Goal: Task Accomplishment & Management: Complete application form

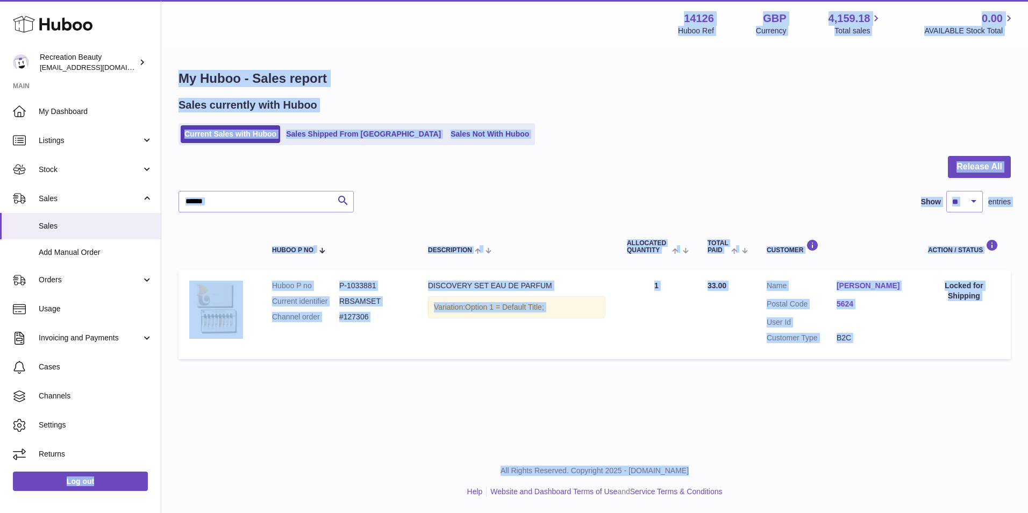
click at [0, 488] on html ".st0{fill:#141414;}" at bounding box center [514, 256] width 1028 height 513
click at [435, 176] on div at bounding box center [595, 173] width 833 height 35
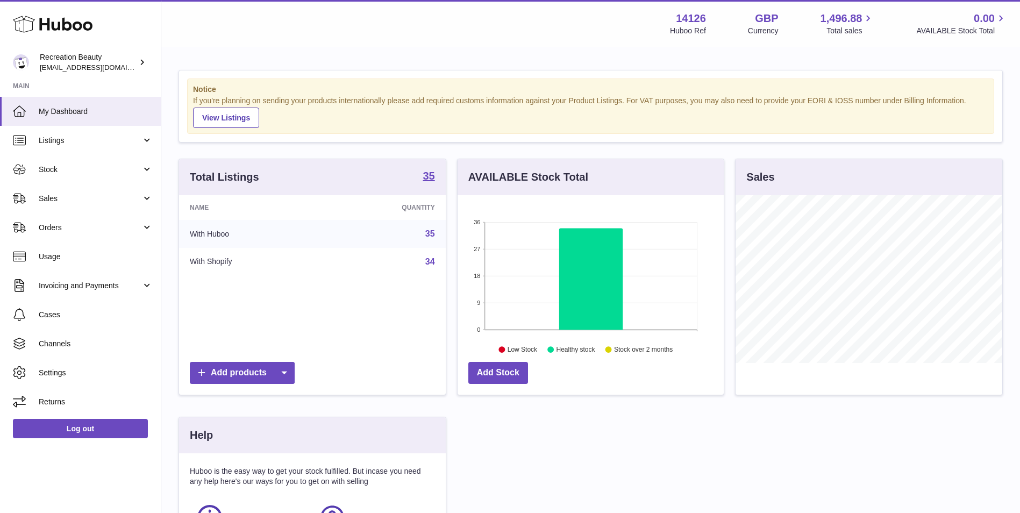
scroll to position [168, 266]
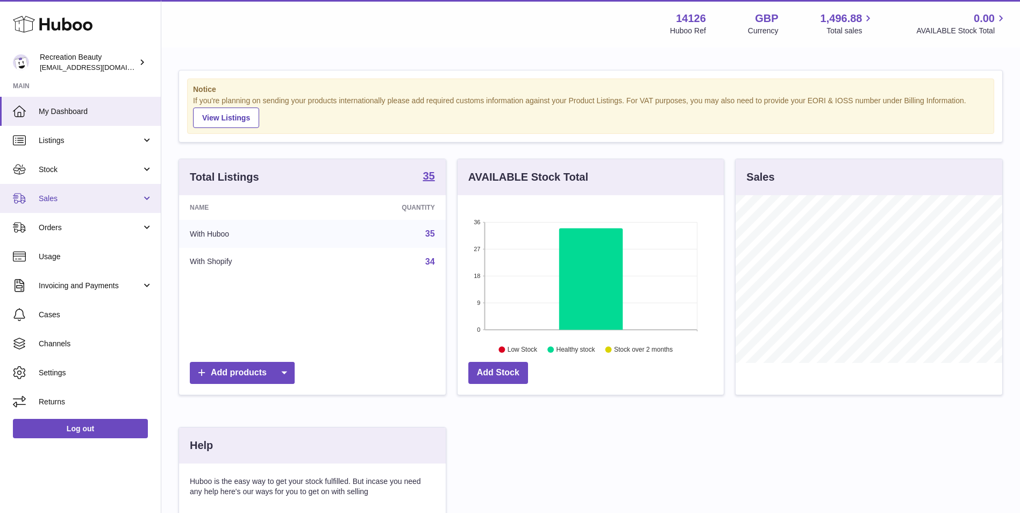
click at [78, 203] on span "Sales" at bounding box center [90, 199] width 103 height 10
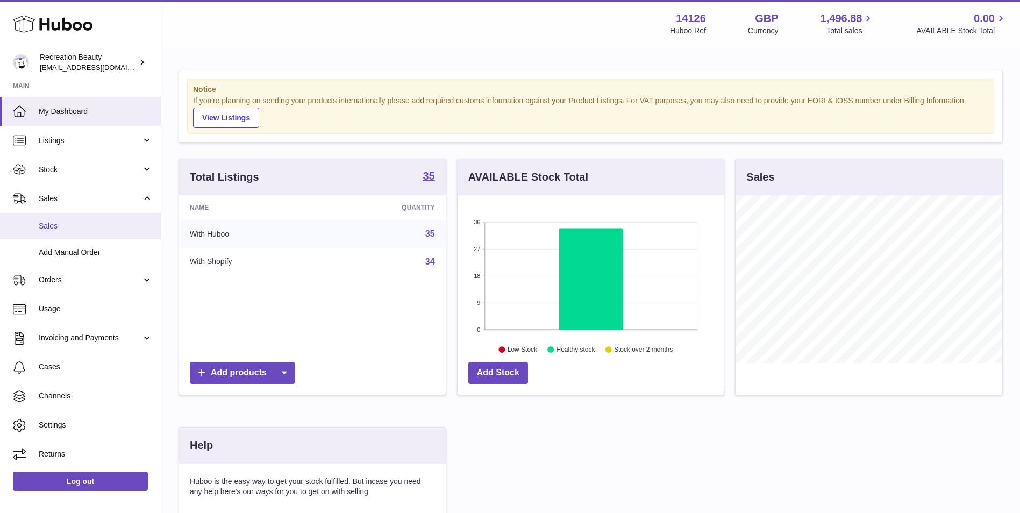
click at [76, 232] on link "Sales" at bounding box center [80, 226] width 161 height 26
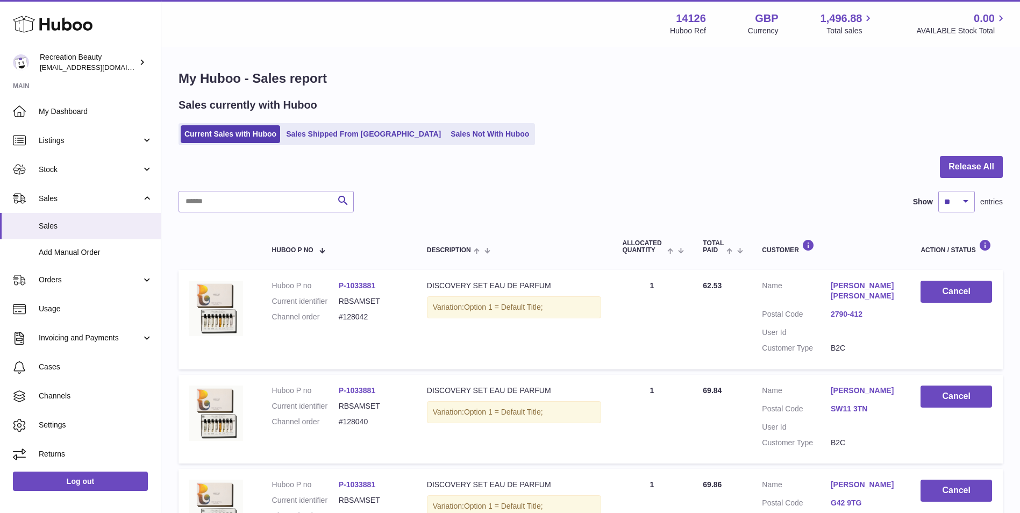
click at [335, 129] on link "Sales Shipped From [GEOGRAPHIC_DATA]" at bounding box center [363, 134] width 162 height 18
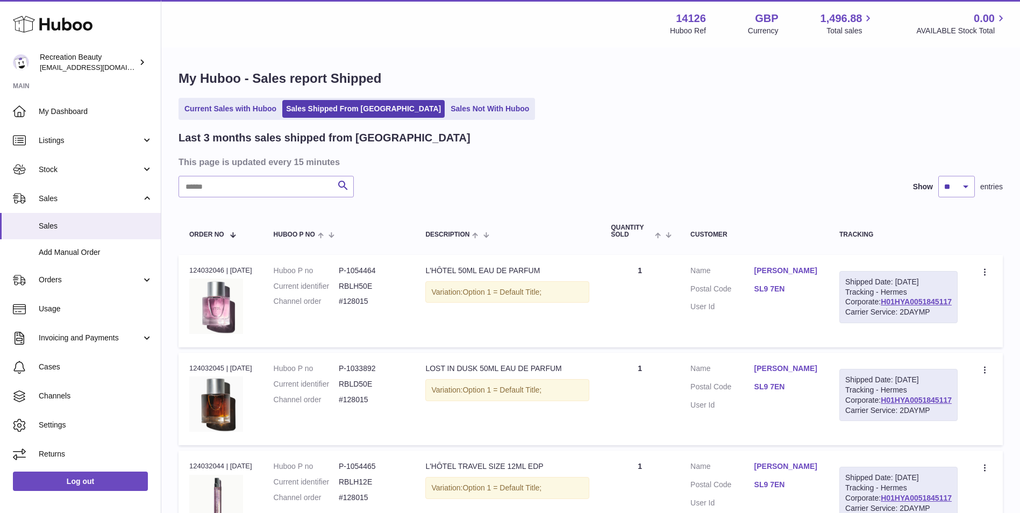
drag, startPoint x: 560, startPoint y: 181, endPoint x: 567, endPoint y: 296, distance: 115.3
drag, startPoint x: 567, startPoint y: 296, endPoint x: 597, endPoint y: 195, distance: 105.5
click at [597, 195] on div "Search Show ** ** ** entries" at bounding box center [591, 187] width 824 height 22
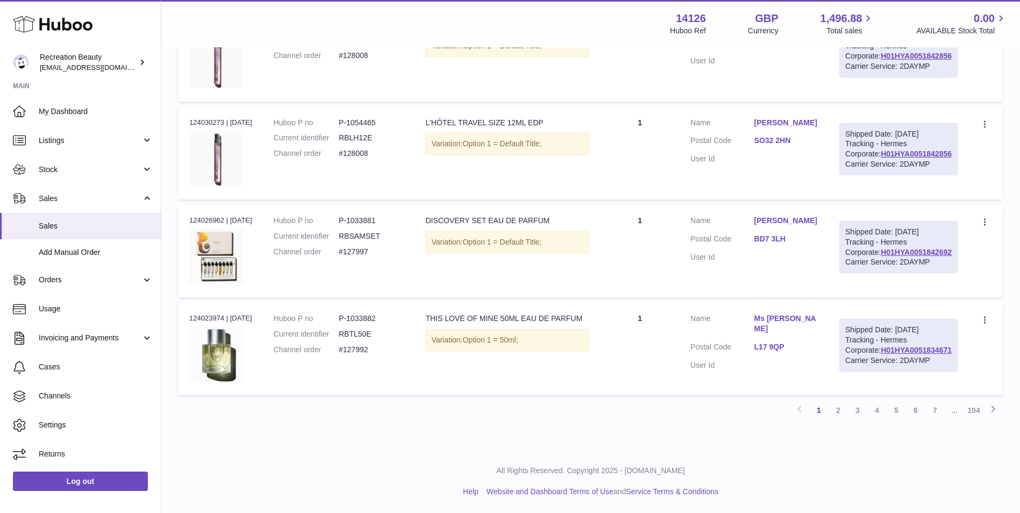
scroll to position [954, 0]
click at [890, 354] on link "H01HYA0051834671" at bounding box center [916, 350] width 71 height 9
click at [839, 413] on link "2" at bounding box center [838, 410] width 19 height 19
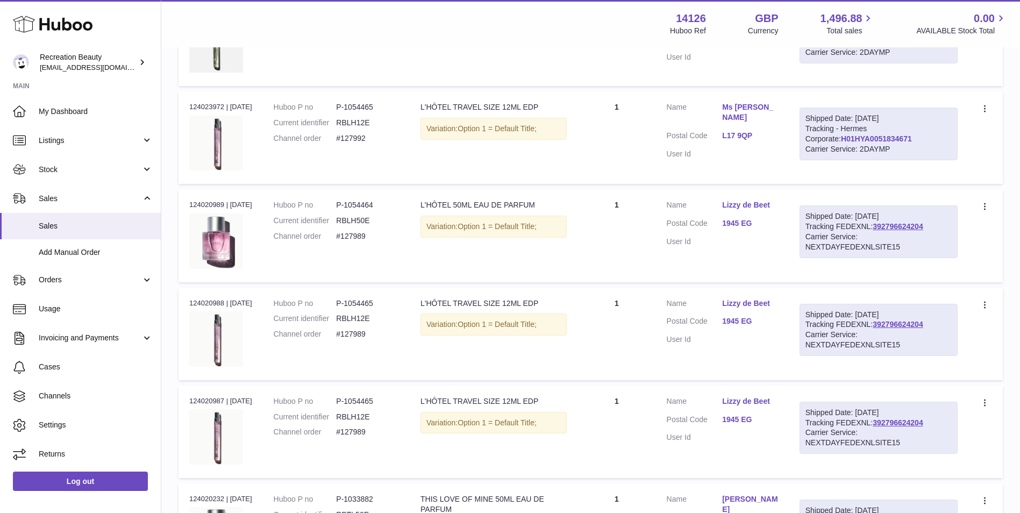
scroll to position [329, 0]
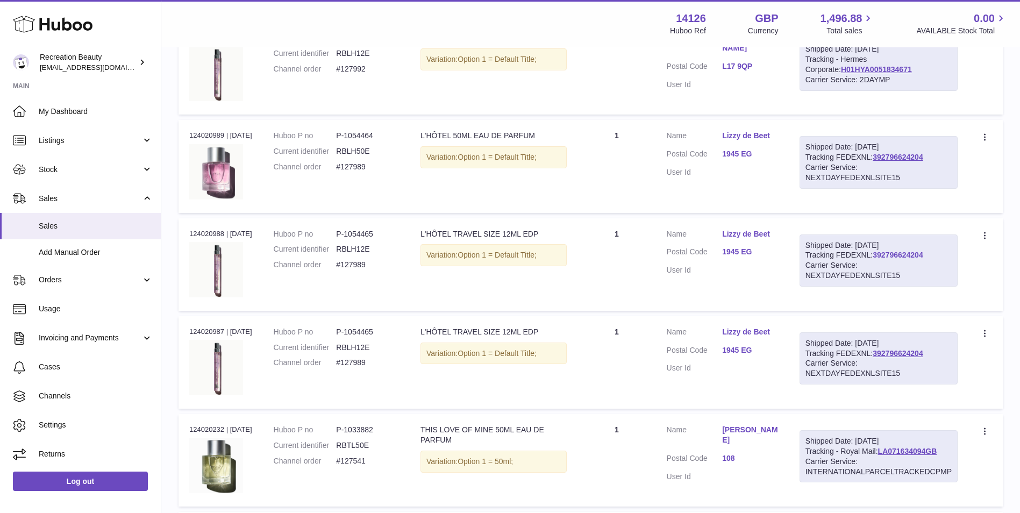
click at [900, 254] on link "392796624204" at bounding box center [898, 255] width 50 height 9
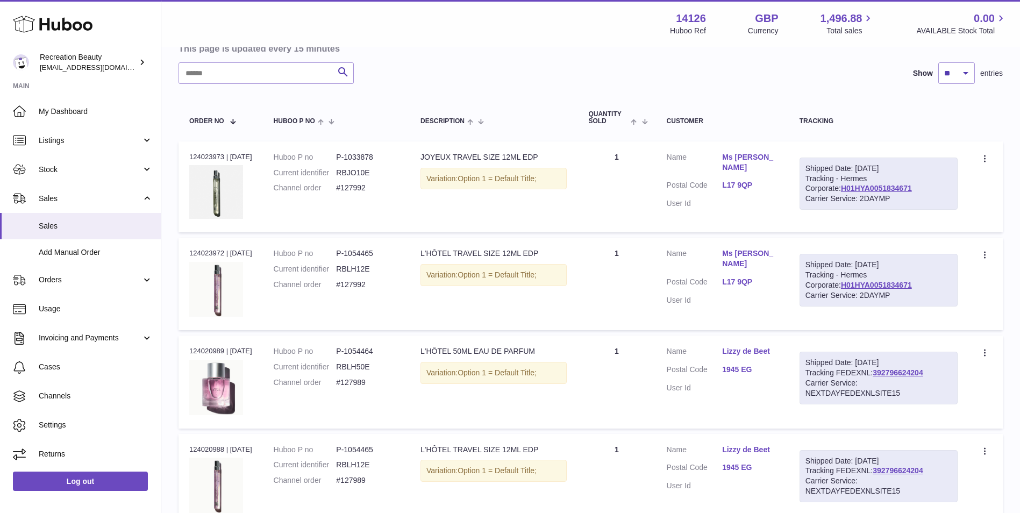
scroll to position [0, 0]
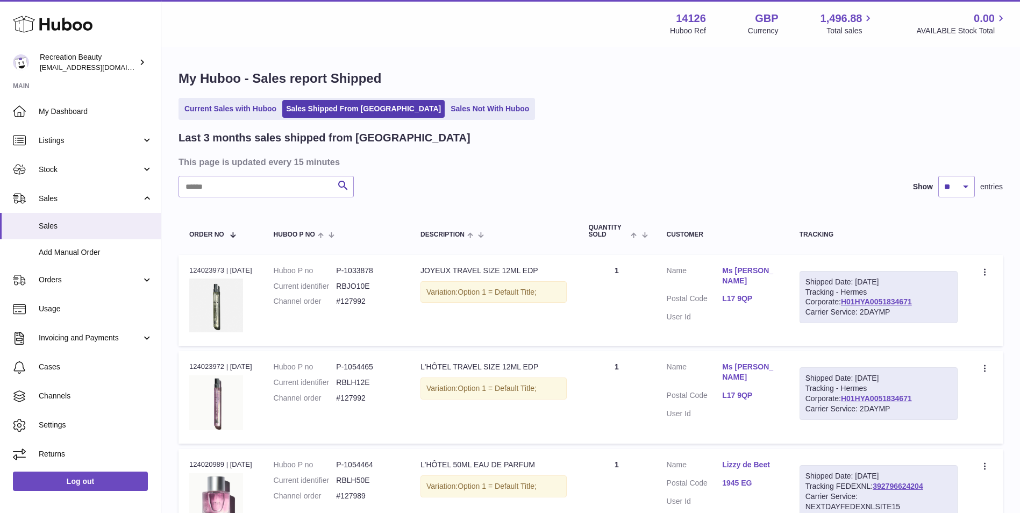
click at [265, 193] on input "text" at bounding box center [266, 187] width 175 height 22
paste input "*******"
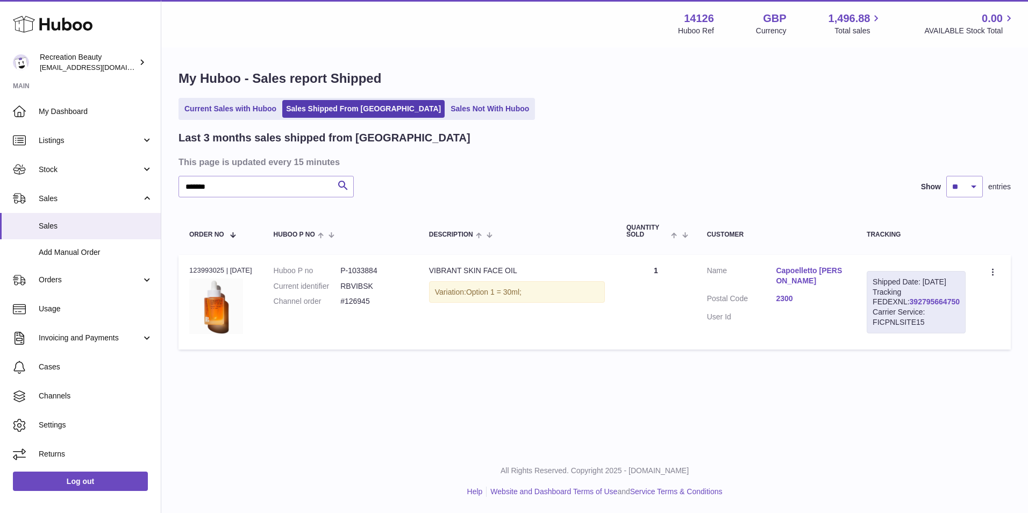
click at [910, 306] on link "392795664750" at bounding box center [935, 301] width 50 height 9
drag, startPoint x: 937, startPoint y: 311, endPoint x: 878, endPoint y: 313, distance: 58.7
click at [878, 313] on div "Shipped Date: 3rd Sep 2025 Tracking FEDEXNL: 392795664750 Carrier Service: FICP…" at bounding box center [916, 302] width 99 height 62
copy link "392795664750"
drag, startPoint x: 246, startPoint y: 188, endPoint x: 161, endPoint y: 175, distance: 85.5
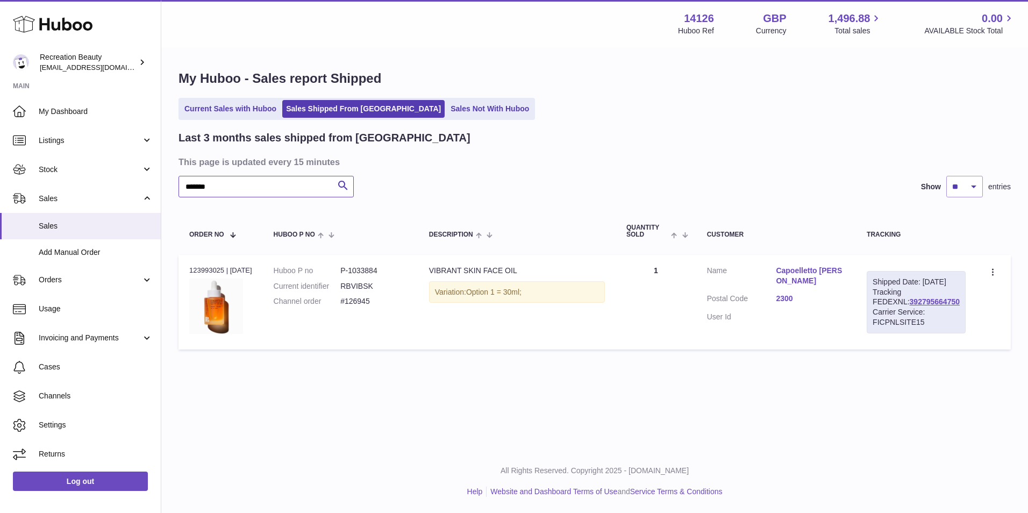
click at [161, 175] on div "My Huboo - Sales report Shipped Current Sales with Huboo Sales Shipped From Hub…" at bounding box center [594, 212] width 867 height 328
paste input "text"
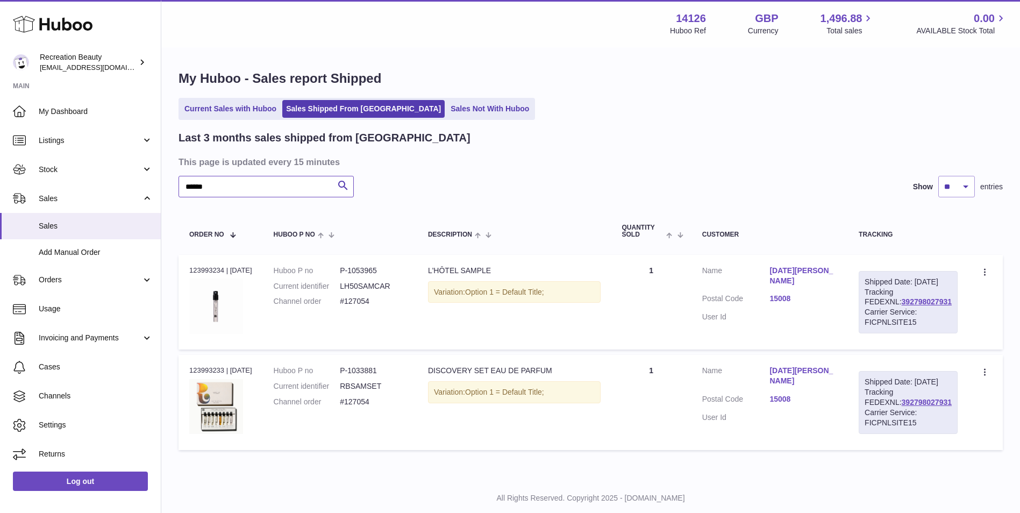
scroll to position [47, 0]
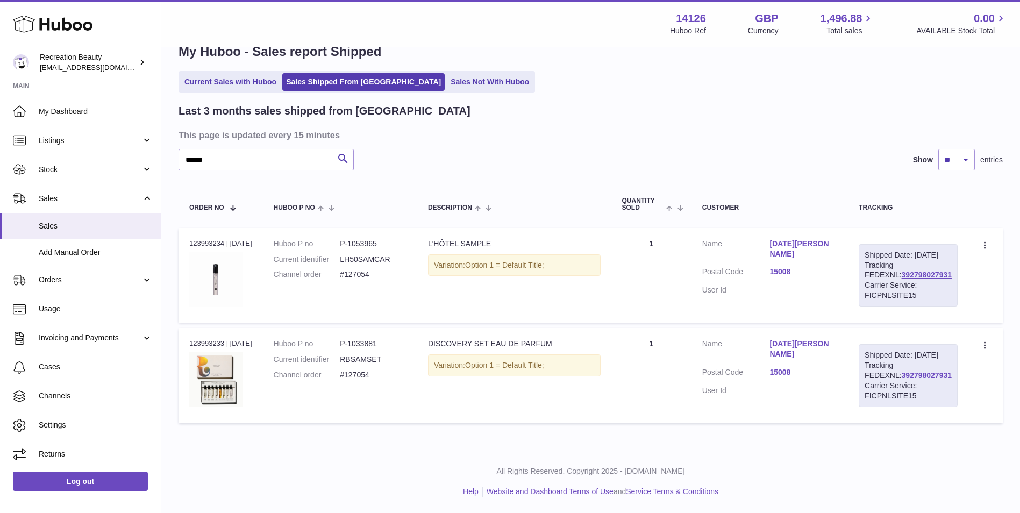
click at [902, 377] on link "392798027931" at bounding box center [927, 375] width 50 height 9
drag, startPoint x: 219, startPoint y: 143, endPoint x: 123, endPoint y: 126, distance: 97.3
click at [123, 126] on div "Huboo Recreation Beauty customercare@recreationbeauty.com Main My Dashboard Lis…" at bounding box center [510, 243] width 1020 height 540
paste input "text"
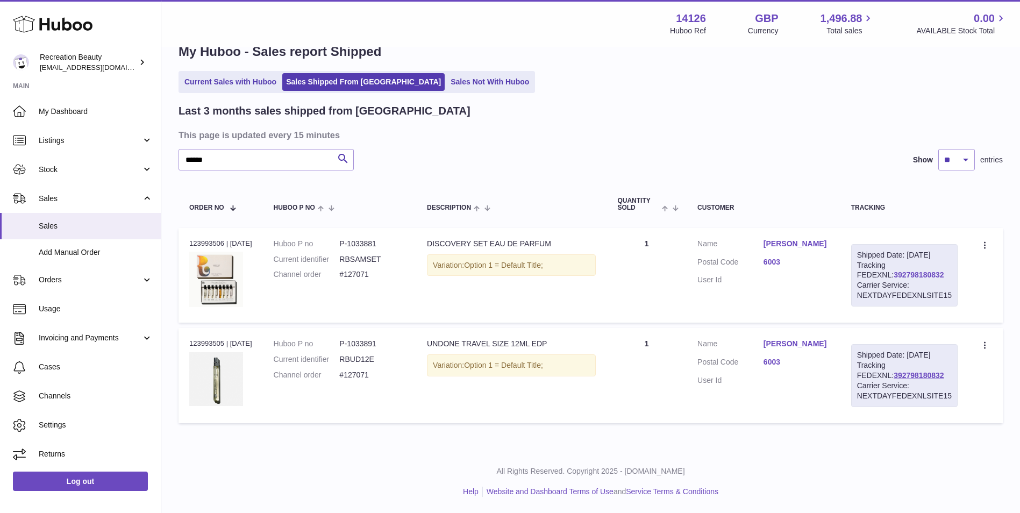
click at [894, 271] on link "392798180832" at bounding box center [919, 275] width 50 height 9
drag, startPoint x: 911, startPoint y: 265, endPoint x: 852, endPoint y: 265, distance: 58.1
click at [852, 265] on div "Shipped Date: 3rd Sep 2025 Tracking FEDEXNL: 392798180832 Carrier Service: NEXT…" at bounding box center [904, 275] width 106 height 62
copy link "392798180832"
drag, startPoint x: 216, startPoint y: 134, endPoint x: 184, endPoint y: 127, distance: 33.1
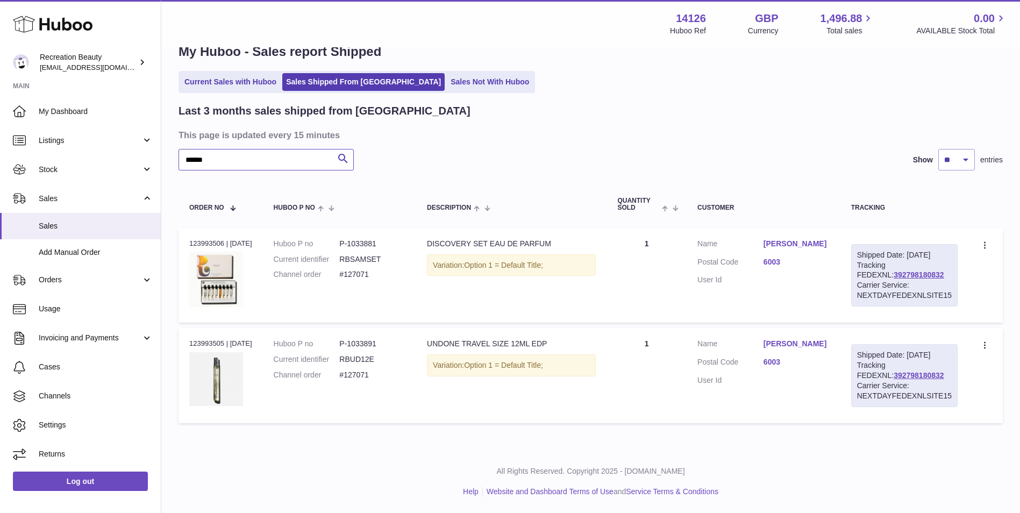
click at [184, 127] on div "Last 3 months sales shipped from Huboo This page is updated every 15 minutes **…" at bounding box center [591, 266] width 824 height 324
paste input "text"
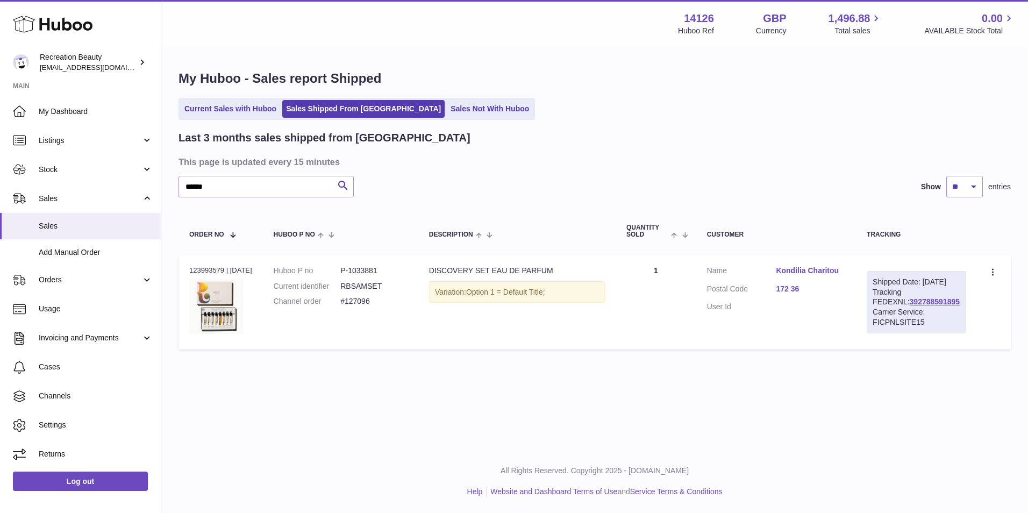
drag, startPoint x: 937, startPoint y: 315, endPoint x: 877, endPoint y: 312, distance: 59.8
click at [877, 312] on div "Shipped Date: 3rd Sep 2025 Tracking FEDEXNL: 392788591895 Carrier Service: FICP…" at bounding box center [916, 302] width 99 height 62
copy link "392788591895"
drag, startPoint x: 222, startPoint y: 189, endPoint x: 172, endPoint y: 171, distance: 53.3
click at [172, 171] on div "My Huboo - Sales report Shipped Current Sales with Huboo Sales Shipped From Hub…" at bounding box center [594, 212] width 867 height 328
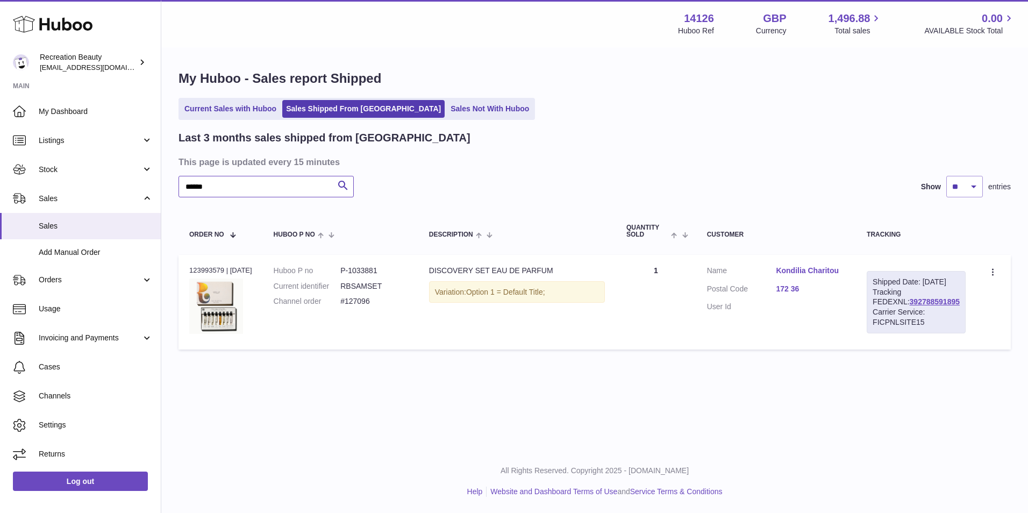
paste input "text"
click at [914, 306] on link "392795649290" at bounding box center [935, 301] width 50 height 9
drag, startPoint x: 938, startPoint y: 313, endPoint x: 877, endPoint y: 311, distance: 61.9
click at [877, 311] on div "Shipped Date: 3rd Sep 2025 Tracking FEDEXNL: 392795649290 Carrier Service: FICP…" at bounding box center [916, 302] width 99 height 62
copy link "392795649290"
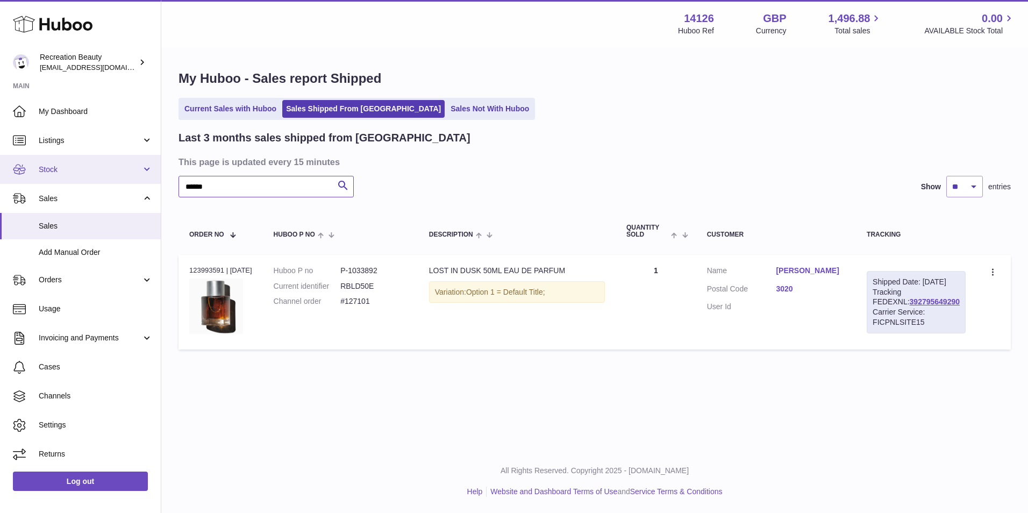
drag, startPoint x: 230, startPoint y: 186, endPoint x: 130, endPoint y: 162, distance: 103.4
click at [130, 162] on div "Huboo Recreation Beauty customercare@recreationbeauty.com Main My Dashboard Lis…" at bounding box center [514, 256] width 1028 height 513
paste input "text"
drag, startPoint x: 940, startPoint y: 313, endPoint x: 880, endPoint y: 311, distance: 59.2
click at [880, 311] on div "Shipped Date: 3rd Sep 2025 Tracking FEDEXNL: 392795722377 Carrier Service: FICP…" at bounding box center [916, 302] width 99 height 62
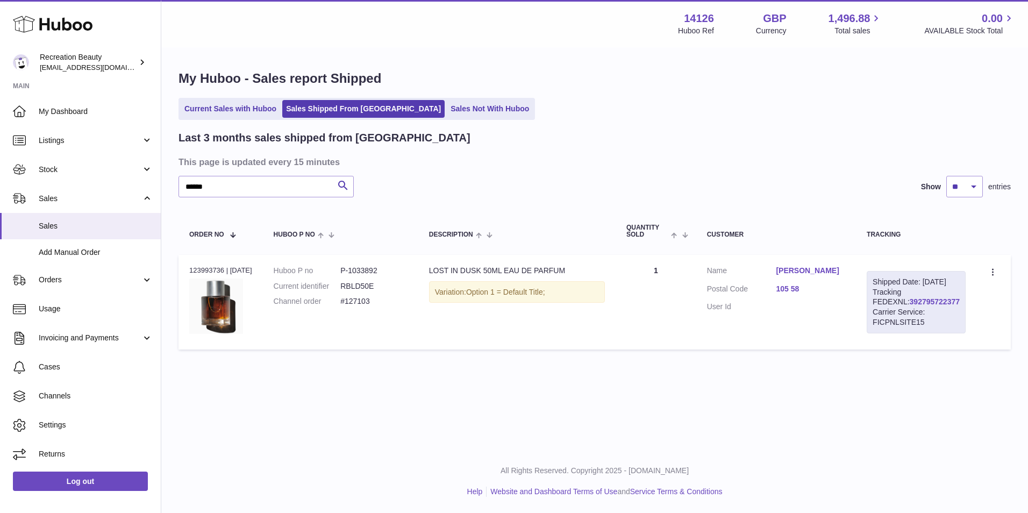
copy link "392795722377"
drag, startPoint x: 222, startPoint y: 189, endPoint x: 141, endPoint y: 175, distance: 81.9
click at [141, 175] on div "Huboo Recreation Beauty customercare@recreationbeauty.com Main My Dashboard Lis…" at bounding box center [514, 256] width 1028 height 513
paste input "text"
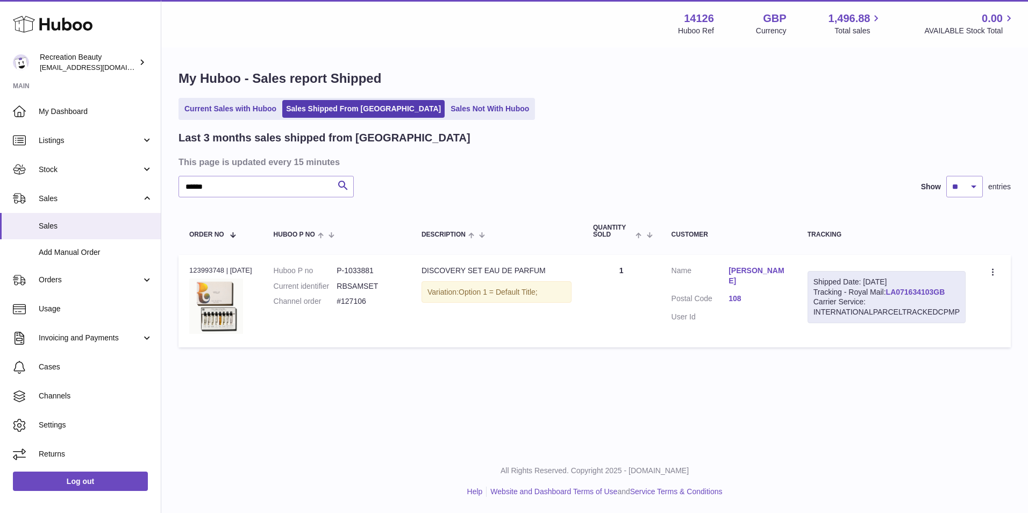
click at [903, 291] on link "LA071634103GB" at bounding box center [915, 292] width 59 height 9
drag, startPoint x: 956, startPoint y: 290, endPoint x: 886, endPoint y: 290, distance: 69.9
click at [886, 290] on div "Shipped Date: 3rd Sep 2025 Tracking - Royal Mail: LA071634103GB Carrier Service…" at bounding box center [887, 297] width 158 height 53
copy div "LA071634103GB"
click at [268, 188] on input "******" at bounding box center [266, 187] width 175 height 22
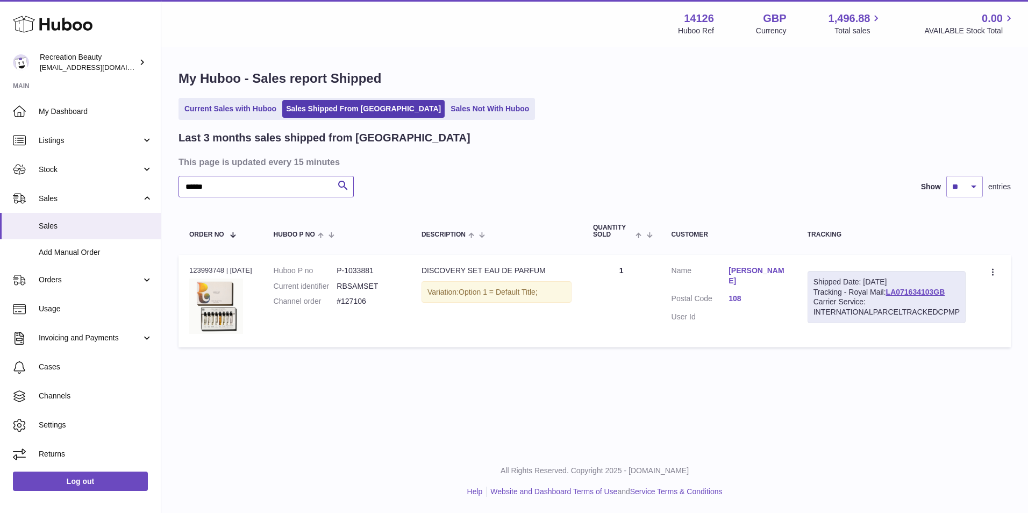
click at [268, 188] on input "******" at bounding box center [266, 187] width 175 height 22
paste input "text"
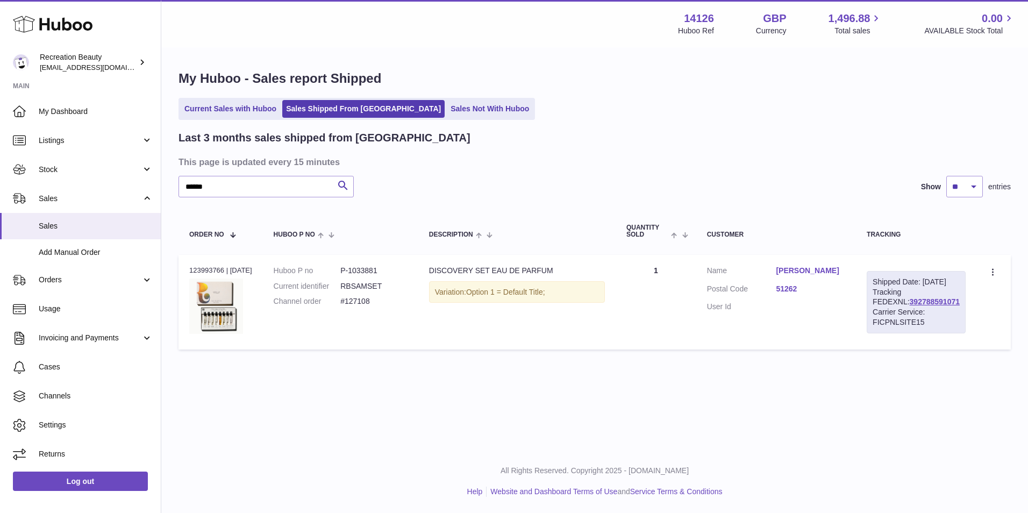
drag, startPoint x: 935, startPoint y: 309, endPoint x: 879, endPoint y: 311, distance: 56.0
click at [879, 311] on div "Shipped Date: 3rd Sep 2025 Tracking FEDEXNL: 392788591071 Carrier Service: FICP…" at bounding box center [916, 302] width 99 height 62
copy link "392788591071"
drag, startPoint x: 227, startPoint y: 193, endPoint x: 110, endPoint y: 166, distance: 120.3
click at [110, 166] on div "Huboo Recreation Beauty customercare@recreationbeauty.com Main My Dashboard Lis…" at bounding box center [514, 256] width 1028 height 513
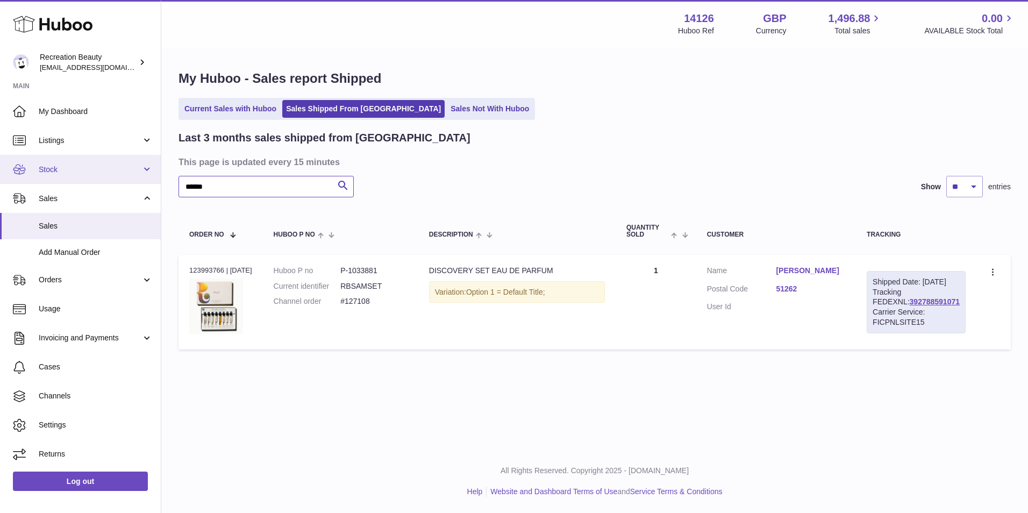
paste input "text"
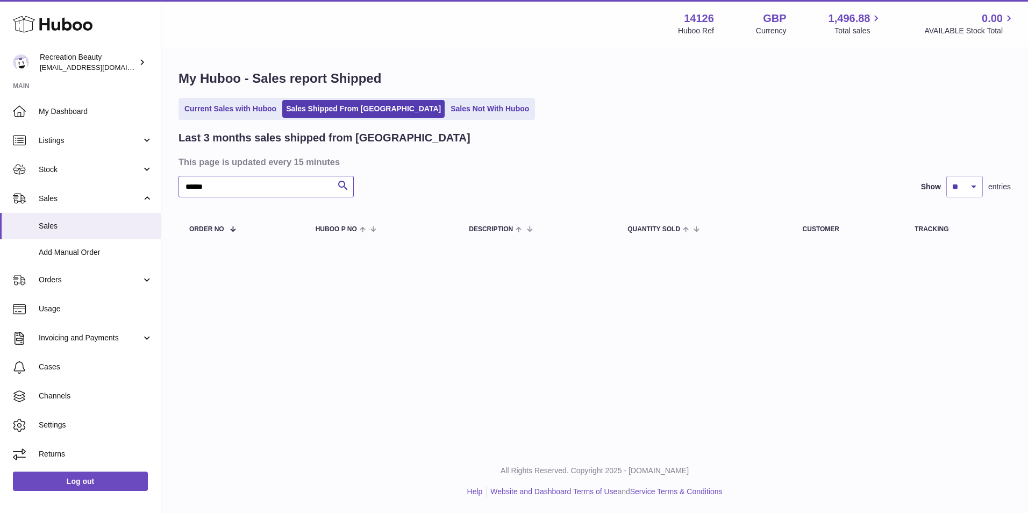
click at [261, 186] on input "******" at bounding box center [266, 187] width 175 height 22
paste input "text"
drag, startPoint x: 232, startPoint y: 190, endPoint x: 137, endPoint y: 160, distance: 99.8
click at [137, 160] on div "Huboo Recreation Beauty customercare@recreationbeauty.com Main My Dashboard Lis…" at bounding box center [514, 256] width 1028 height 513
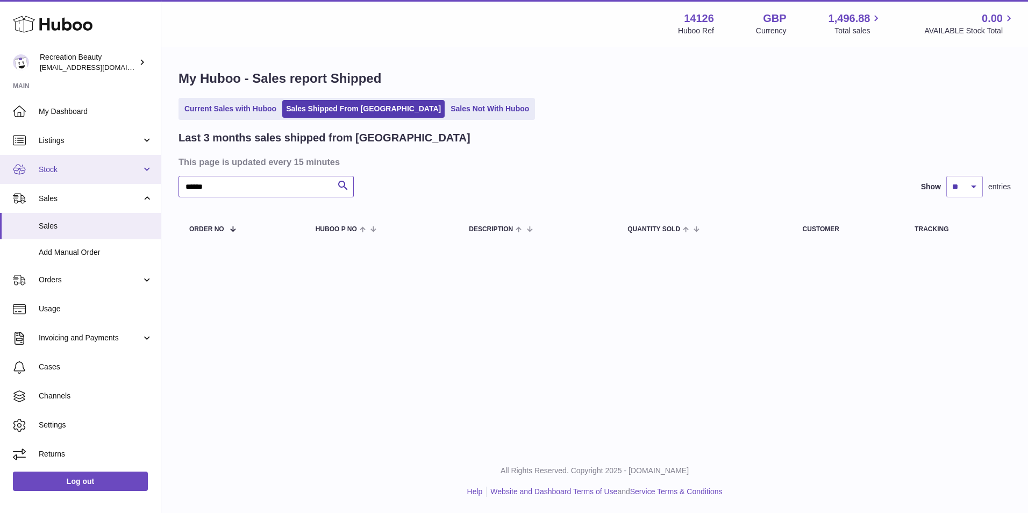
paste input "text"
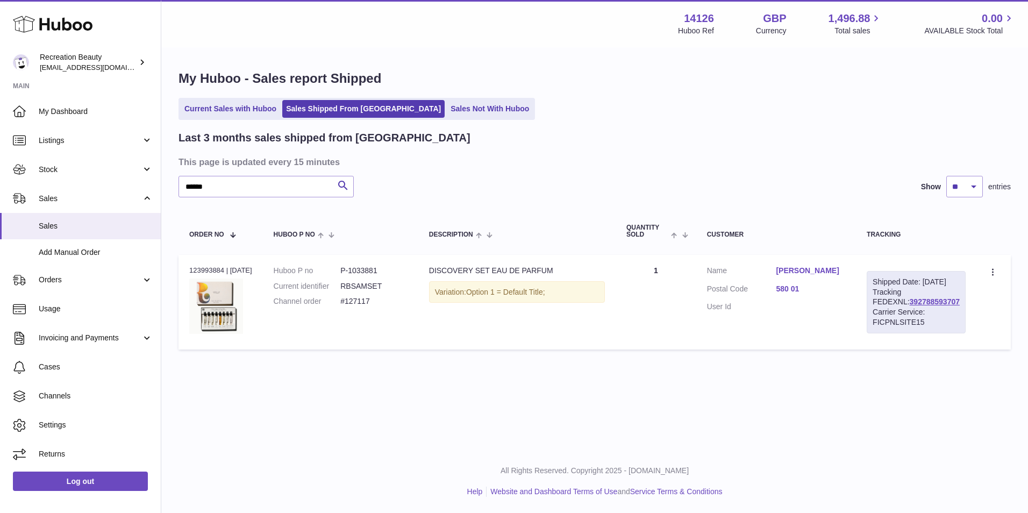
drag, startPoint x: 938, startPoint y: 312, endPoint x: 878, endPoint y: 313, distance: 60.2
click at [878, 313] on div "Shipped Date: 3rd Sep 2025 Tracking FEDEXNL: 392788593707 Carrier Service: FICP…" at bounding box center [916, 302] width 99 height 62
copy link "392788593707"
click at [218, 186] on input "******" at bounding box center [266, 187] width 175 height 22
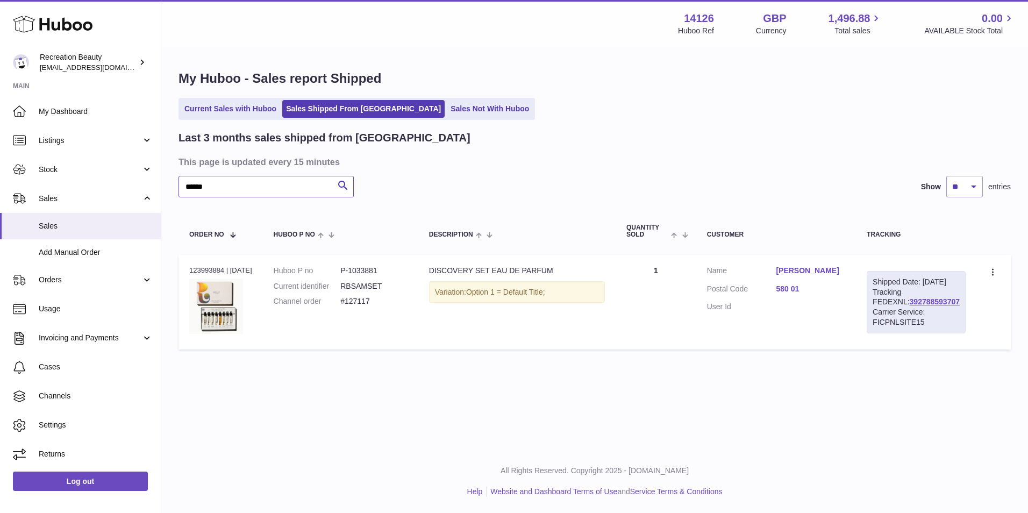
click at [218, 186] on input "******" at bounding box center [266, 187] width 175 height 22
paste input "text"
drag, startPoint x: 940, startPoint y: 314, endPoint x: 880, endPoint y: 312, distance: 59.7
click at [880, 312] on div "Shipped Date: 3rd Sep 2025 Tracking FEDEXNL: 392788594508 Carrier Service: FICP…" at bounding box center [916, 302] width 99 height 62
click at [264, 187] on input "******" at bounding box center [266, 187] width 175 height 22
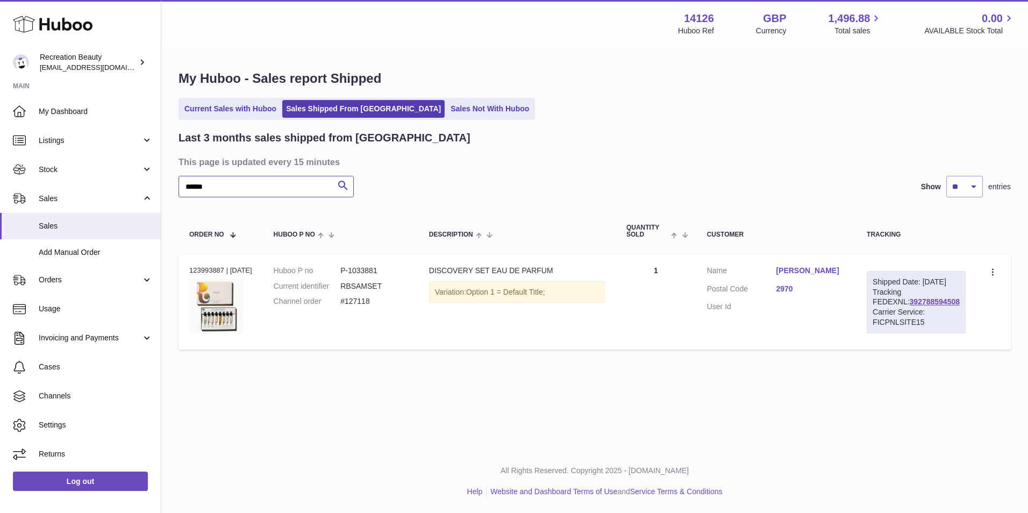
click at [264, 187] on input "******" at bounding box center [266, 187] width 175 height 22
paste input "text"
drag, startPoint x: 936, startPoint y: 314, endPoint x: 880, endPoint y: 315, distance: 55.9
click at [880, 315] on div "Shipped Date: 3rd Sep 2025 Tracking FEDEXNL: 392796074669 Carrier Service: FICP…" at bounding box center [916, 302] width 99 height 62
click at [230, 188] on input "******" at bounding box center [266, 187] width 175 height 22
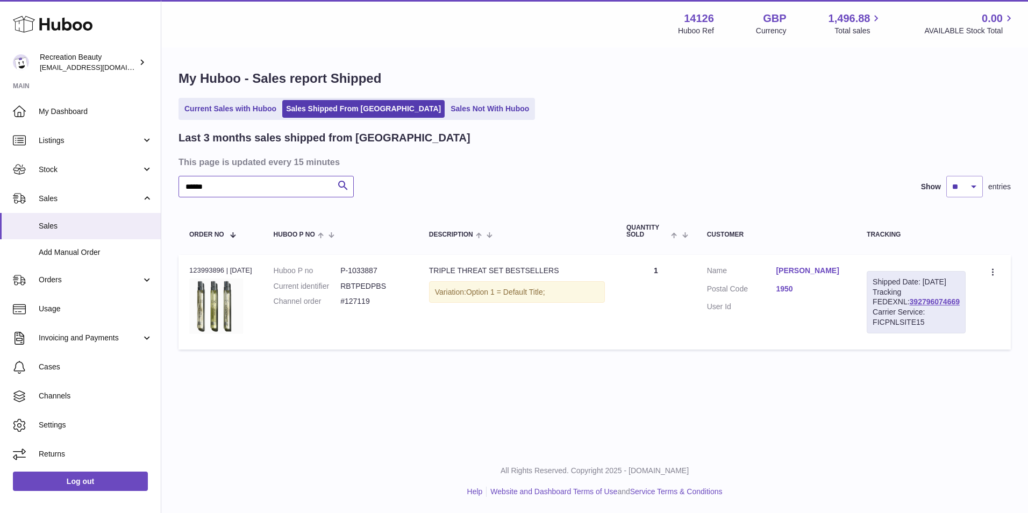
click at [230, 188] on input "******" at bounding box center [266, 187] width 175 height 22
paste input "text"
drag, startPoint x: 942, startPoint y: 311, endPoint x: 879, endPoint y: 309, distance: 63.0
click at [879, 309] on div "Shipped Date: 3rd Sep 2025 Tracking FEDEXNL: 392795708476 Carrier Service: FICP…" at bounding box center [916, 302] width 99 height 62
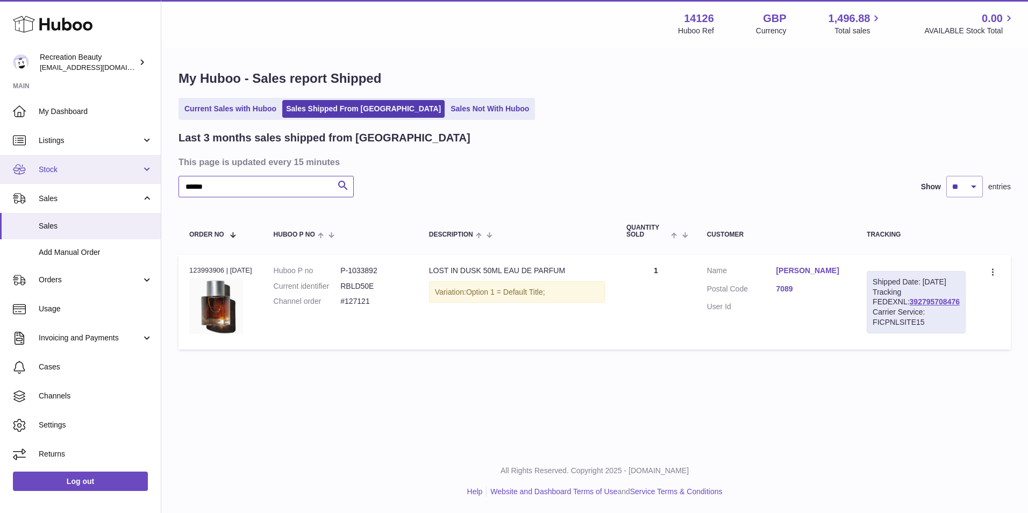
drag, startPoint x: 216, startPoint y: 187, endPoint x: 159, endPoint y: 174, distance: 57.9
click at [159, 174] on div "Huboo Recreation Beauty customercare@recreationbeauty.com Main My Dashboard Lis…" at bounding box center [514, 256] width 1028 height 513
paste input "text"
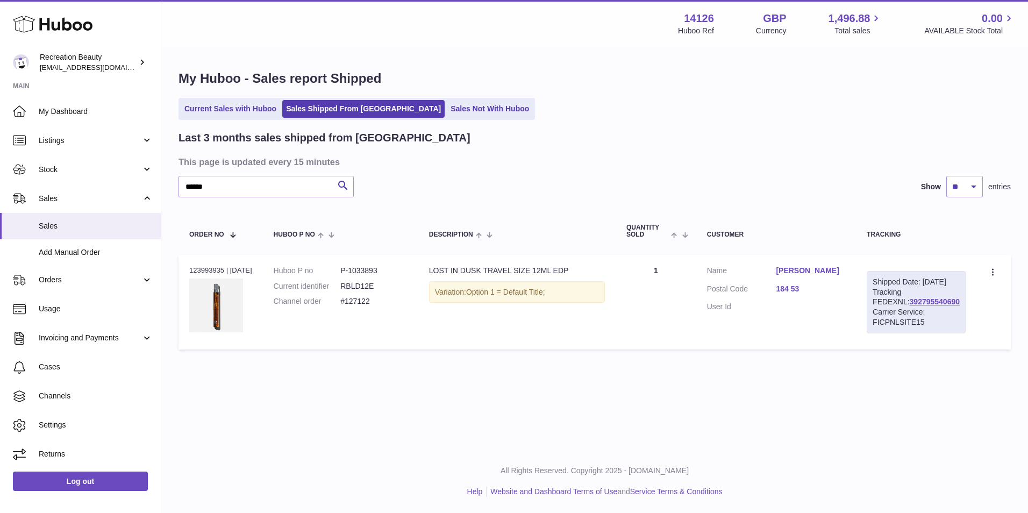
drag, startPoint x: 934, startPoint y: 309, endPoint x: 876, endPoint y: 311, distance: 58.7
click at [876, 311] on div "Shipped Date: 3rd Sep 2025 Tracking FEDEXNL: 392795540690 Carrier Service: FICP…" at bounding box center [916, 302] width 99 height 62
drag, startPoint x: 224, startPoint y: 183, endPoint x: 123, endPoint y: 165, distance: 102.7
click at [123, 165] on div "Huboo Recreation Beauty customercare@recreationbeauty.com Main My Dashboard Lis…" at bounding box center [514, 256] width 1028 height 513
paste input "text"
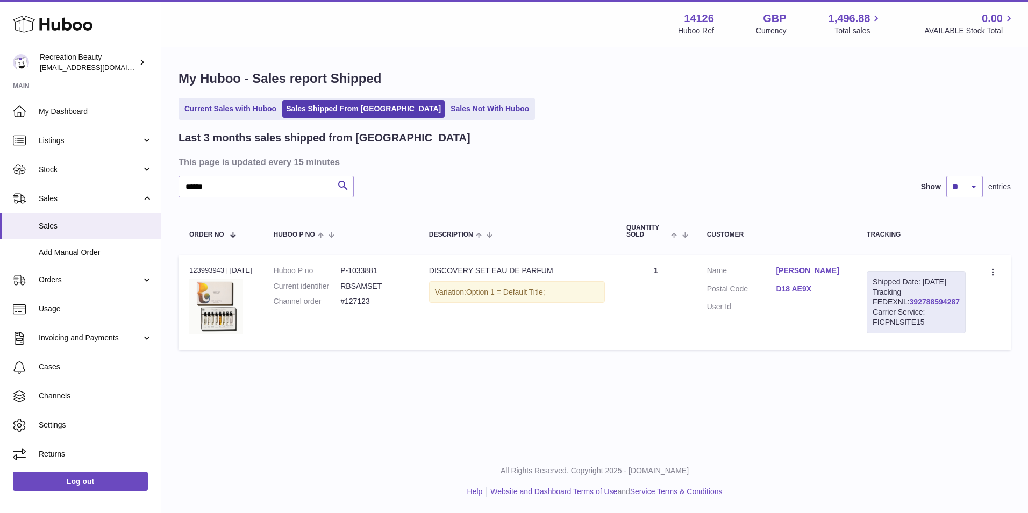
drag, startPoint x: 935, startPoint y: 315, endPoint x: 879, endPoint y: 314, distance: 56.5
click at [879, 314] on div "Shipped Date: 3rd Sep 2025 Tracking FEDEXNL: 392788594287 Carrier Service: FICP…" at bounding box center [916, 302] width 99 height 62
drag, startPoint x: 212, startPoint y: 184, endPoint x: 154, endPoint y: 165, distance: 61.1
click at [154, 165] on div "Huboo Recreation Beauty customercare@recreationbeauty.com Main My Dashboard Lis…" at bounding box center [514, 256] width 1028 height 513
paste input "text"
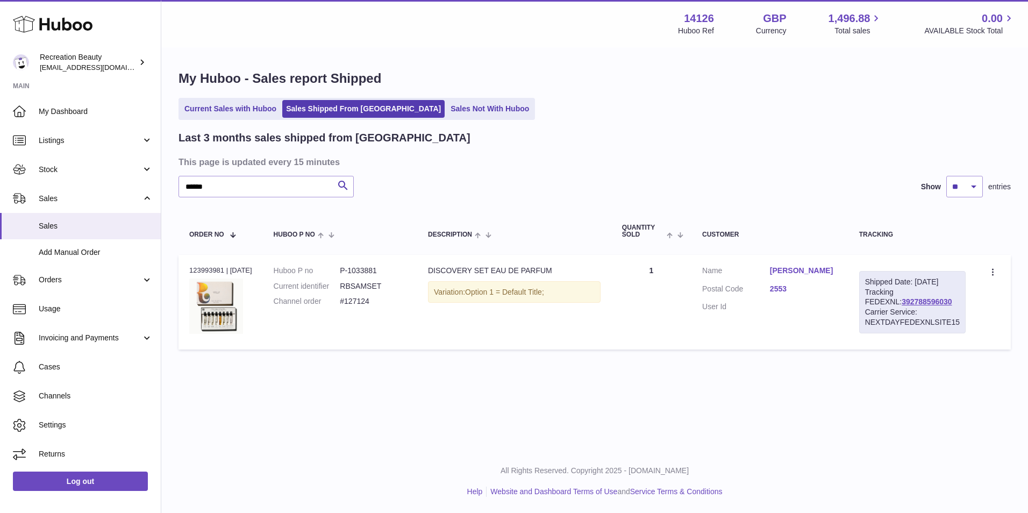
drag, startPoint x: 924, startPoint y: 313, endPoint x: 862, endPoint y: 316, distance: 62.5
click at [862, 316] on div "Shipped Date: 3rd Sep 2025 Tracking FEDEXNL: 392788596030 Carrier Service: NEXT…" at bounding box center [912, 302] width 106 height 62
drag, startPoint x: 231, startPoint y: 192, endPoint x: 127, endPoint y: 175, distance: 104.7
click at [127, 175] on div "Huboo Recreation Beauty customercare@recreationbeauty.com Main My Dashboard Lis…" at bounding box center [514, 256] width 1028 height 513
paste input "text"
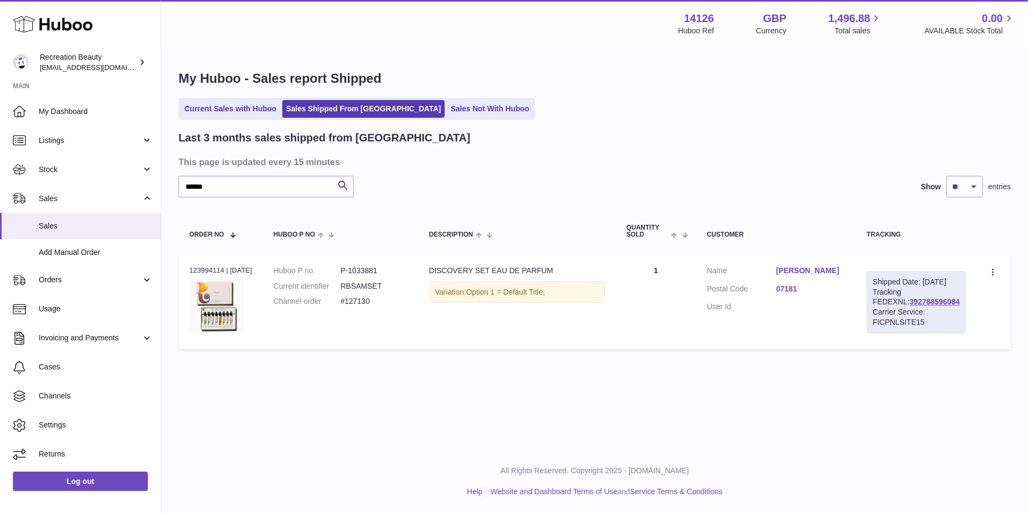
drag, startPoint x: 931, startPoint y: 313, endPoint x: 874, endPoint y: 312, distance: 57.0
click at [874, 312] on div "Shipped Date: 3rd Sep 2025 Tracking FEDEXNL: 392788596084 Carrier Service: FICP…" at bounding box center [916, 302] width 99 height 62
drag, startPoint x: 245, startPoint y: 182, endPoint x: 136, endPoint y: 167, distance: 109.6
click at [136, 167] on div "Huboo Recreation Beauty customercare@recreationbeauty.com Main My Dashboard Lis…" at bounding box center [514, 256] width 1028 height 513
paste input "text"
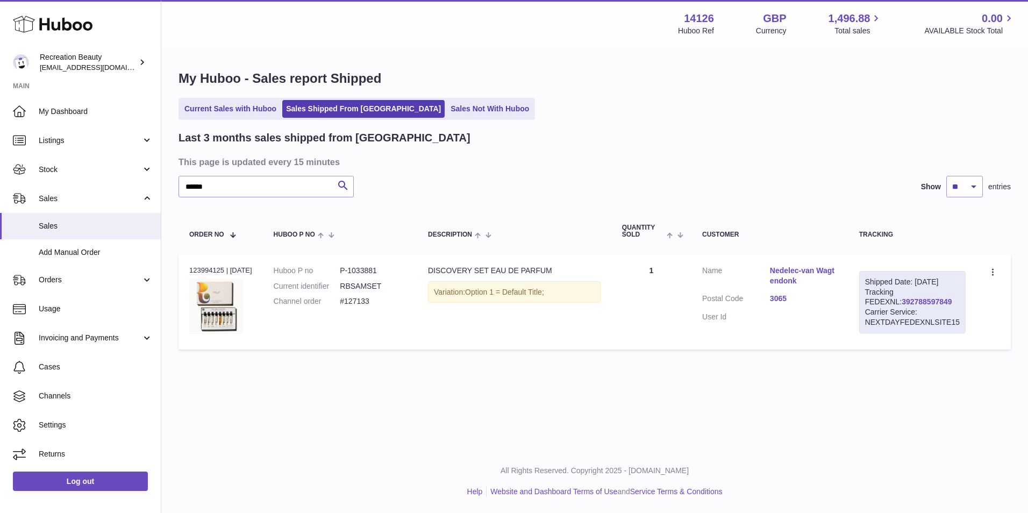
drag, startPoint x: 927, startPoint y: 311, endPoint x: 865, endPoint y: 309, distance: 61.9
click at [865, 309] on div "Shipped Date: 3rd Sep 2025 Tracking FEDEXNL: 392788597849 Carrier Service: NEXT…" at bounding box center [912, 302] width 106 height 62
click at [223, 184] on input "******" at bounding box center [266, 187] width 175 height 22
paste input "text"
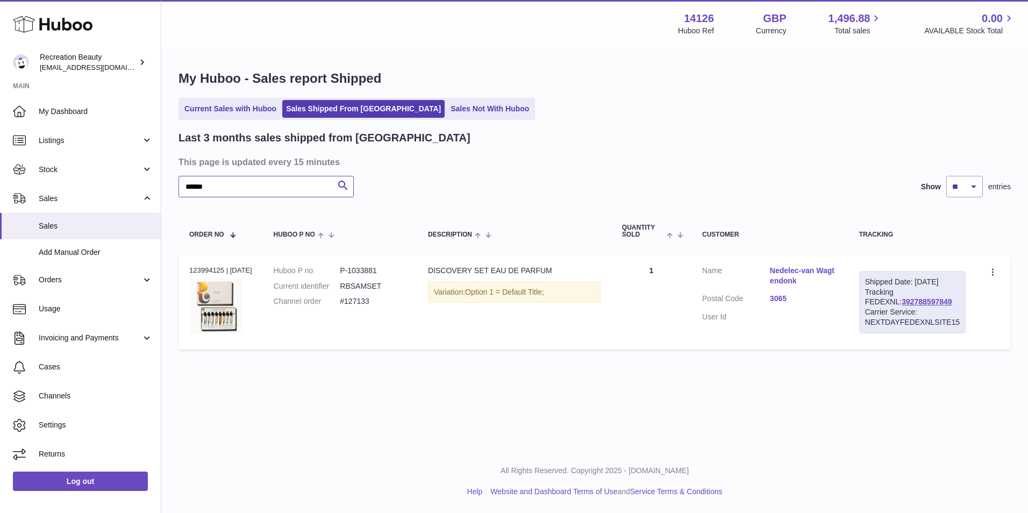
click at [223, 184] on input "******" at bounding box center [266, 187] width 175 height 22
drag, startPoint x: 931, startPoint y: 311, endPoint x: 862, endPoint y: 314, distance: 69.9
click at [862, 314] on div "Shipped Date: 3rd Sep 2025 Tracking FEDEXNL: 392788597562 Carrier Service: NEXT…" at bounding box center [912, 302] width 106 height 62
drag, startPoint x: 219, startPoint y: 193, endPoint x: 145, endPoint y: 179, distance: 75.0
click at [145, 179] on div "Huboo Recreation Beauty customercare@recreationbeauty.com Main My Dashboard Lis…" at bounding box center [514, 256] width 1028 height 513
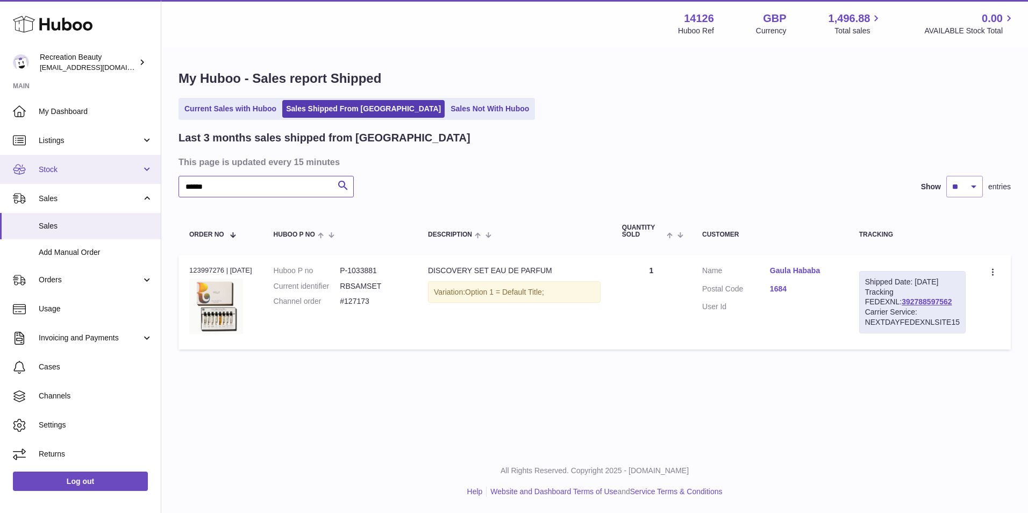
paste input "text"
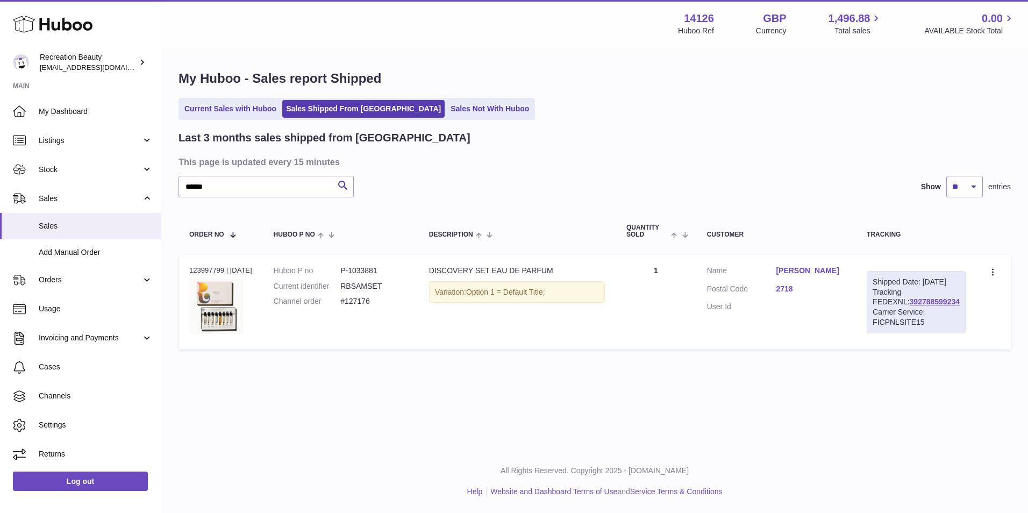
drag, startPoint x: 934, startPoint y: 312, endPoint x: 875, endPoint y: 310, distance: 59.2
click at [875, 310] on div "Shipped Date: 3rd Sep 2025 Tracking FEDEXNL: 392788599234 Carrier Service: FICP…" at bounding box center [916, 302] width 99 height 62
drag, startPoint x: 243, startPoint y: 185, endPoint x: 158, endPoint y: 180, distance: 85.1
click at [158, 180] on div "Huboo Recreation Beauty customercare@recreationbeauty.com Main My Dashboard Lis…" at bounding box center [514, 256] width 1028 height 513
paste input "text"
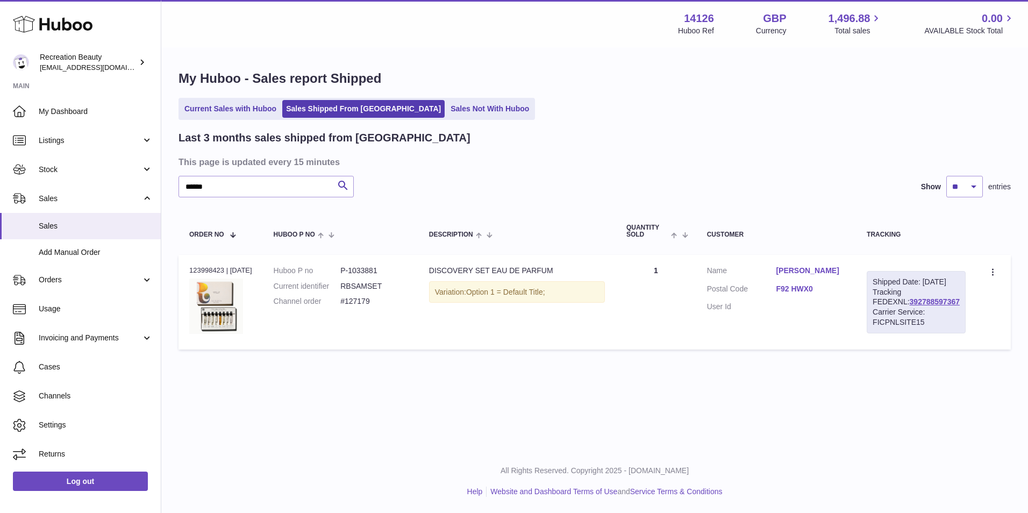
drag, startPoint x: 942, startPoint y: 312, endPoint x: 876, endPoint y: 315, distance: 66.2
click at [876, 315] on div "Shipped Date: 3rd Sep 2025 Tracking FEDEXNL: 392788597367 Carrier Service: FICP…" at bounding box center [916, 302] width 99 height 62
drag, startPoint x: 228, startPoint y: 184, endPoint x: 143, endPoint y: 172, distance: 86.4
click at [143, 172] on div "Huboo Recreation Beauty customercare@recreationbeauty.com Main My Dashboard Lis…" at bounding box center [514, 256] width 1028 height 513
paste input "text"
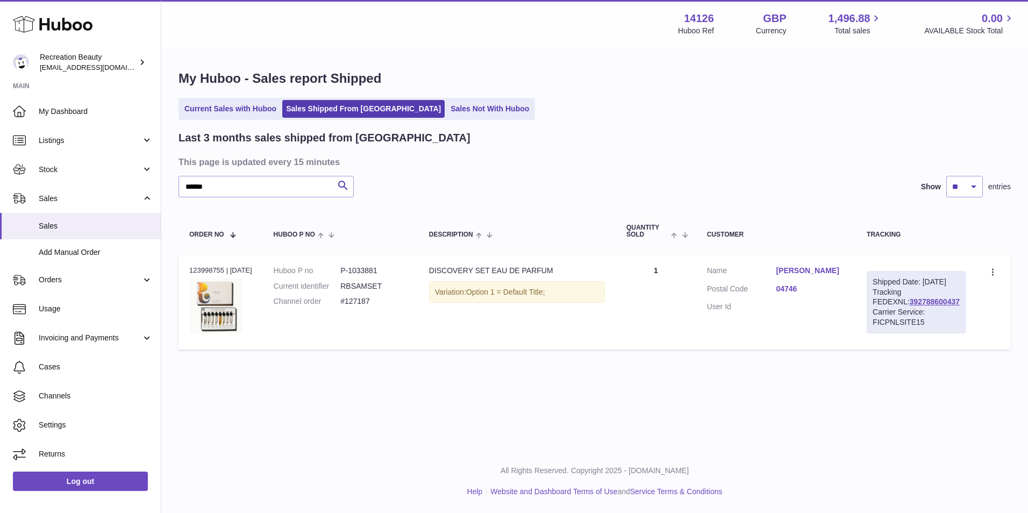
drag, startPoint x: 941, startPoint y: 310, endPoint x: 878, endPoint y: 310, distance: 62.9
click at [878, 310] on div "Shipped Date: 3rd Sep 2025 Tracking FEDEXNL: 392788600437 Carrier Service: FICP…" at bounding box center [916, 302] width 99 height 62
drag, startPoint x: 219, startPoint y: 187, endPoint x: 160, endPoint y: 173, distance: 60.4
click at [160, 173] on div "Huboo Recreation Beauty customercare@recreationbeauty.com Main My Dashboard Lis…" at bounding box center [514, 256] width 1028 height 513
paste input "text"
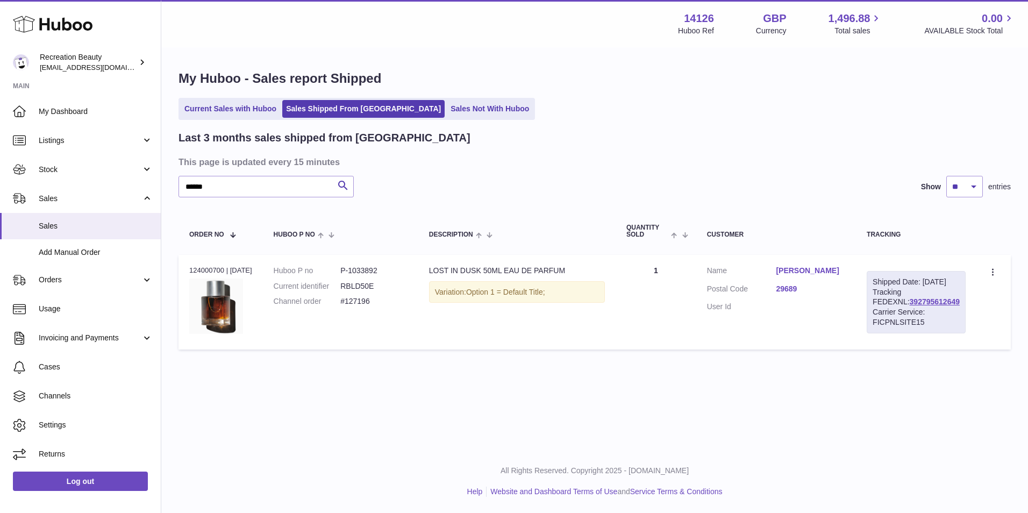
drag, startPoint x: 937, startPoint y: 312, endPoint x: 876, endPoint y: 311, distance: 60.8
click at [876, 311] on div "Shipped Date: 3rd Sep 2025 Tracking FEDEXNL: 392795612649 Carrier Service: FICP…" at bounding box center [916, 302] width 99 height 62
click at [211, 184] on input "******" at bounding box center [266, 187] width 175 height 22
paste input "text"
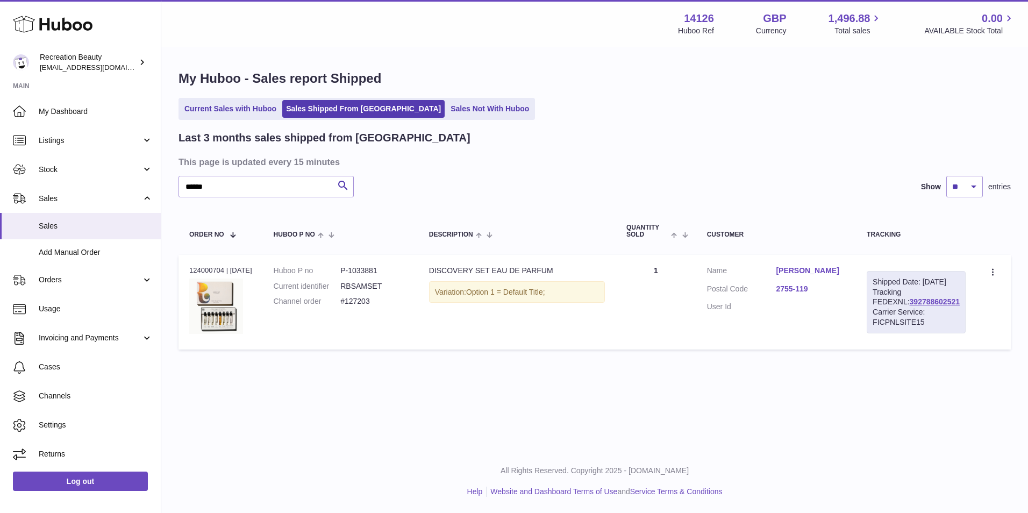
drag, startPoint x: 948, startPoint y: 312, endPoint x: 877, endPoint y: 309, distance: 70.6
click at [877, 309] on div "Shipped Date: 3rd Sep 2025 Tracking FEDEXNL: 392788602521 Carrier Service: FICP…" at bounding box center [916, 302] width 99 height 62
click at [259, 187] on input "******" at bounding box center [266, 187] width 175 height 22
paste input "text"
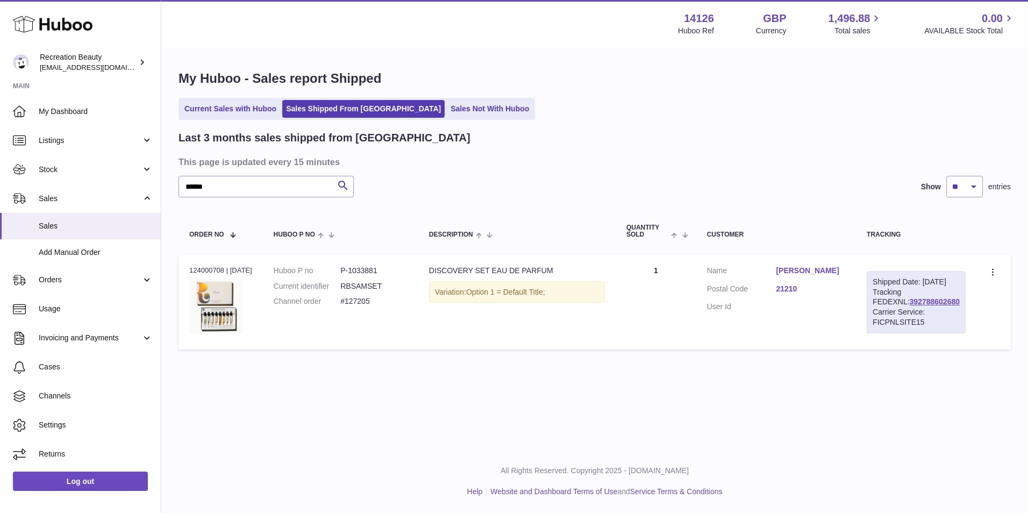
drag, startPoint x: 949, startPoint y: 311, endPoint x: 878, endPoint y: 311, distance: 71.0
click at [878, 311] on div "Shipped Date: 3rd Sep 2025 Tracking FEDEXNL: 392788602680 Carrier Service: FICP…" at bounding box center [916, 302] width 99 height 62
drag, startPoint x: 239, startPoint y: 186, endPoint x: 88, endPoint y: 179, distance: 151.8
click at [88, 179] on div "Huboo Recreation Beauty customercare@recreationbeauty.com Main My Dashboard Lis…" at bounding box center [514, 256] width 1028 height 513
paste input "text"
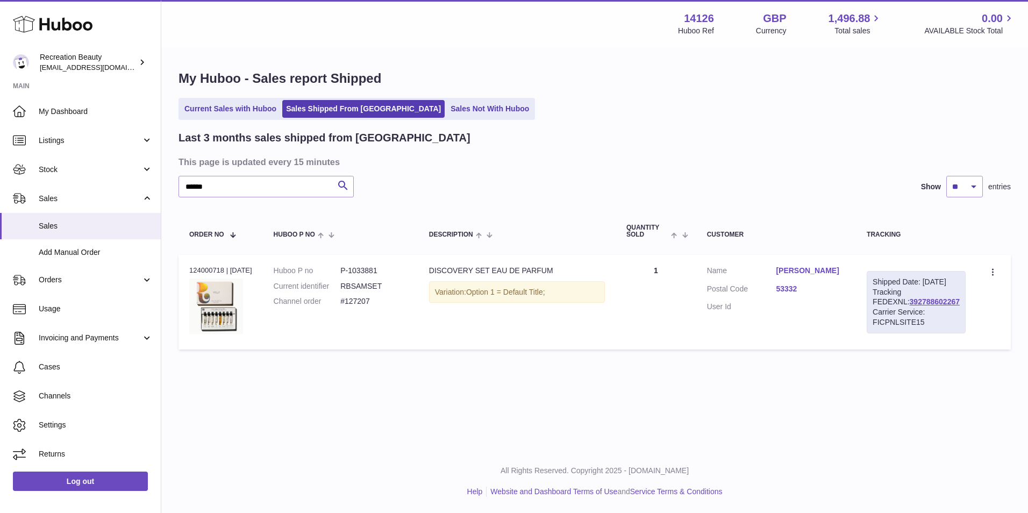
drag, startPoint x: 936, startPoint y: 312, endPoint x: 871, endPoint y: 311, distance: 64.6
click at [871, 311] on td "Shipped Date: 3rd Sep 2025 Tracking FEDEXNL: 392788602267 Carrier Service: FICP…" at bounding box center [916, 302] width 120 height 95
click at [223, 180] on input "******" at bounding box center [266, 187] width 175 height 22
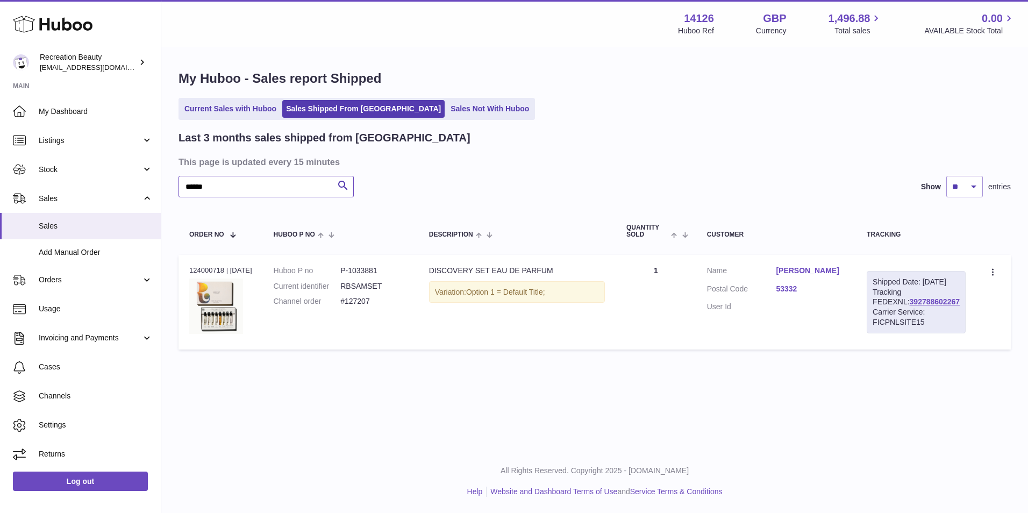
paste input "text"
drag, startPoint x: 933, startPoint y: 308, endPoint x: 873, endPoint y: 310, distance: 59.7
click at [873, 310] on div "Shipped Date: 3rd Sep 2025 Tracking FEDEXNL: 392788601477 Carrier Service: FICP…" at bounding box center [916, 302] width 99 height 62
drag, startPoint x: 217, startPoint y: 191, endPoint x: 140, endPoint y: 168, distance: 80.3
click at [140, 168] on div "Huboo Recreation Beauty customercare@recreationbeauty.com Main My Dashboard Lis…" at bounding box center [514, 256] width 1028 height 513
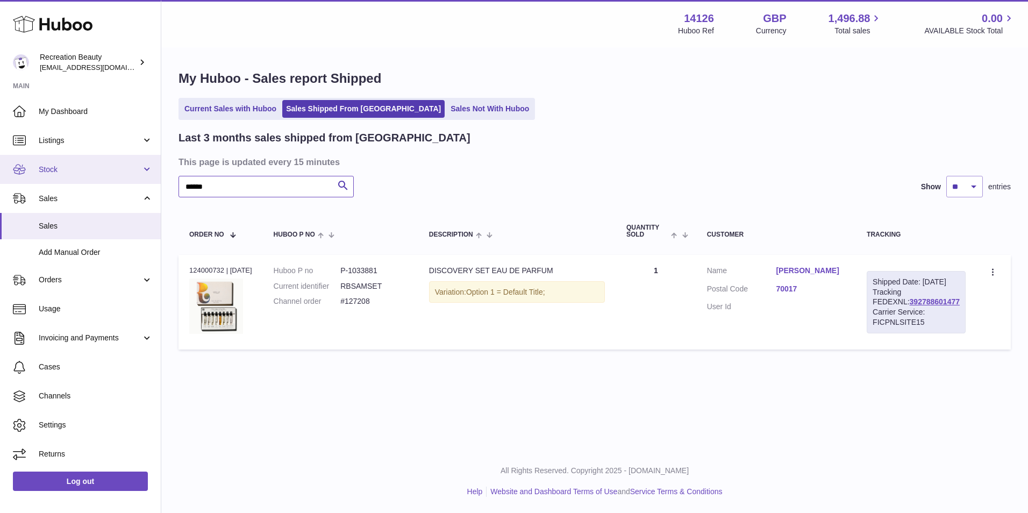
paste input "text"
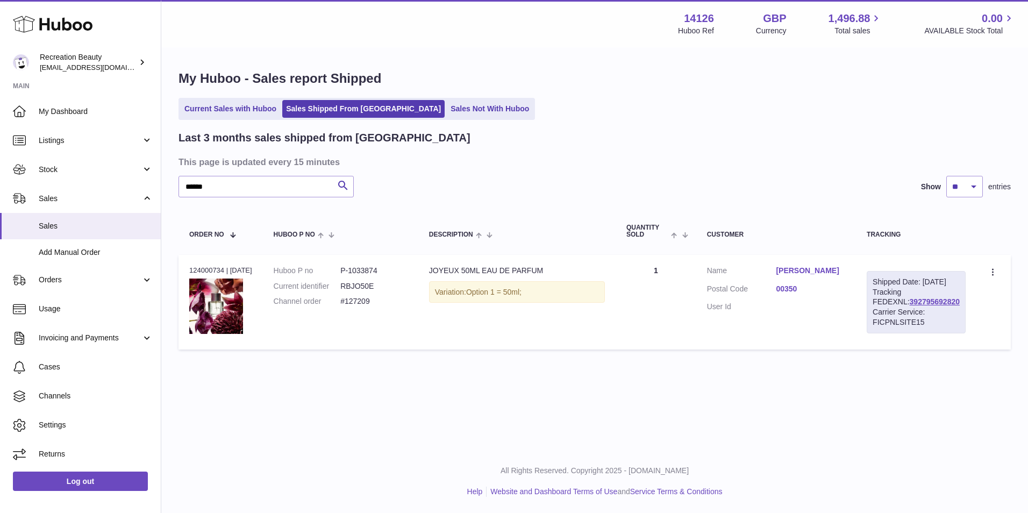
drag, startPoint x: 938, startPoint y: 309, endPoint x: 878, endPoint y: 309, distance: 60.8
click at [878, 309] on div "Shipped Date: 3rd Sep 2025 Tracking FEDEXNL: 392795692820 Carrier Service: FICP…" at bounding box center [916, 302] width 99 height 62
click at [196, 185] on input "******" at bounding box center [266, 187] width 175 height 22
paste input "text"
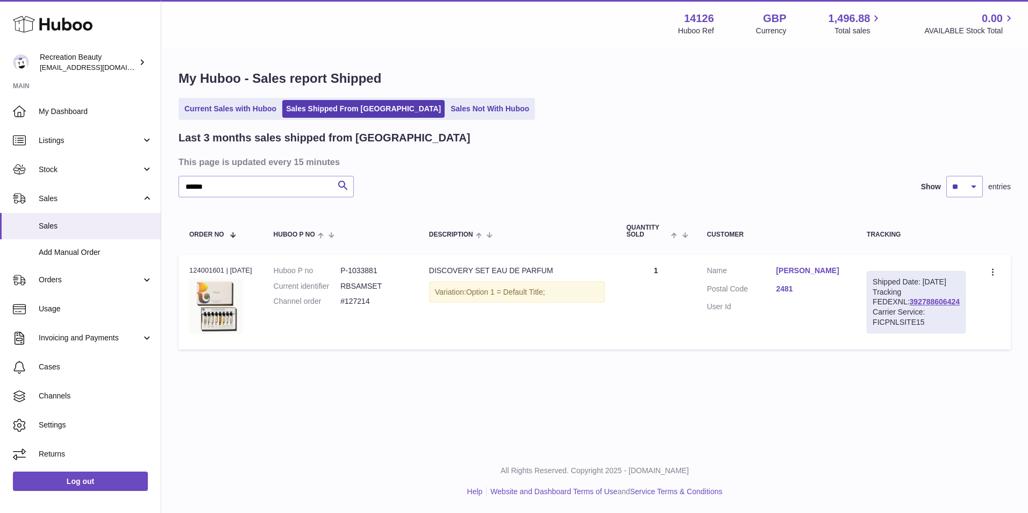
drag, startPoint x: 932, startPoint y: 312, endPoint x: 872, endPoint y: 311, distance: 60.2
click at [872, 311] on td "Shipped Date: 3rd Sep 2025 Tracking FEDEXNL: 392788606424 Carrier Service: FICP…" at bounding box center [916, 302] width 120 height 95
click at [91, 76] on section "Huboo Recreation Beauty customercare@recreationbeauty.com Main My Dashboard Lis…" at bounding box center [80, 255] width 161 height 506
click at [229, 184] on input "******" at bounding box center [266, 187] width 175 height 22
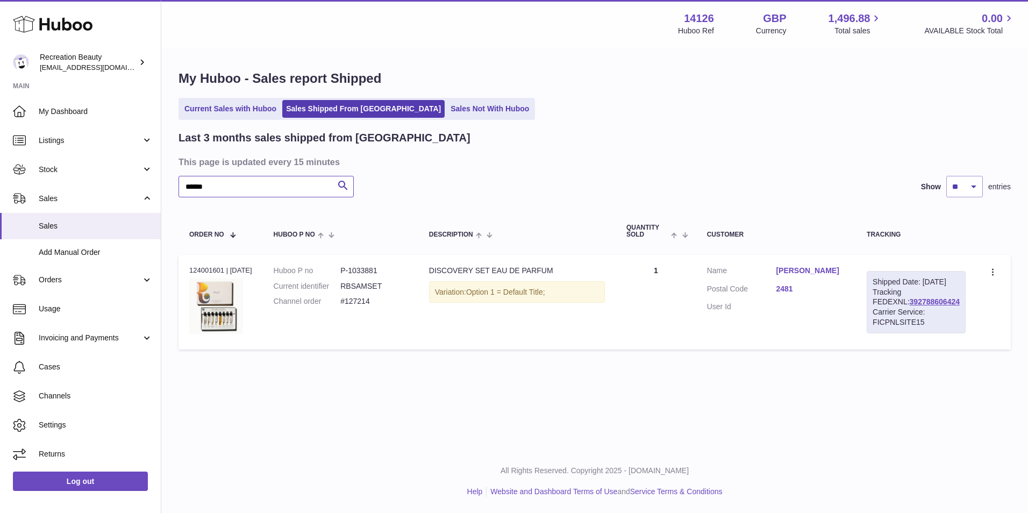
paste input "text"
drag, startPoint x: 937, startPoint y: 307, endPoint x: 911, endPoint y: 311, distance: 26.8
click at [911, 311] on div "Shipped Date: 3rd Sep 2025 Tracking FEDEXNL: 392788604476 Carrier Service: FICP…" at bounding box center [916, 302] width 99 height 62
drag, startPoint x: 911, startPoint y: 311, endPoint x: 935, endPoint y: 315, distance: 23.9
click at [935, 315] on div "Shipped Date: 3rd Sep 2025 Tracking FEDEXNL: 392788604476 Carrier Service: FICP…" at bounding box center [916, 302] width 99 height 62
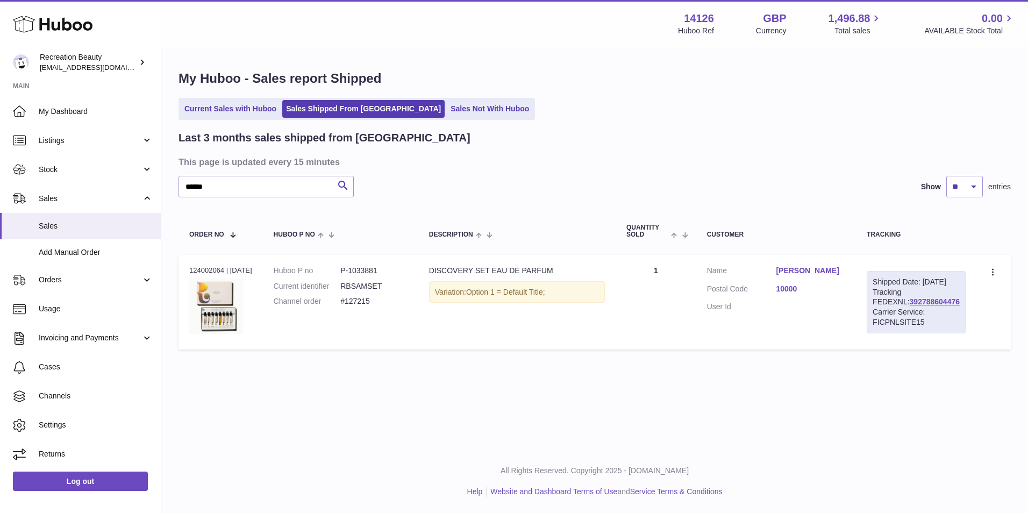
drag, startPoint x: 938, startPoint y: 309, endPoint x: 875, endPoint y: 309, distance: 62.9
click at [875, 309] on div "Shipped Date: 3rd Sep 2025 Tracking FEDEXNL: 392788604476 Carrier Service: FICP…" at bounding box center [916, 302] width 99 height 62
click at [220, 186] on input "******" at bounding box center [266, 187] width 175 height 22
paste input "text"
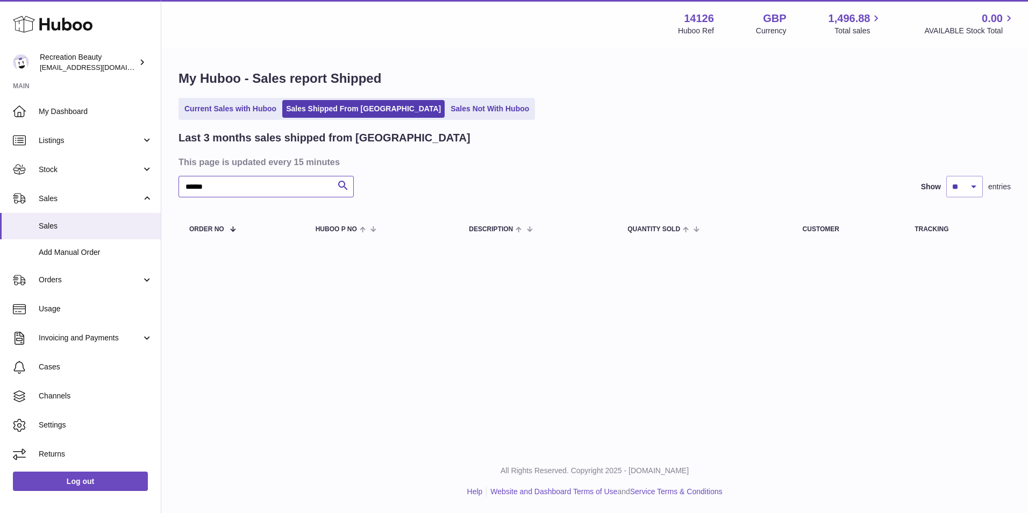
click at [234, 183] on input "******" at bounding box center [266, 187] width 175 height 22
paste input "text"
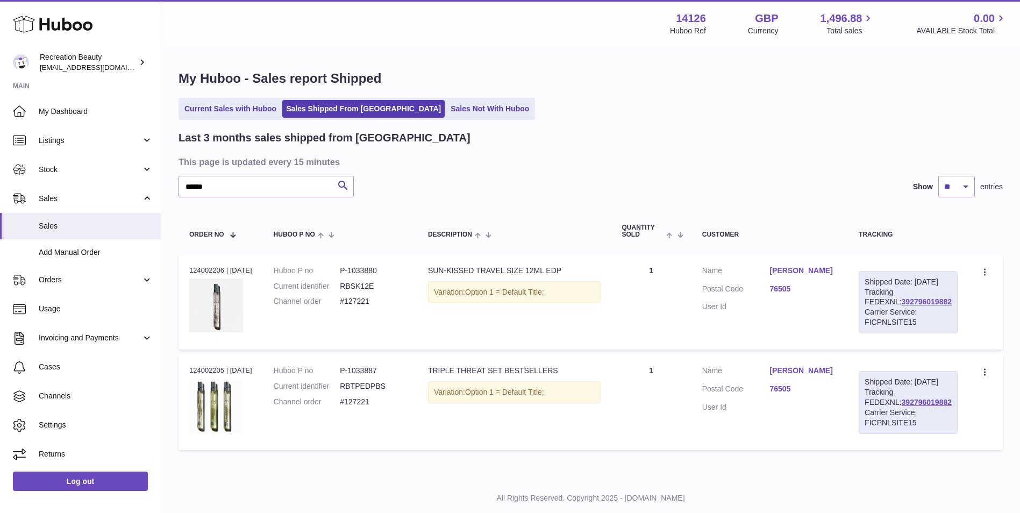
drag, startPoint x: 942, startPoint y: 310, endPoint x: 877, endPoint y: 309, distance: 64.5
click at [877, 309] on div "Shipped Date: 3rd Sep 2025 Tracking FEDEXNL: 392796019882 Carrier Service: FICP…" at bounding box center [908, 302] width 99 height 62
click at [250, 185] on input "******" at bounding box center [266, 187] width 175 height 22
paste input "text"
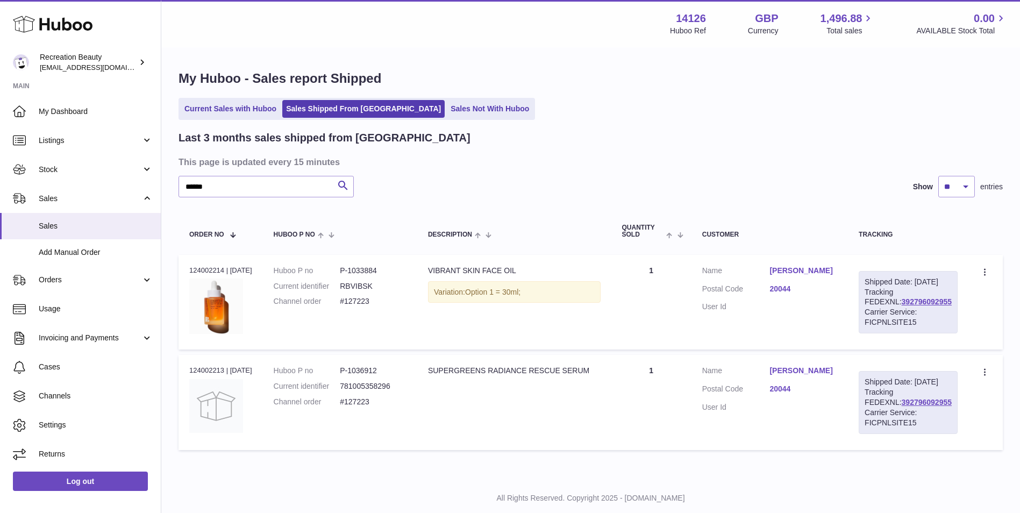
drag, startPoint x: 938, startPoint y: 310, endPoint x: 874, endPoint y: 311, distance: 64.0
click at [874, 311] on div "Shipped Date: 3rd Sep 2025 Tracking FEDEXNL: 392796092955 Carrier Service: FICP…" at bounding box center [908, 302] width 99 height 62
click at [277, 179] on input "******" at bounding box center [266, 187] width 175 height 22
paste input "text"
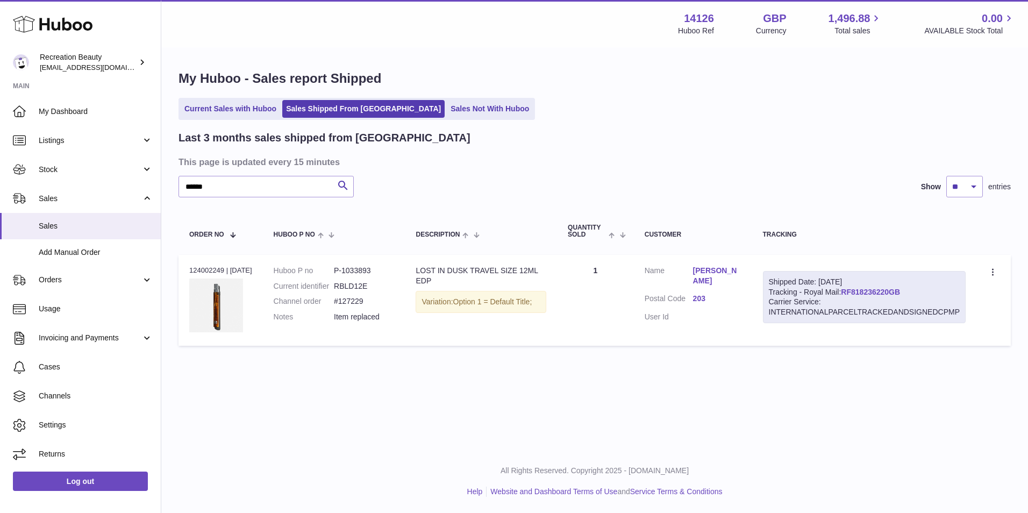
drag, startPoint x: 920, startPoint y: 293, endPoint x: 844, endPoint y: 289, distance: 76.4
click at [844, 289] on div "Shipped Date: 3rd Sep 2025 Tracking - Royal Mail: RF818236220GB Carrier Service…" at bounding box center [864, 297] width 203 height 53
click at [210, 186] on input "******" at bounding box center [266, 187] width 175 height 22
paste input "text"
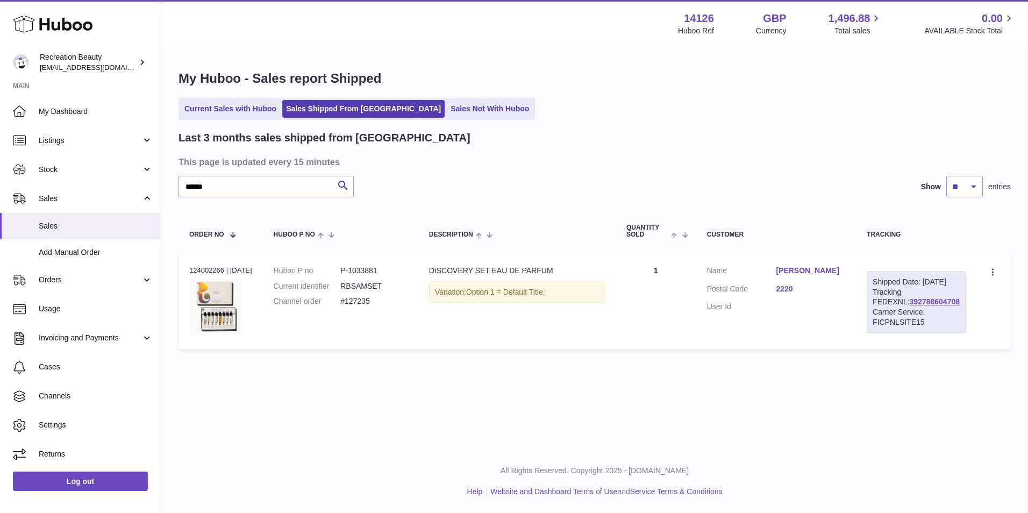
drag, startPoint x: 942, startPoint y: 311, endPoint x: 878, endPoint y: 311, distance: 64.0
click at [878, 311] on div "Shipped Date: 3rd Sep 2025 Tracking FEDEXNL: 392788604708 Carrier Service: FICP…" at bounding box center [916, 302] width 99 height 62
click at [189, 183] on input "******" at bounding box center [266, 187] width 175 height 22
paste input "text"
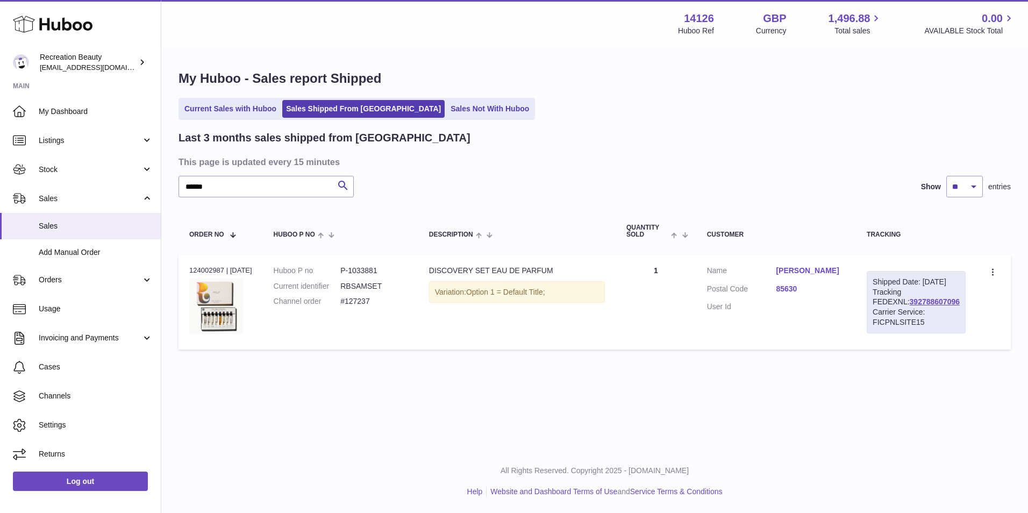
drag, startPoint x: 933, startPoint y: 311, endPoint x: 876, endPoint y: 312, distance: 57.0
click at [876, 312] on div "Shipped Date: 3rd Sep 2025 Tracking FEDEXNL: 392788607096 Carrier Service: FICP…" at bounding box center [916, 302] width 99 height 62
click at [259, 193] on input "******" at bounding box center [266, 187] width 175 height 22
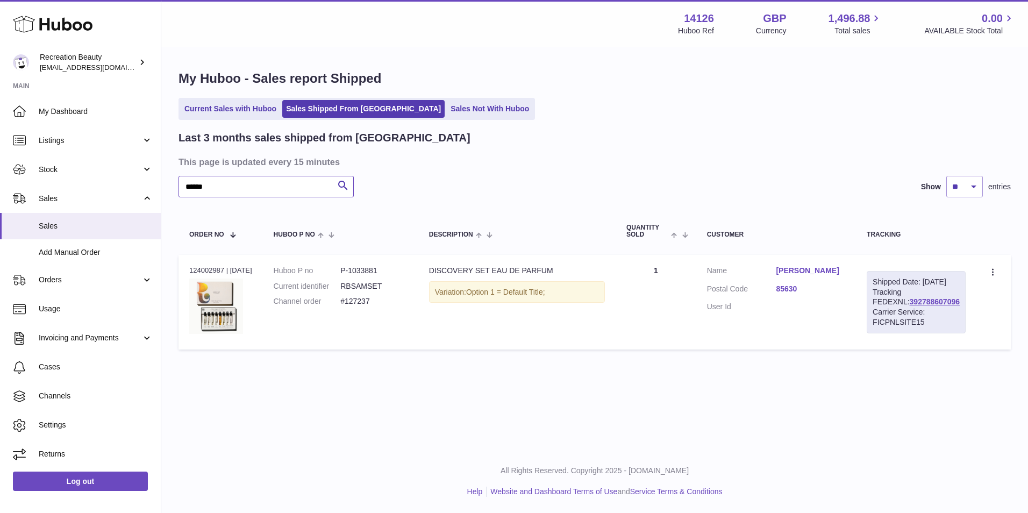
paste input "text"
drag, startPoint x: 933, startPoint y: 313, endPoint x: 874, endPoint y: 310, distance: 58.7
click at [874, 310] on div "Shipped Date: 3rd Sep 2025 Tracking FEDEXNL: 392788608059 Carrier Service: FICP…" at bounding box center [916, 302] width 99 height 62
click at [222, 179] on input "******" at bounding box center [266, 187] width 175 height 22
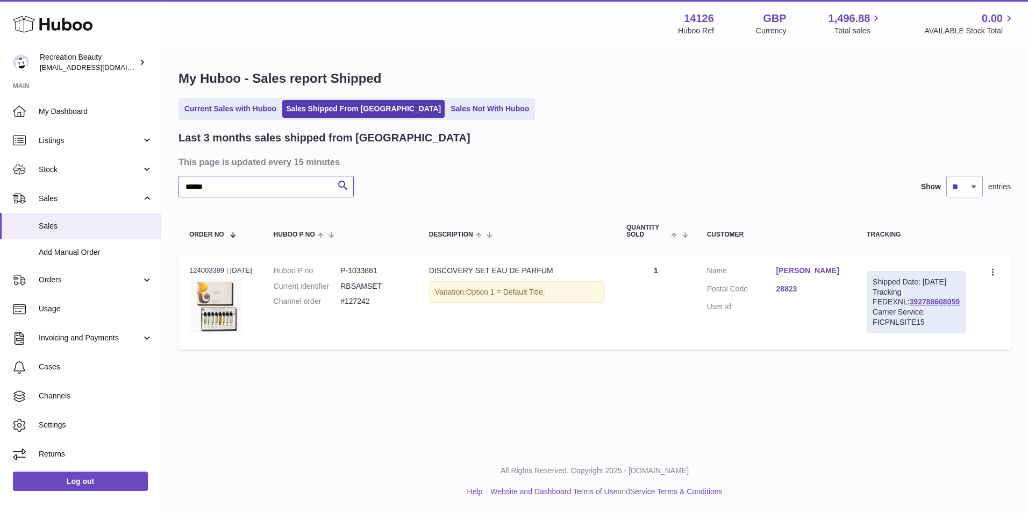
paste input "text"
drag, startPoint x: 936, startPoint y: 311, endPoint x: 874, endPoint y: 314, distance: 61.4
click at [874, 314] on div "Shipped Date: 3rd Sep 2025 Tracking FEDEXNL: 392788609490 Carrier Service: FICP…" at bounding box center [916, 302] width 99 height 62
click at [251, 185] on input "******" at bounding box center [266, 187] width 175 height 22
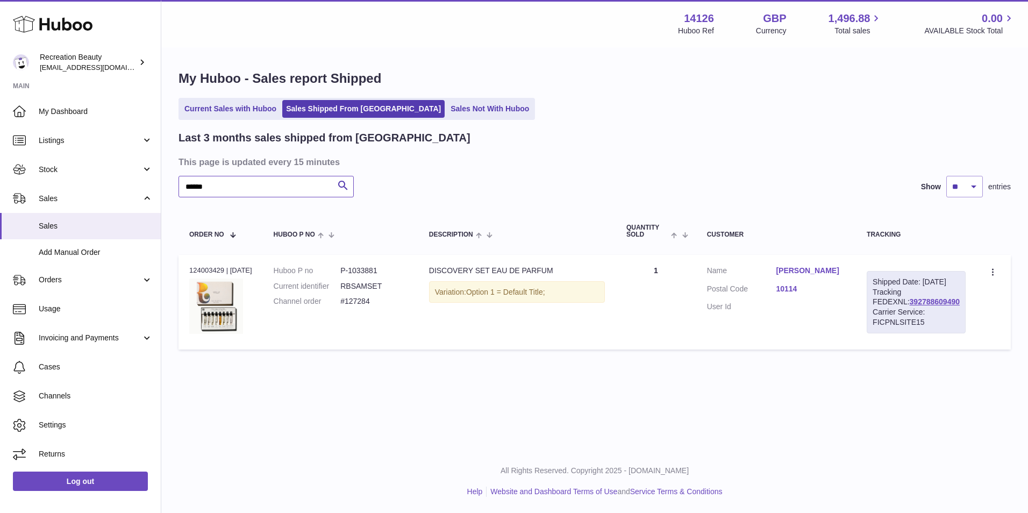
paste input "text"
drag, startPoint x: 927, startPoint y: 308, endPoint x: 865, endPoint y: 314, distance: 62.7
click at [865, 314] on div "Shipped Date: 3rd Sep 2025 Tracking FEDEXNL: 392788608699 Carrier Service: NEXT…" at bounding box center [912, 302] width 106 height 62
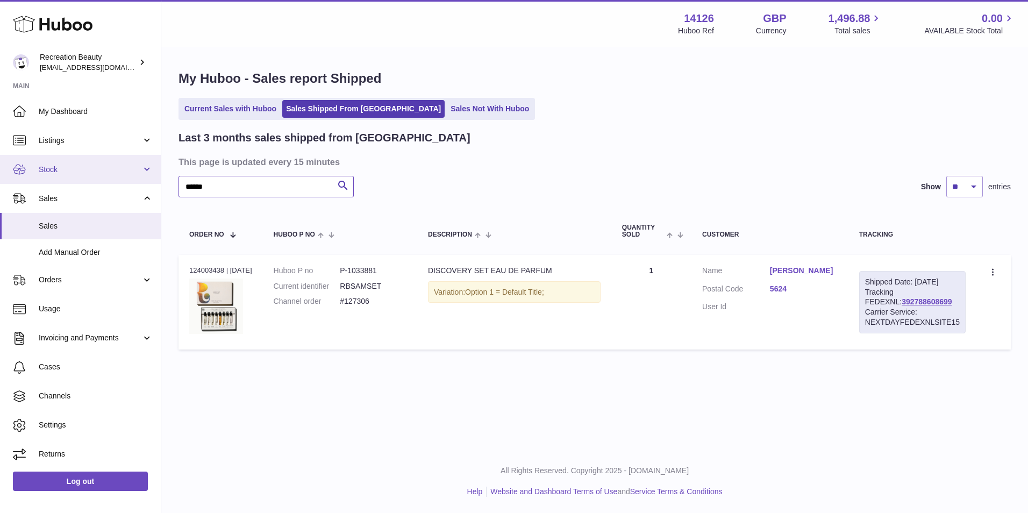
drag, startPoint x: 233, startPoint y: 185, endPoint x: 123, endPoint y: 175, distance: 110.7
click at [123, 175] on div "Huboo Recreation Beauty customercare@recreationbeauty.com Main My Dashboard Lis…" at bounding box center [514, 256] width 1028 height 513
paste input "text"
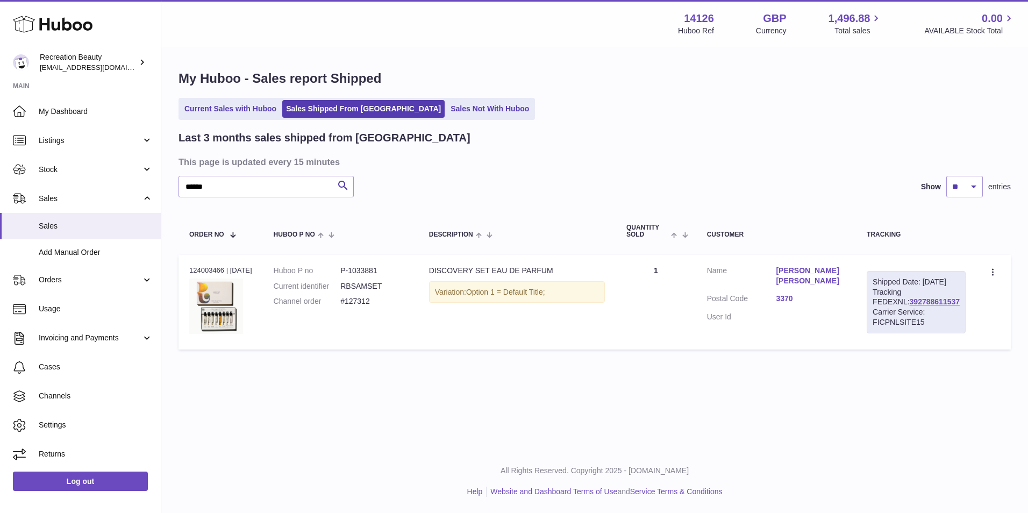
drag, startPoint x: 937, startPoint y: 310, endPoint x: 874, endPoint y: 309, distance: 62.9
click at [874, 309] on div "Shipped Date: 3rd Sep 2025 Tracking FEDEXNL: 392788611537 Carrier Service: FICP…" at bounding box center [916, 302] width 99 height 62
click at [207, 188] on input "******" at bounding box center [266, 187] width 175 height 22
paste input "text"
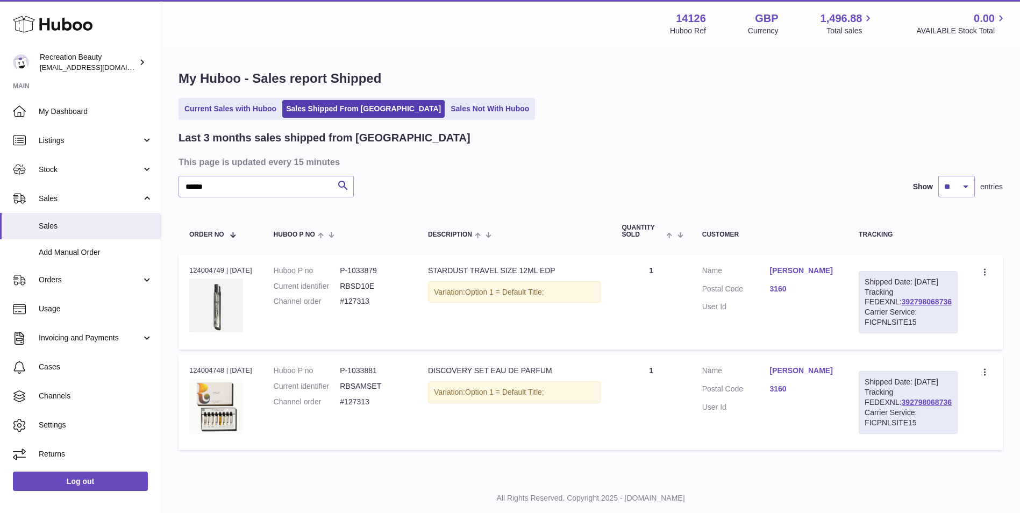
drag, startPoint x: 937, startPoint y: 311, endPoint x: 876, endPoint y: 312, distance: 61.3
click at [876, 312] on div "Shipped Date: 3rd Sep 2025 Tracking FEDEXNL: 392798068736 Carrier Service: FICP…" at bounding box center [908, 302] width 99 height 62
drag, startPoint x: 216, startPoint y: 187, endPoint x: 163, endPoint y: 173, distance: 55.2
click at [163, 173] on div "My Huboo - Sales report Shipped Current Sales with Huboo Sales Shipped From Hub…" at bounding box center [590, 262] width 859 height 429
paste input "text"
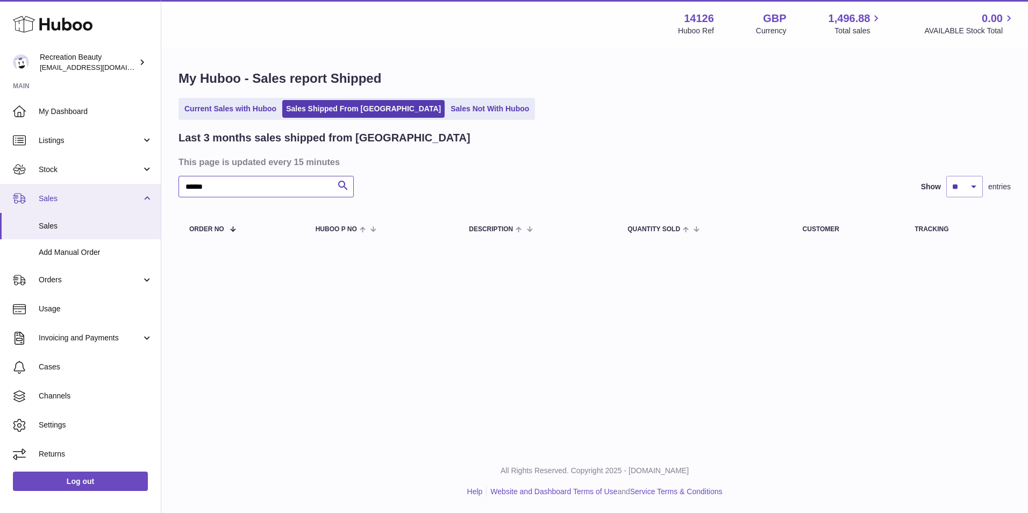
drag, startPoint x: 244, startPoint y: 194, endPoint x: 122, endPoint y: 186, distance: 121.8
click at [122, 186] on div "Huboo Recreation Beauty customercare@recreationbeauty.com Main My Dashboard Lis…" at bounding box center [514, 256] width 1028 height 513
paste input "text"
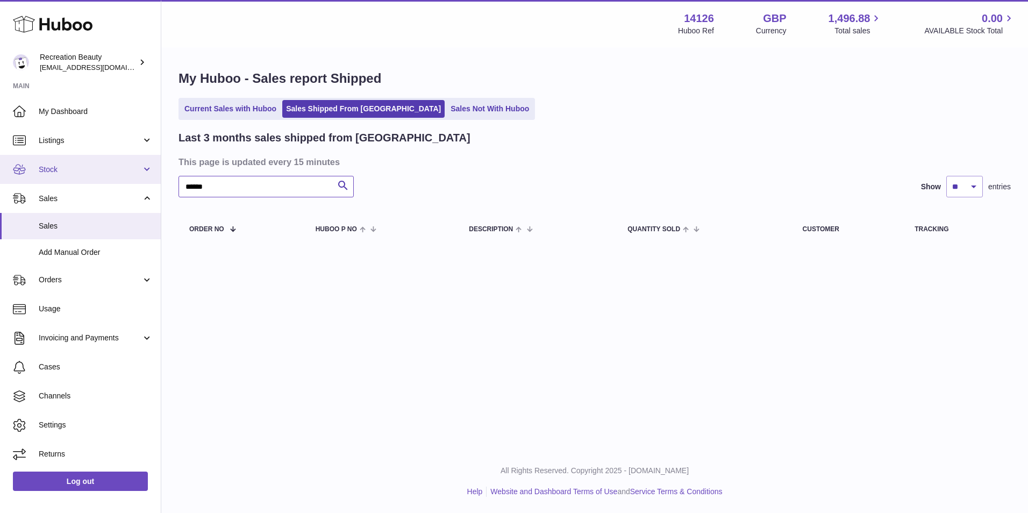
drag, startPoint x: 233, startPoint y: 189, endPoint x: 135, endPoint y: 176, distance: 98.7
click at [135, 176] on div "Huboo Recreation Beauty customercare@recreationbeauty.com Main My Dashboard Lis…" at bounding box center [514, 256] width 1028 height 513
paste input "text"
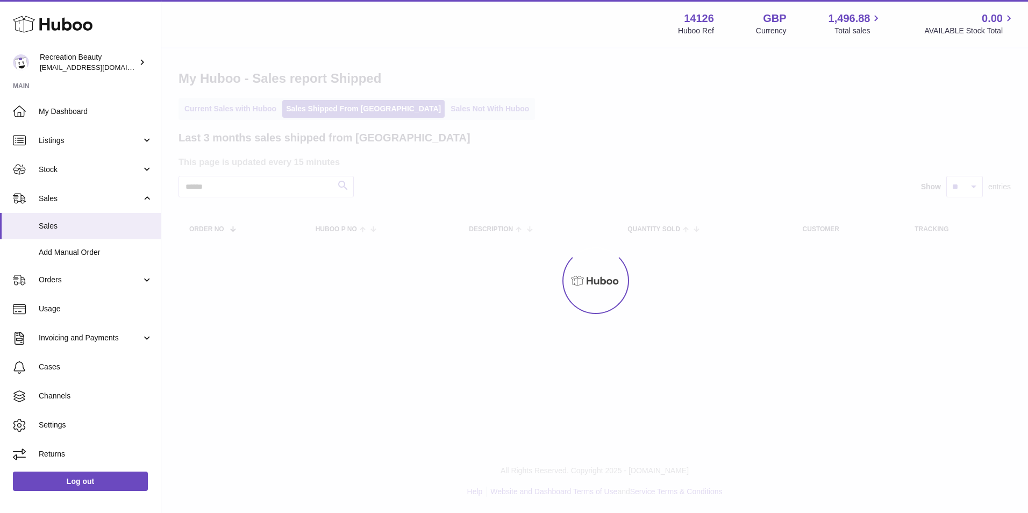
drag, startPoint x: 237, startPoint y: 232, endPoint x: 344, endPoint y: 268, distance: 112.8
click at [344, 268] on div at bounding box center [594, 280] width 867 height 465
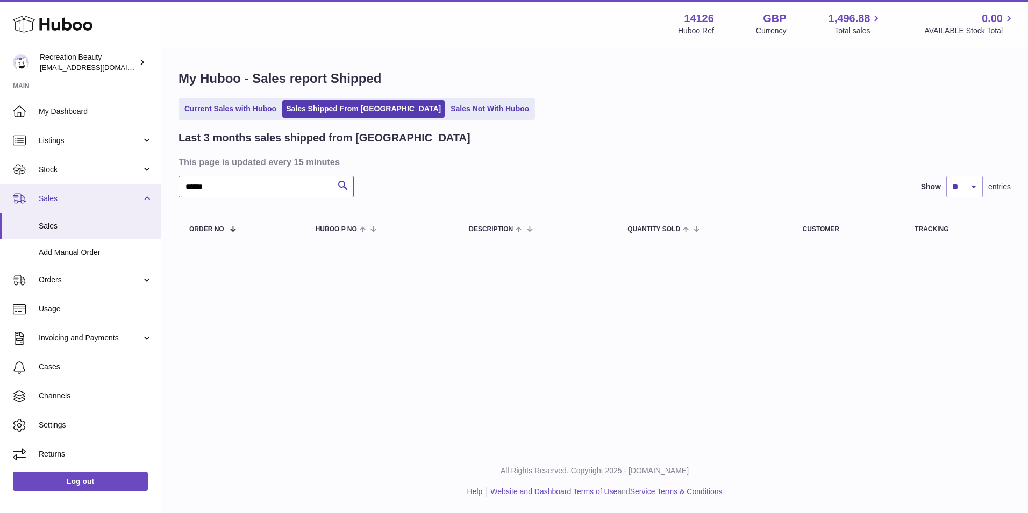
drag, startPoint x: 215, startPoint y: 185, endPoint x: 104, endPoint y: 188, distance: 111.4
click at [104, 188] on div "Huboo Recreation Beauty customercare@recreationbeauty.com Main My Dashboard Lis…" at bounding box center [514, 256] width 1028 height 513
paste input "text"
drag, startPoint x: 265, startPoint y: 197, endPoint x: 182, endPoint y: 172, distance: 86.1
click at [182, 172] on div "Last 3 months sales shipped from Huboo This page is updated every 15 minutes **…" at bounding box center [595, 190] width 833 height 118
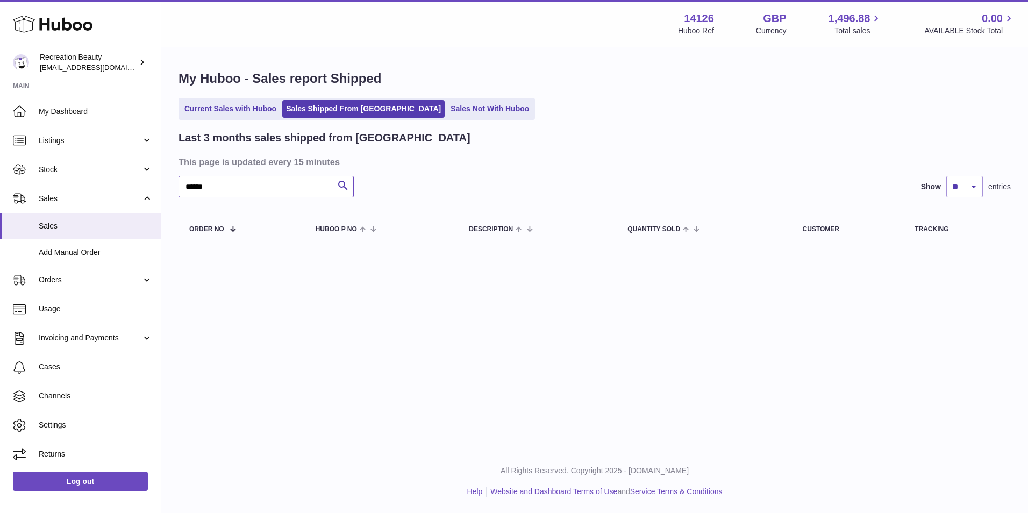
paste input "text"
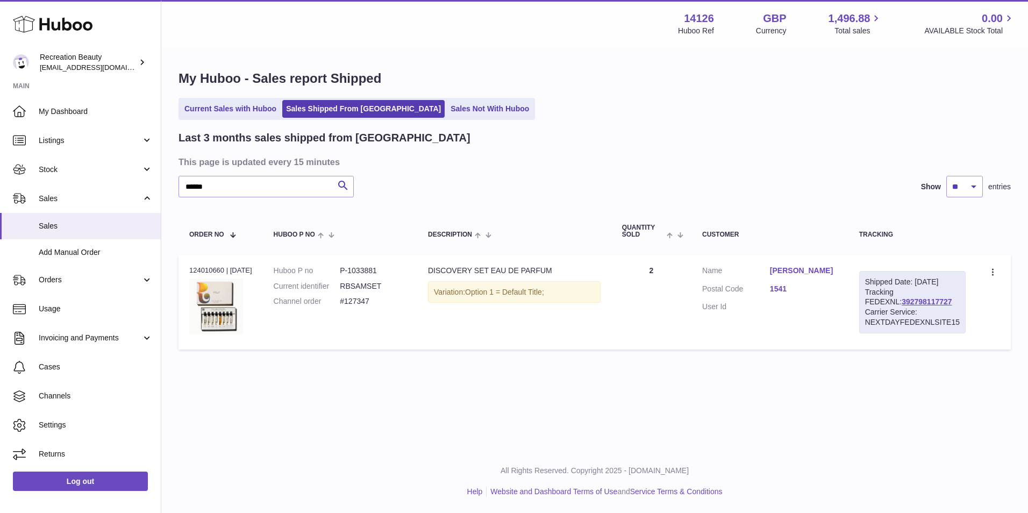
drag, startPoint x: 930, startPoint y: 314, endPoint x: 864, endPoint y: 308, distance: 66.4
click at [864, 308] on div "Shipped Date: 3rd Sep 2025 Tracking FEDEXNL: 392798117727 Carrier Service: NEXT…" at bounding box center [912, 302] width 106 height 62
drag, startPoint x: 232, startPoint y: 184, endPoint x: 221, endPoint y: 183, distance: 10.8
click at [221, 183] on input "******" at bounding box center [266, 187] width 175 height 22
type input "*"
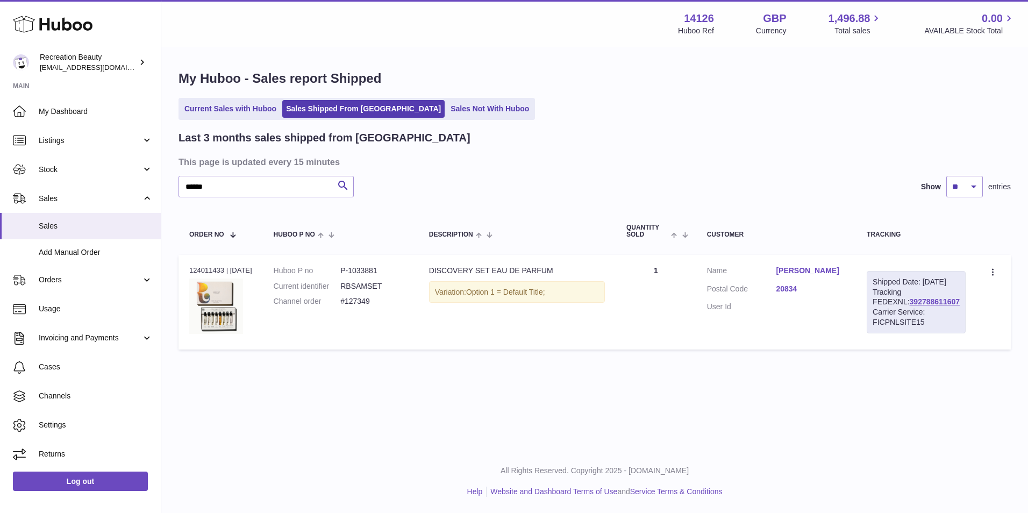
drag, startPoint x: 941, startPoint y: 315, endPoint x: 877, endPoint y: 311, distance: 64.1
click at [877, 311] on div "Shipped Date: 3rd Sep 2025 Tracking FEDEXNL: 392788611607 Carrier Service: FICP…" at bounding box center [916, 302] width 99 height 62
click at [233, 202] on div "Last 3 months sales shipped from Huboo This page is updated every 15 minutes **…" at bounding box center [595, 243] width 833 height 224
drag, startPoint x: 223, startPoint y: 189, endPoint x: 150, endPoint y: 181, distance: 73.1
click at [150, 181] on div "Huboo Recreation Beauty customercare@recreationbeauty.com Main My Dashboard Lis…" at bounding box center [514, 256] width 1028 height 513
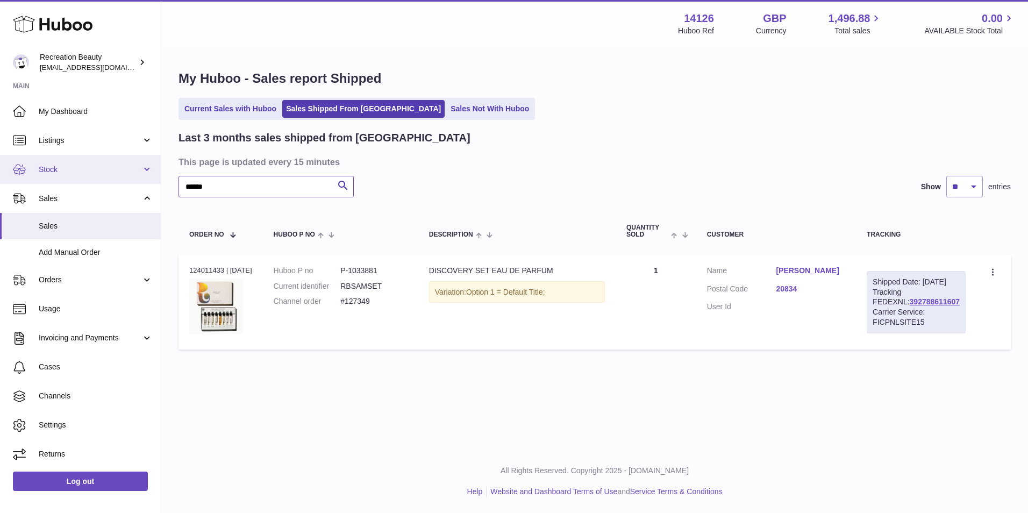
drag, startPoint x: 218, startPoint y: 192, endPoint x: 122, endPoint y: 172, distance: 98.4
click at [122, 172] on div "Huboo Recreation Beauty customercare@recreationbeauty.com Main My Dashboard Lis…" at bounding box center [514, 256] width 1028 height 513
paste input "text"
drag, startPoint x: 231, startPoint y: 185, endPoint x: 126, endPoint y: 166, distance: 106.5
click at [126, 166] on div "Huboo Recreation Beauty customercare@recreationbeauty.com Main My Dashboard Lis…" at bounding box center [514, 256] width 1028 height 513
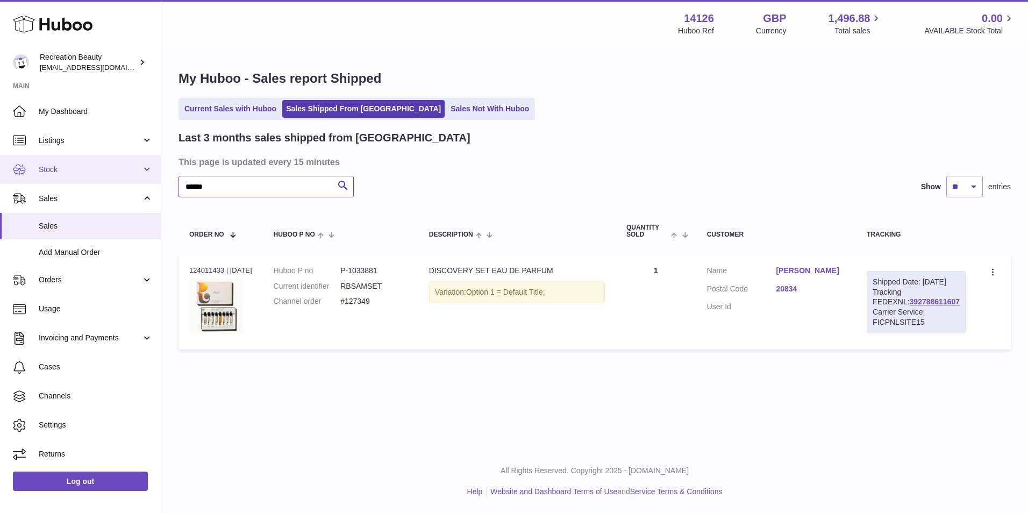
paste input "text"
type input "******"
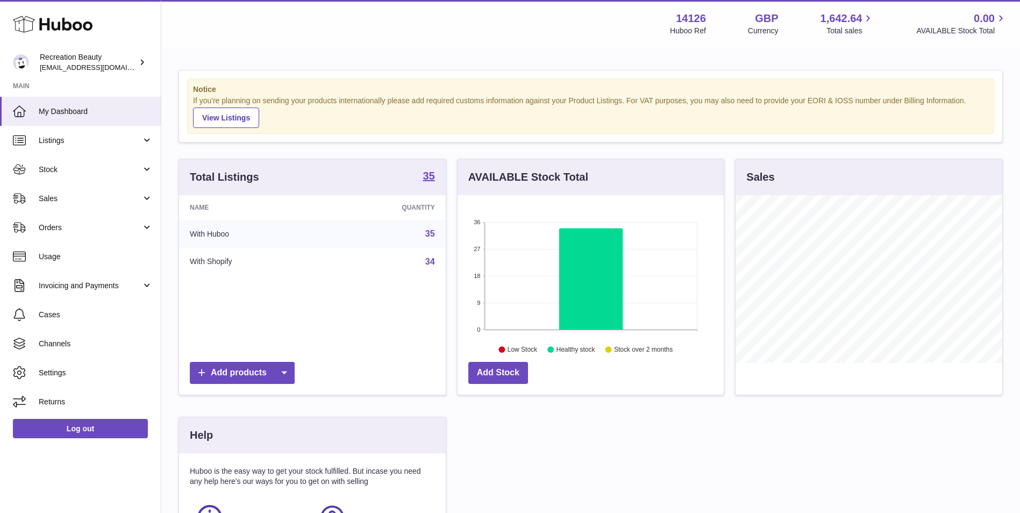
scroll to position [168, 266]
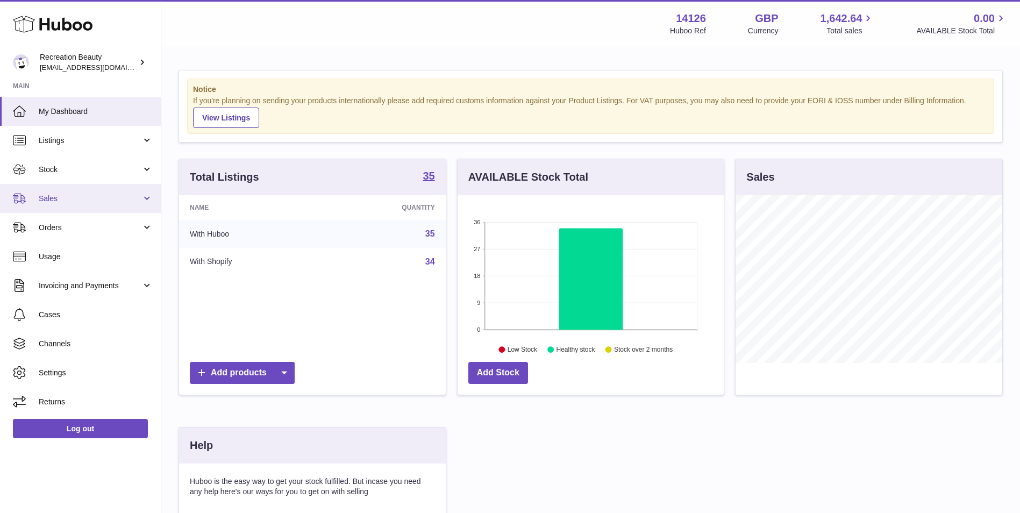
click at [58, 192] on link "Sales" at bounding box center [80, 198] width 161 height 29
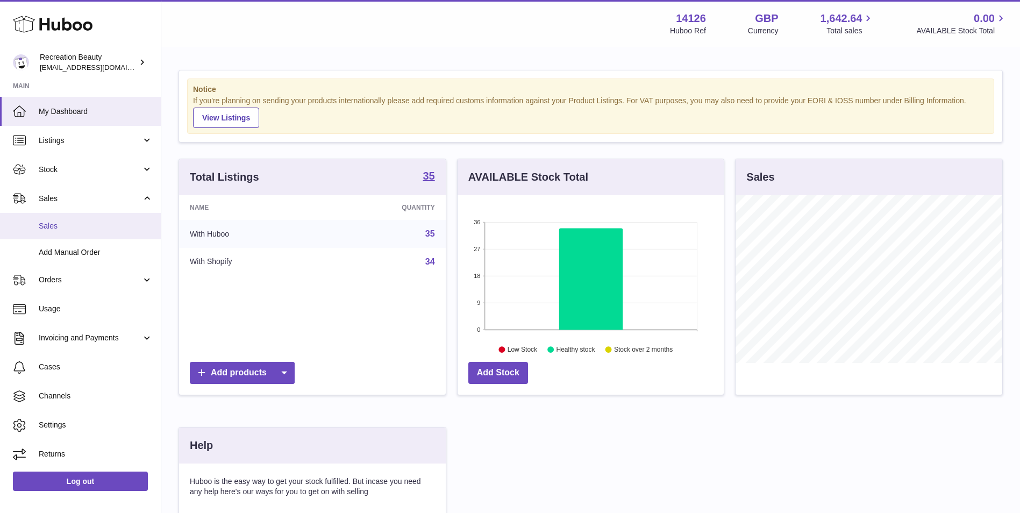
click at [60, 223] on span "Sales" at bounding box center [96, 226] width 114 height 10
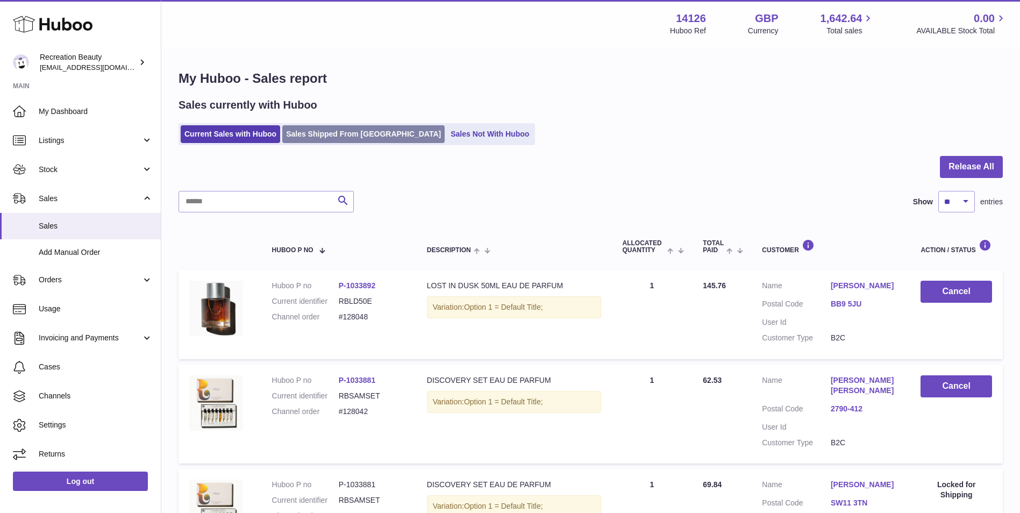
click at [347, 136] on link "Sales Shipped From [GEOGRAPHIC_DATA]" at bounding box center [363, 134] width 162 height 18
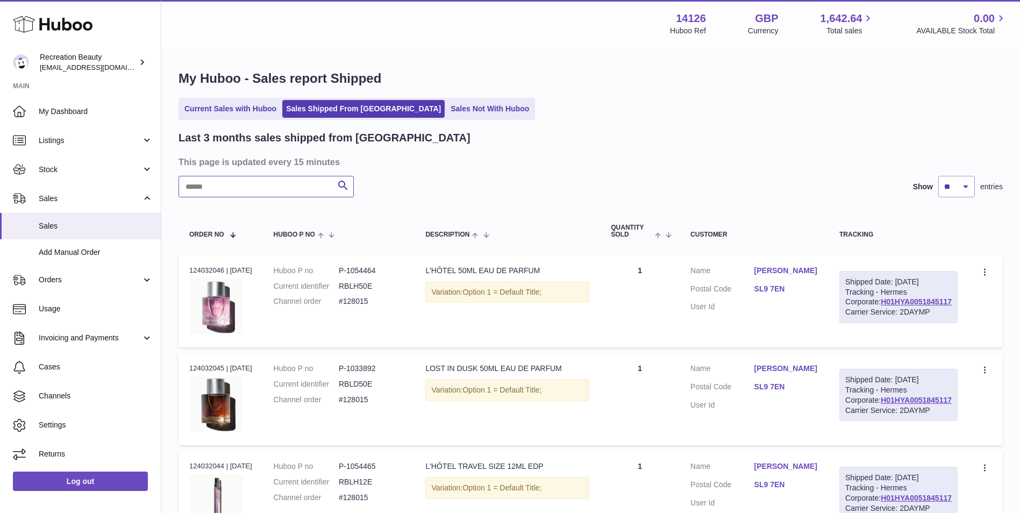
click at [256, 185] on input "text" at bounding box center [266, 187] width 175 height 22
paste input "******"
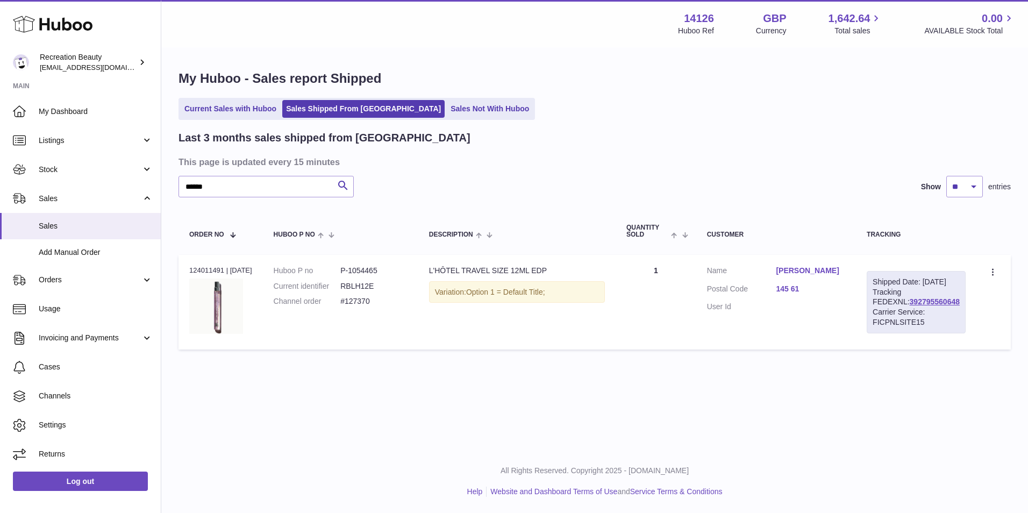
drag, startPoint x: 943, startPoint y: 308, endPoint x: 872, endPoint y: 312, distance: 71.2
click at [872, 312] on td "Shipped Date: 3rd Sep 2025 Tracking FEDEXNL: 392795560648 Carrier Service: FICP…" at bounding box center [916, 302] width 120 height 95
copy link "392795560648"
drag, startPoint x: 222, startPoint y: 184, endPoint x: 116, endPoint y: 174, distance: 107.0
click at [116, 174] on div "Huboo Recreation Beauty customercare@recreationbeauty.com Main My Dashboard Lis…" at bounding box center [514, 256] width 1028 height 513
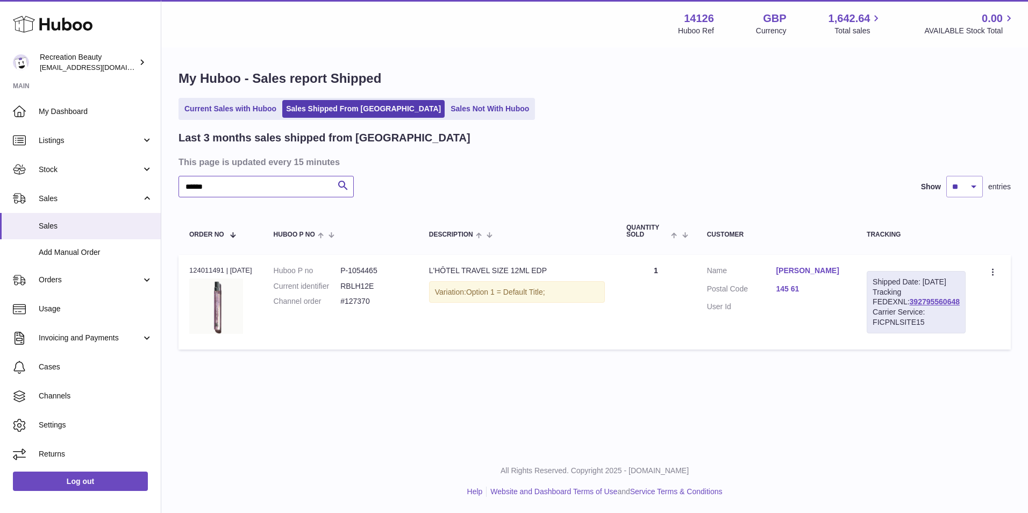
click at [216, 188] on input "******" at bounding box center [266, 187] width 175 height 22
paste input "text"
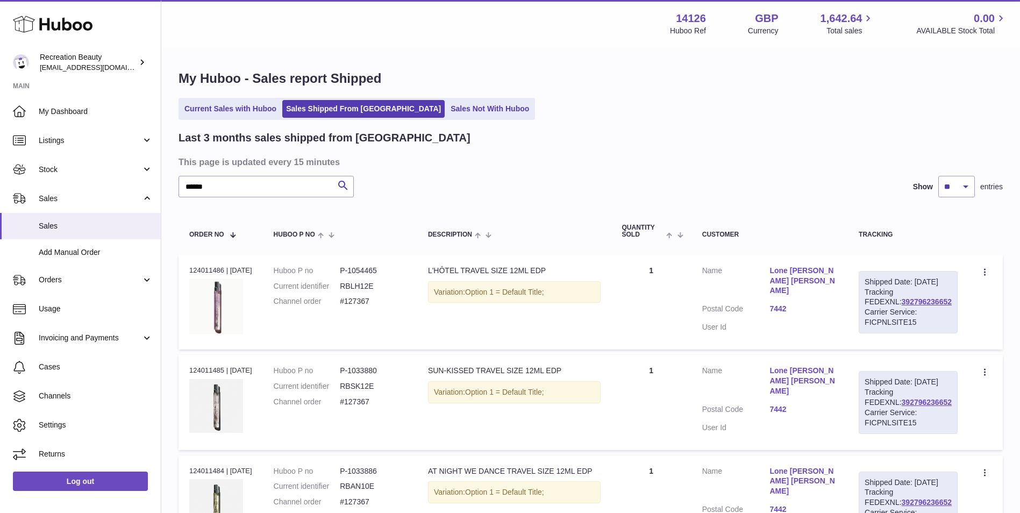
drag, startPoint x: 936, startPoint y: 312, endPoint x: 872, endPoint y: 314, distance: 64.0
click at [872, 314] on td "Shipped Date: 3rd Sep 2025 Tracking FEDEXNL: 392796236652 Carrier Service: FICP…" at bounding box center [908, 302] width 120 height 95
copy link "392796236652"
drag, startPoint x: 231, startPoint y: 181, endPoint x: 125, endPoint y: 179, distance: 105.4
click at [125, 179] on div "Huboo Recreation Beauty [EMAIL_ADDRESS][DOMAIN_NAME] Main My Dashboard Listings…" at bounding box center [510, 370] width 1020 height 741
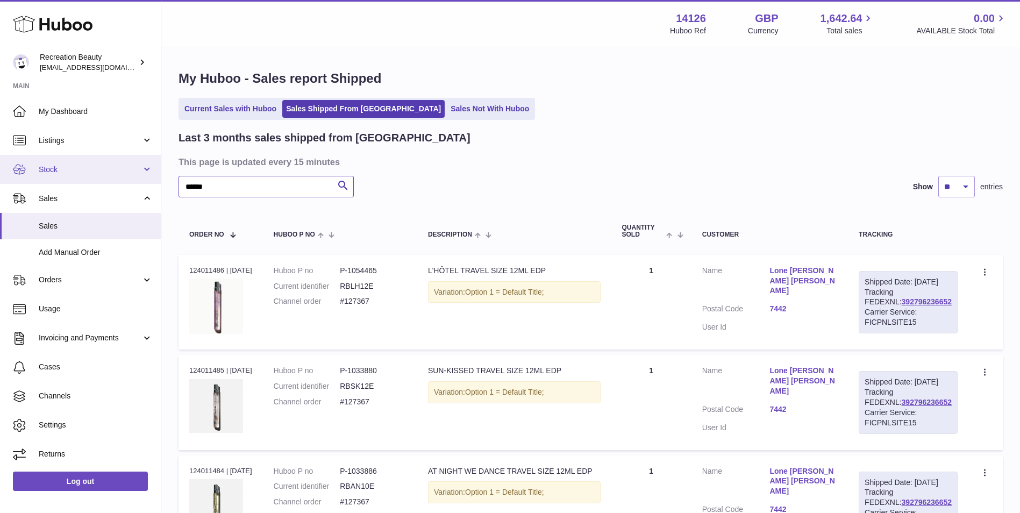
paste input "text"
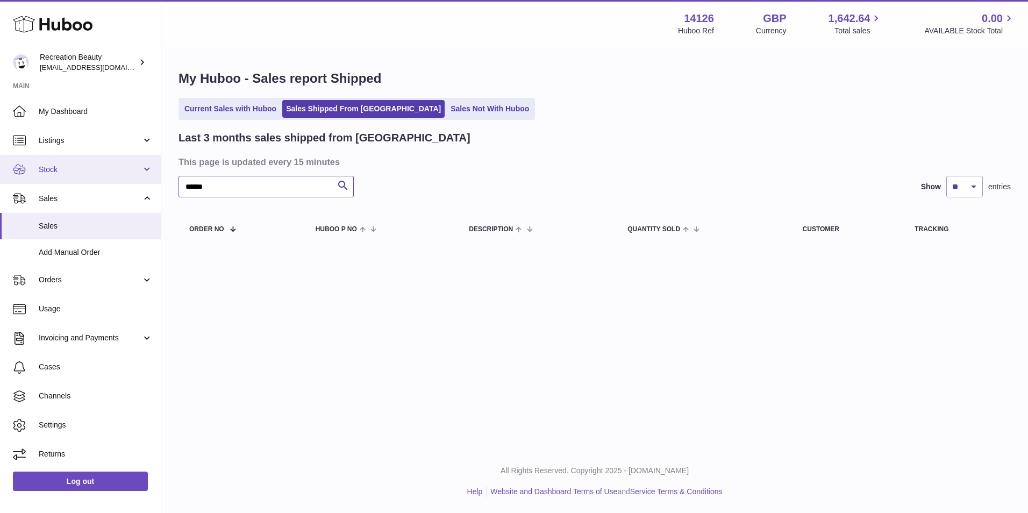
drag, startPoint x: 210, startPoint y: 183, endPoint x: 133, endPoint y: 178, distance: 76.5
click at [133, 178] on div "Huboo Recreation Beauty [EMAIL_ADDRESS][DOMAIN_NAME] Main My Dashboard Listings…" at bounding box center [514, 256] width 1028 height 513
paste input "text"
drag, startPoint x: 219, startPoint y: 195, endPoint x: 119, endPoint y: 174, distance: 102.2
click at [119, 174] on div "Huboo Recreation Beauty customercare@recreationbeauty.com Main My Dashboard Lis…" at bounding box center [514, 256] width 1028 height 513
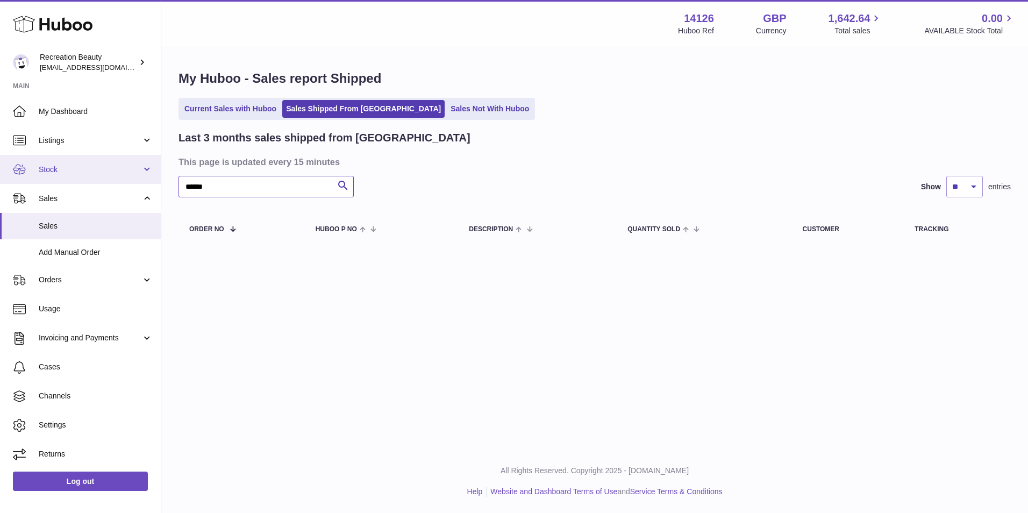
paste input "text"
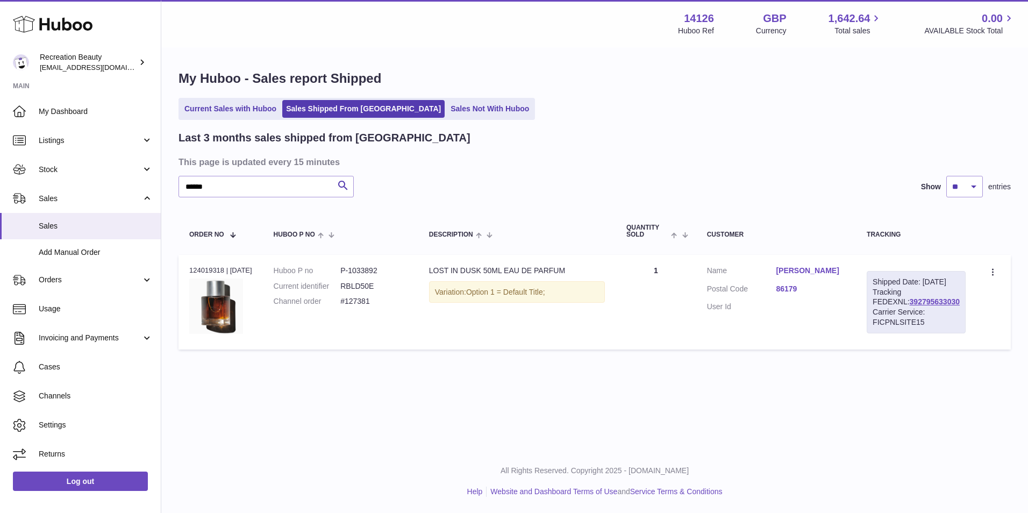
drag, startPoint x: 934, startPoint y: 315, endPoint x: 878, endPoint y: 314, distance: 55.9
click at [878, 314] on div "Shipped Date: 3rd Sep 2025 Tracking FEDEXNL: 392795633030 Carrier Service: FICP…" at bounding box center [916, 302] width 99 height 62
copy link "392795633030"
drag, startPoint x: 212, startPoint y: 191, endPoint x: 141, endPoint y: 188, distance: 71.1
click at [141, 188] on div "Huboo Recreation Beauty customercare@recreationbeauty.com Main My Dashboard Lis…" at bounding box center [514, 256] width 1028 height 513
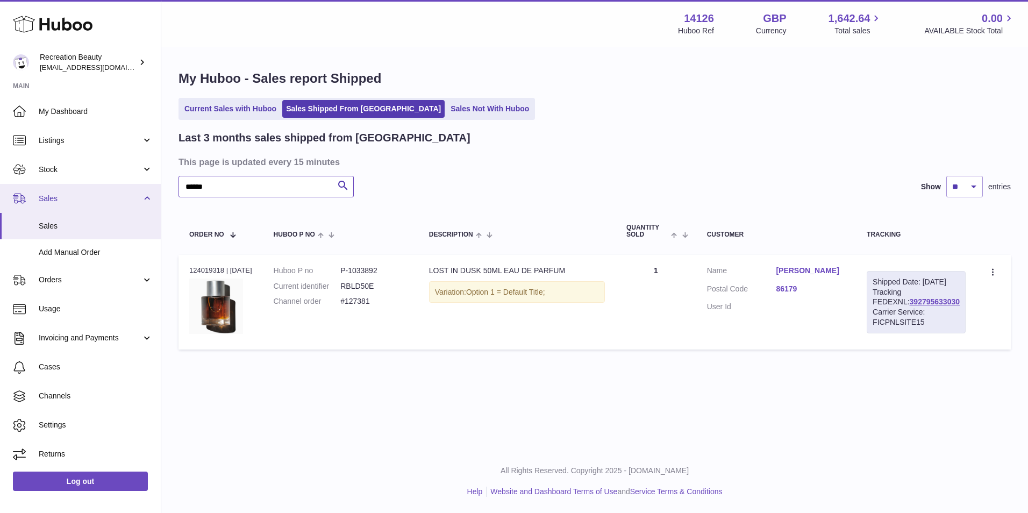
paste input "text"
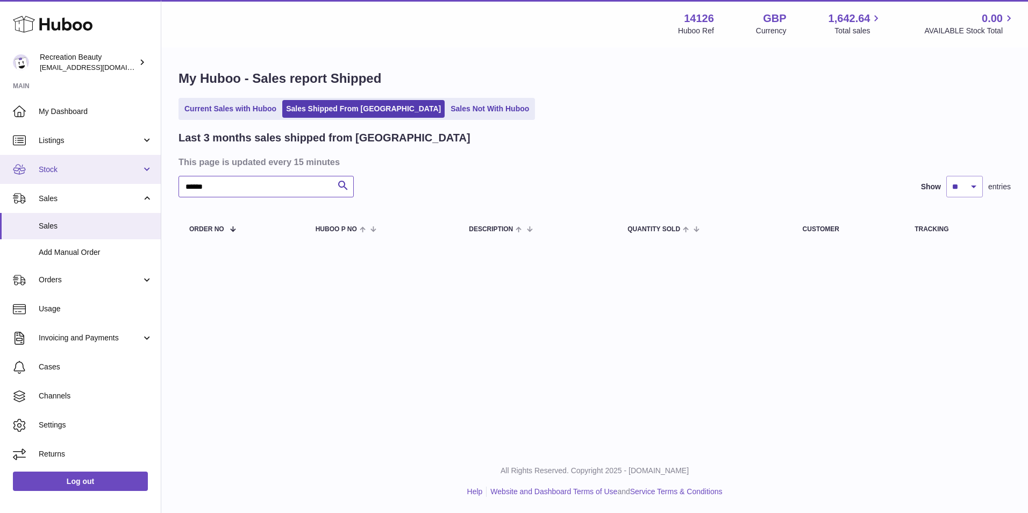
drag, startPoint x: 236, startPoint y: 192, endPoint x: 150, endPoint y: 179, distance: 87.1
click at [150, 179] on div "Huboo Recreation Beauty customercare@recreationbeauty.com Main My Dashboard Lis…" at bounding box center [514, 256] width 1028 height 513
paste input "text"
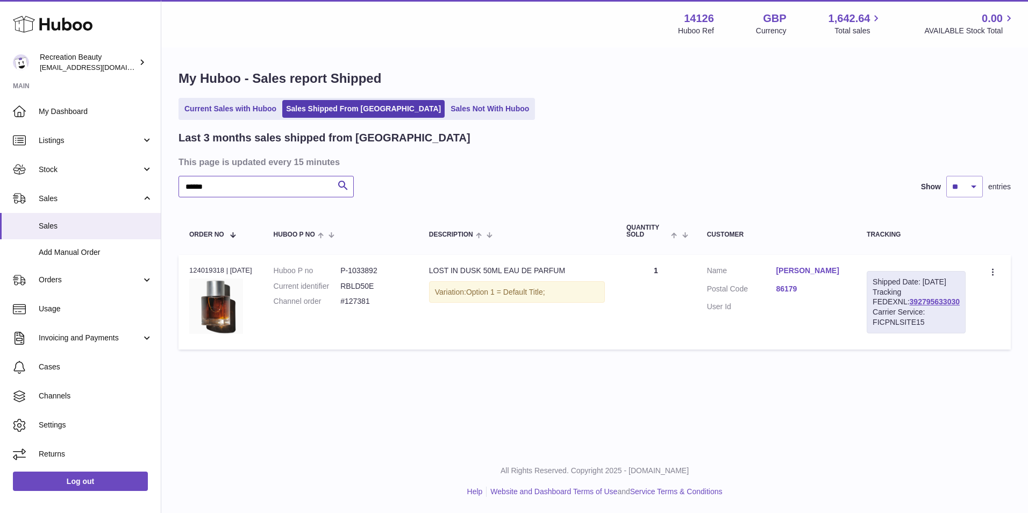
drag, startPoint x: 220, startPoint y: 185, endPoint x: 168, endPoint y: 172, distance: 53.2
click at [168, 172] on div "My Huboo - Sales report Shipped Current Sales with Huboo Sales Shipped From Hub…" at bounding box center [594, 212] width 867 height 328
paste input "text"
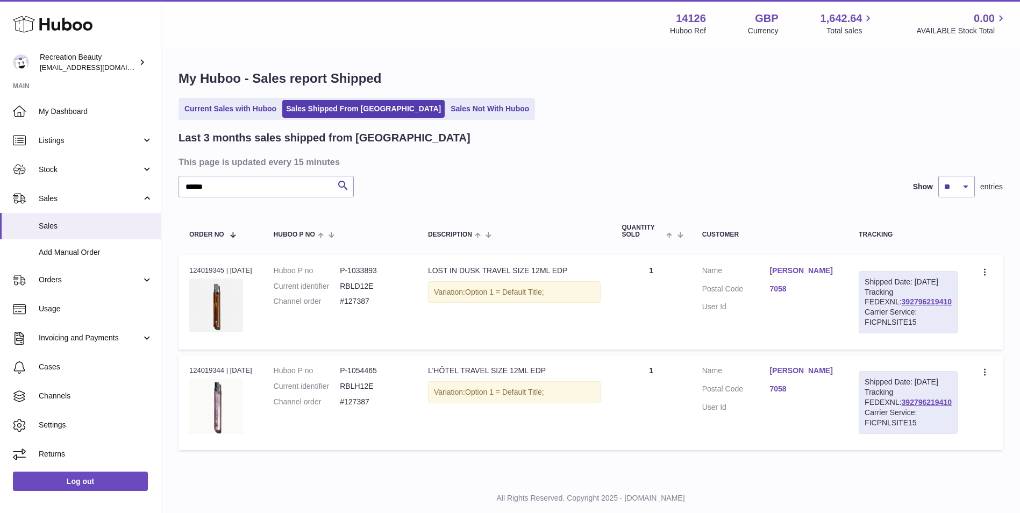
drag, startPoint x: 945, startPoint y: 310, endPoint x: 869, endPoint y: 314, distance: 75.9
click at [869, 314] on td "Shipped Date: 3rd Sep 2025 Tracking FEDEXNL: 392796219410 Carrier Service: FICP…" at bounding box center [908, 302] width 120 height 95
copy link "392796219410"
drag, startPoint x: 224, startPoint y: 193, endPoint x: 128, endPoint y: 157, distance: 102.8
click at [128, 157] on div "Huboo Recreation Beauty customercare@recreationbeauty.com Main My Dashboard Lis…" at bounding box center [510, 270] width 1020 height 540
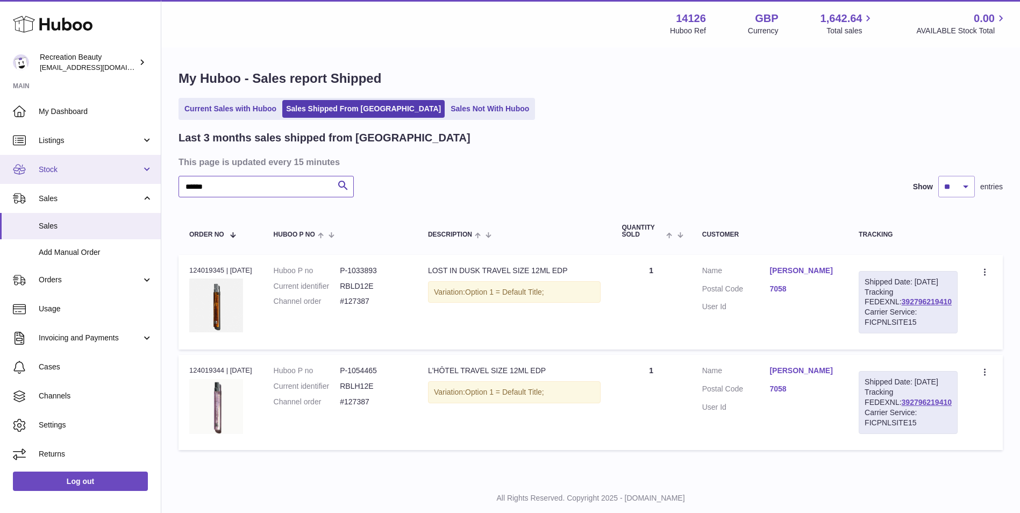
paste input "text"
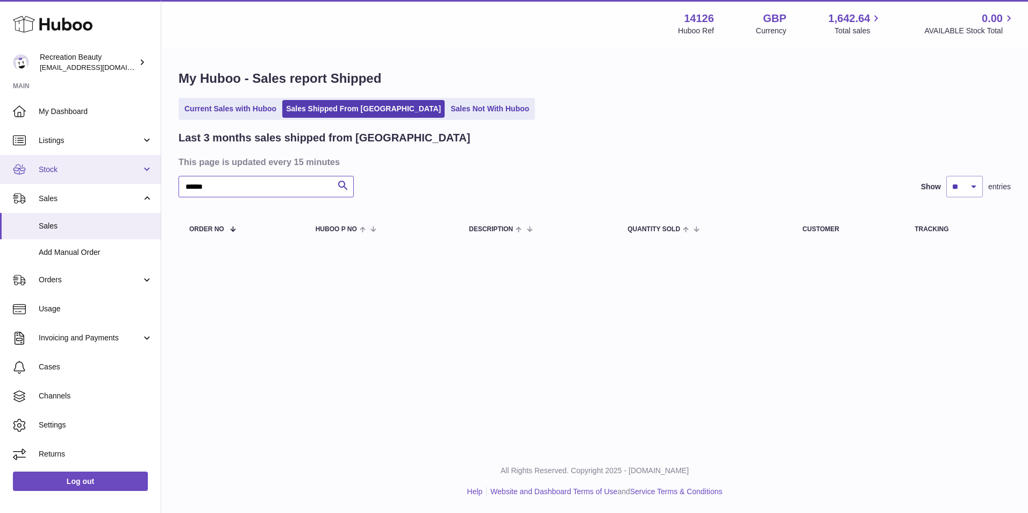
drag, startPoint x: 231, startPoint y: 181, endPoint x: 149, endPoint y: 157, distance: 85.6
click at [149, 157] on div "Huboo Recreation Beauty customercare@recreationbeauty.com Main My Dashboard Lis…" at bounding box center [514, 256] width 1028 height 513
paste input "text"
drag, startPoint x: 224, startPoint y: 177, endPoint x: 121, endPoint y: 162, distance: 104.4
click at [121, 162] on div "Huboo Recreation Beauty customercare@recreationbeauty.com Main My Dashboard Lis…" at bounding box center [514, 256] width 1028 height 513
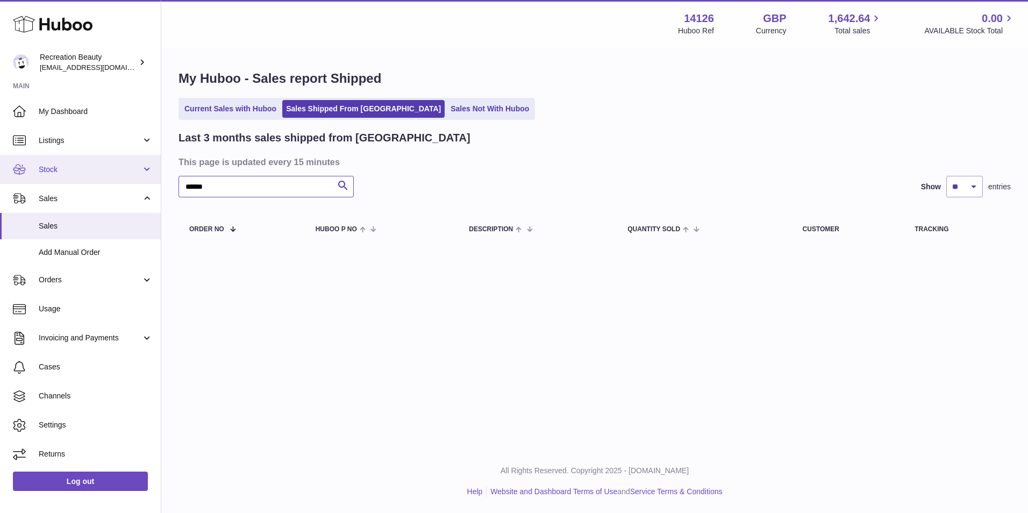
paste input "text"
drag, startPoint x: 235, startPoint y: 188, endPoint x: 113, endPoint y: 151, distance: 127.6
click at [113, 151] on div "Huboo Recreation Beauty customercare@recreationbeauty.com Main My Dashboard Lis…" at bounding box center [514, 256] width 1028 height 513
paste input "text"
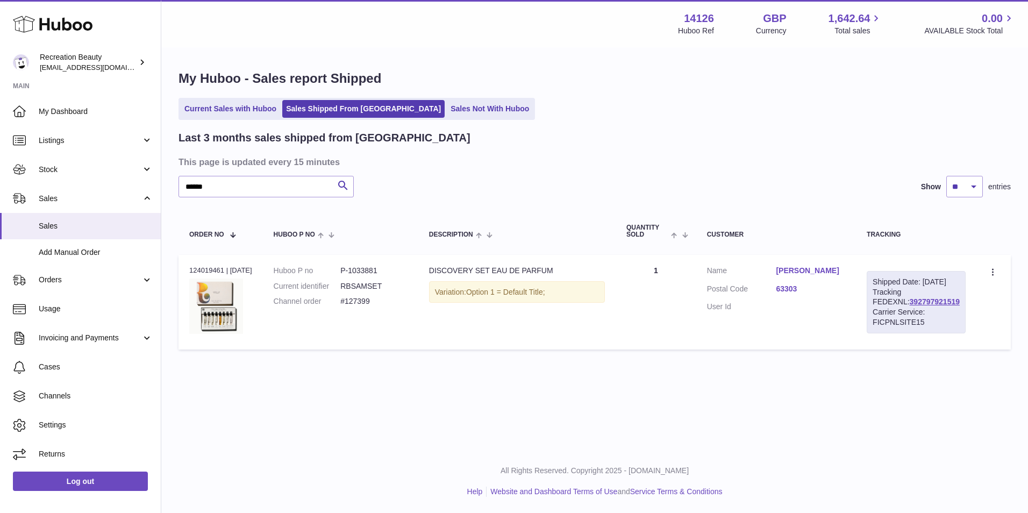
drag, startPoint x: 933, startPoint y: 314, endPoint x: 876, endPoint y: 312, distance: 56.5
click at [876, 312] on div "Shipped Date: 3rd Sep 2025 Tracking FEDEXNL: 392797921519 Carrier Service: FICP…" at bounding box center [916, 302] width 99 height 62
copy link "392797921519"
drag, startPoint x: 234, startPoint y: 187, endPoint x: 125, endPoint y: 169, distance: 111.2
click at [125, 169] on div "Huboo Recreation Beauty customercare@recreationbeauty.com Main My Dashboard Lis…" at bounding box center [514, 256] width 1028 height 513
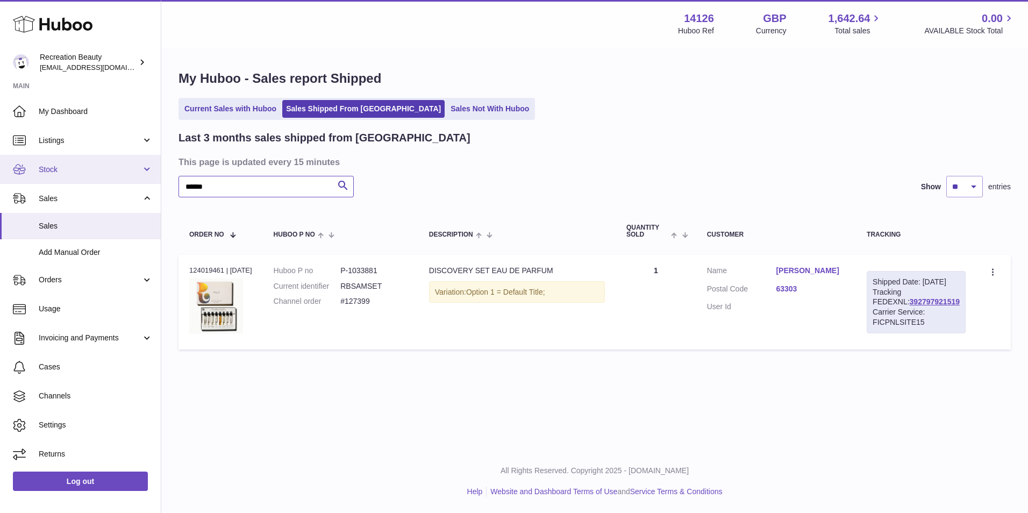
paste input "text"
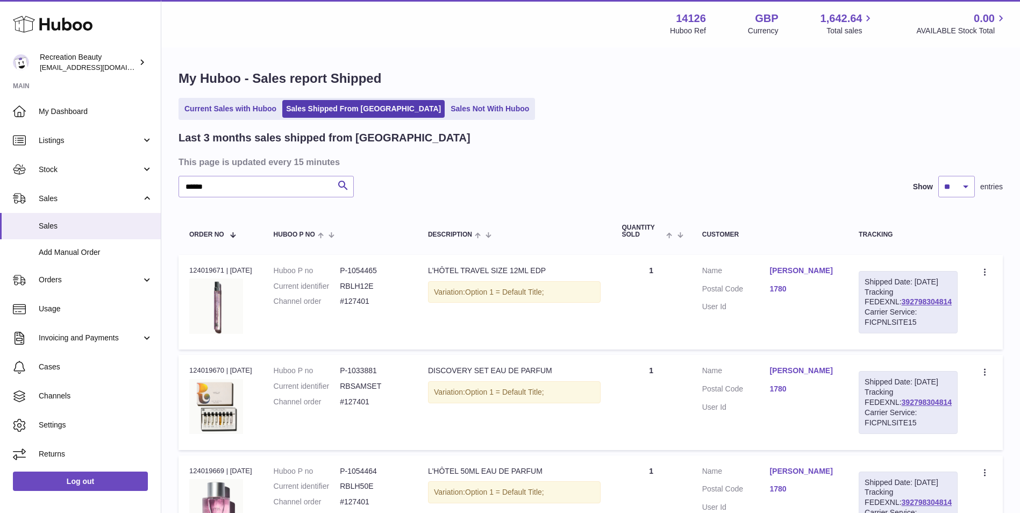
drag, startPoint x: 938, startPoint y: 310, endPoint x: 874, endPoint y: 308, distance: 63.5
click at [874, 308] on div "Shipped Date: 3rd Sep 2025 Tracking FEDEXNL: 392798304814 Carrier Service: FICP…" at bounding box center [908, 302] width 99 height 62
drag, startPoint x: 874, startPoint y: 308, endPoint x: 943, endPoint y: 315, distance: 68.7
click at [943, 315] on div "Shipped Date: 3rd Sep 2025 Tracking FEDEXNL: 392798304814 Carrier Service: FICP…" at bounding box center [908, 302] width 99 height 62
drag, startPoint x: 937, startPoint y: 310, endPoint x: 877, endPoint y: 311, distance: 59.7
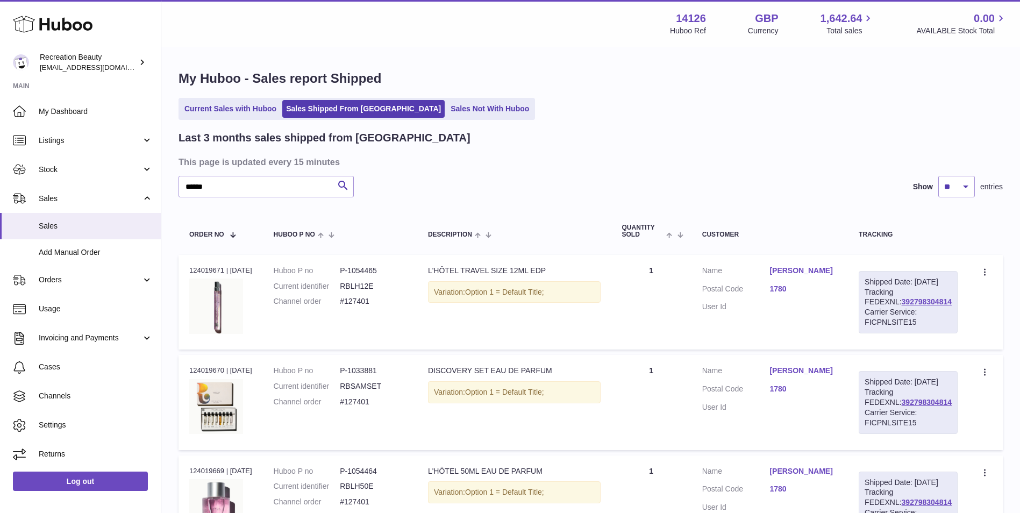
click at [877, 311] on div "Shipped Date: 3rd Sep 2025 Tracking FEDEXNL: 392798304814 Carrier Service: FICP…" at bounding box center [908, 302] width 99 height 62
copy link "392798304814"
drag, startPoint x: 238, startPoint y: 181, endPoint x: 2, endPoint y: 158, distance: 237.7
click at [2, 158] on div "Huboo Recreation Beauty customercare@recreationbeauty.com Main My Dashboard Lis…" at bounding box center [510, 320] width 1020 height 641
paste input "text"
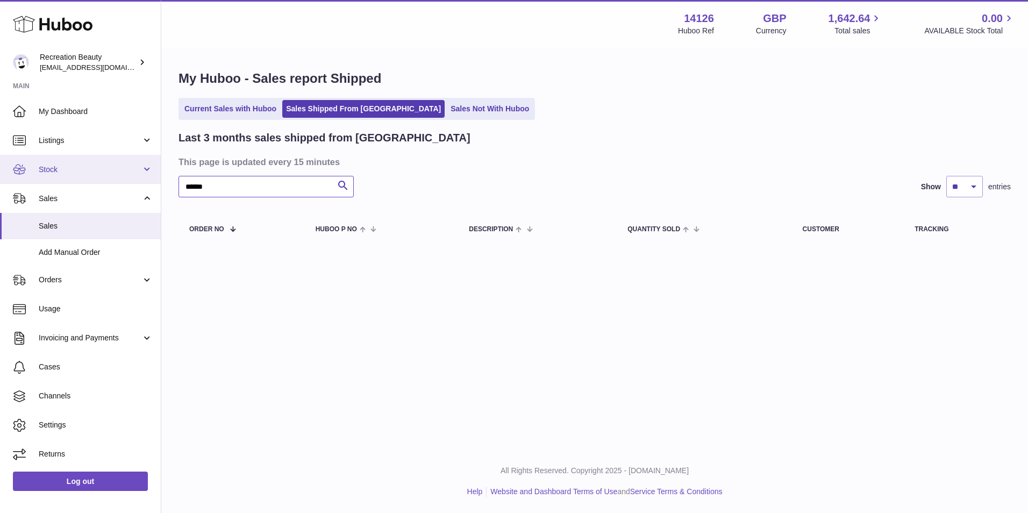
drag, startPoint x: 271, startPoint y: 194, endPoint x: 128, endPoint y: 160, distance: 147.1
click at [128, 160] on div "Huboo Recreation Beauty customercare@recreationbeauty.com Main My Dashboard Lis…" at bounding box center [514, 256] width 1028 height 513
paste input "text"
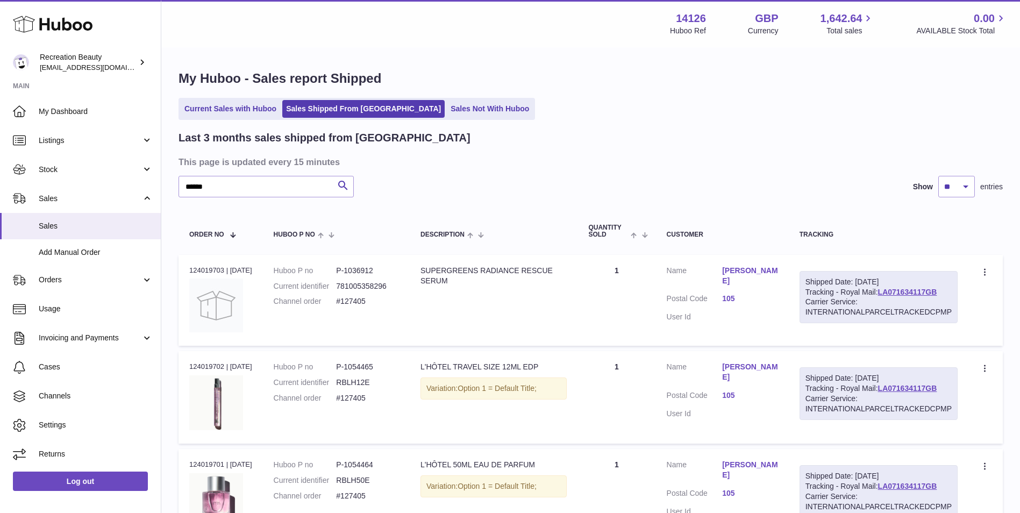
drag, startPoint x: 944, startPoint y: 290, endPoint x: 879, endPoint y: 290, distance: 64.5
click at [879, 290] on div "Shipped Date: 3rd Sep 2025 Tracking - Royal Mail: LA071634117GB Carrier Service…" at bounding box center [879, 297] width 158 height 53
copy link "LA071634117GB"
drag, startPoint x: 222, startPoint y: 188, endPoint x: 138, endPoint y: 177, distance: 85.1
click at [138, 177] on div "Huboo Recreation Beauty customercare@recreationbeauty.com Main My Dashboard Lis…" at bounding box center [510, 316] width 1020 height 632
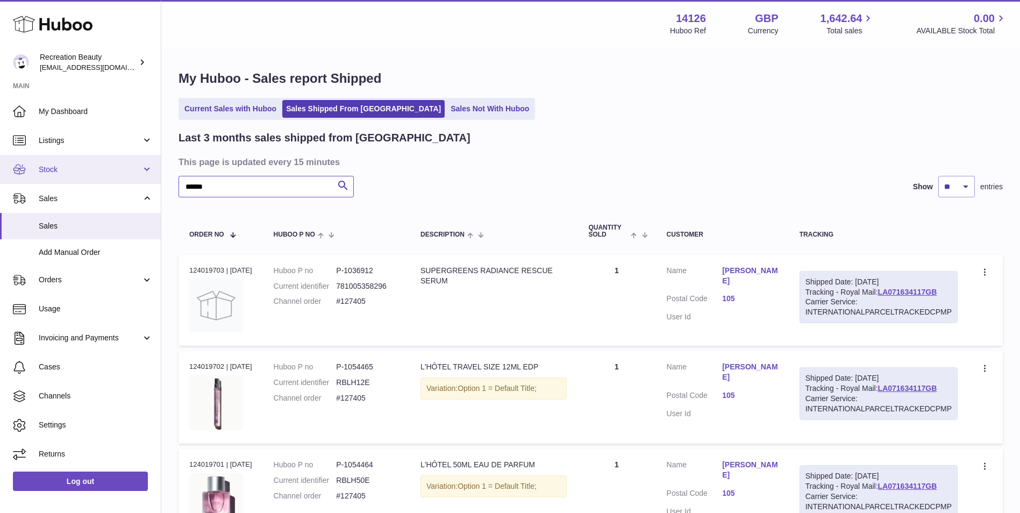
paste input "text"
click at [138, 177] on link "Stock" at bounding box center [80, 169] width 161 height 29
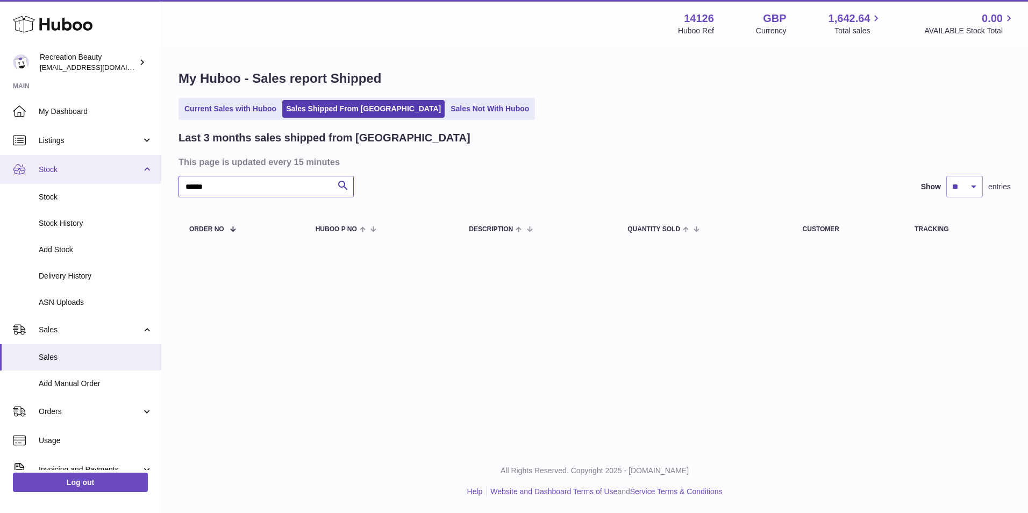
drag, startPoint x: 217, startPoint y: 189, endPoint x: 140, endPoint y: 170, distance: 79.2
click at [140, 170] on div "Huboo Recreation Beauty customercare@recreationbeauty.com Main My Dashboard Lis…" at bounding box center [514, 256] width 1028 height 513
paste input "text"
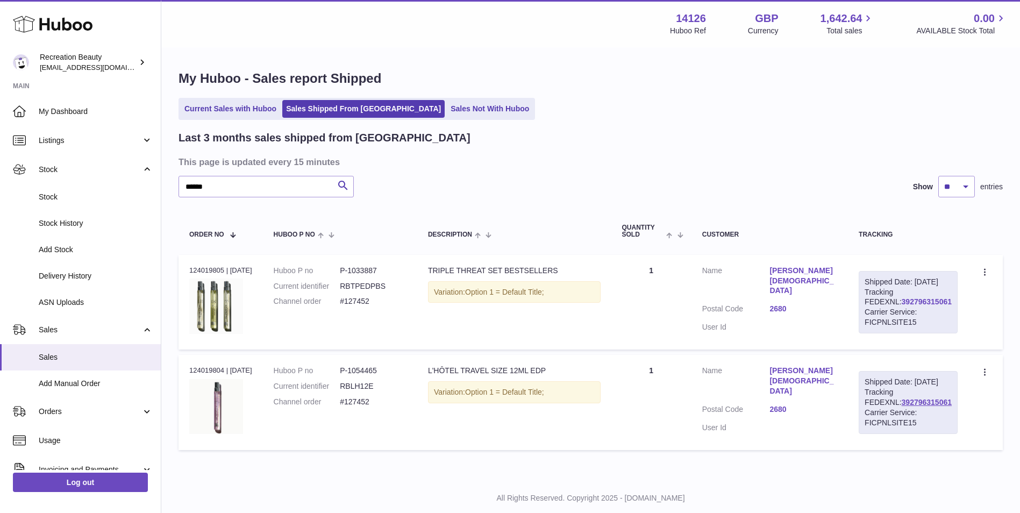
drag, startPoint x: 936, startPoint y: 313, endPoint x: 879, endPoint y: 312, distance: 57.0
click at [879, 312] on div "Shipped Date: 3rd Sep 2025 Tracking FEDEXNL: 392796315061 Carrier Service: FICP…" at bounding box center [908, 302] width 99 height 62
copy link "392796315061"
drag, startPoint x: 235, startPoint y: 189, endPoint x: 15, endPoint y: 184, distance: 220.6
click at [15, 184] on div "Huboo Recreation Beauty customercare@recreationbeauty.com Main My Dashboard Lis…" at bounding box center [510, 270] width 1020 height 540
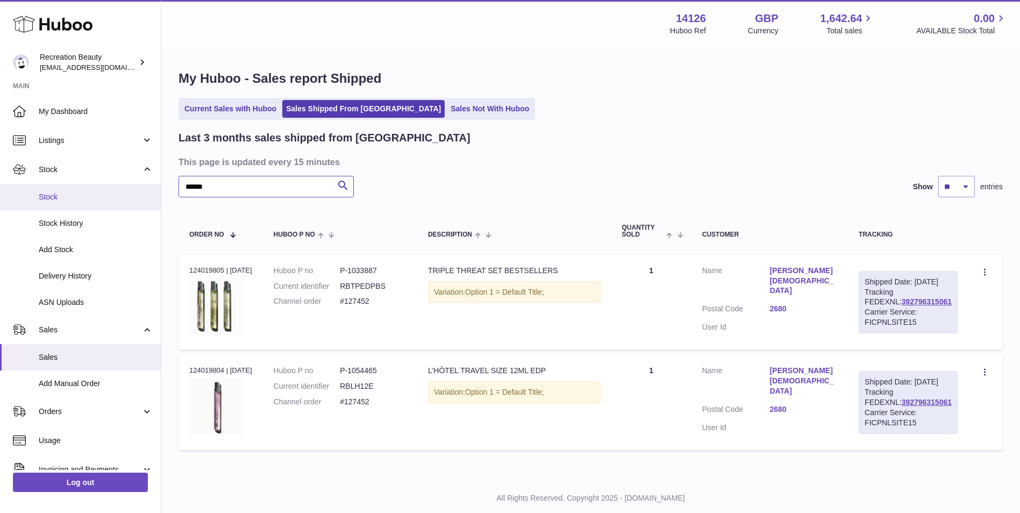
paste input "text"
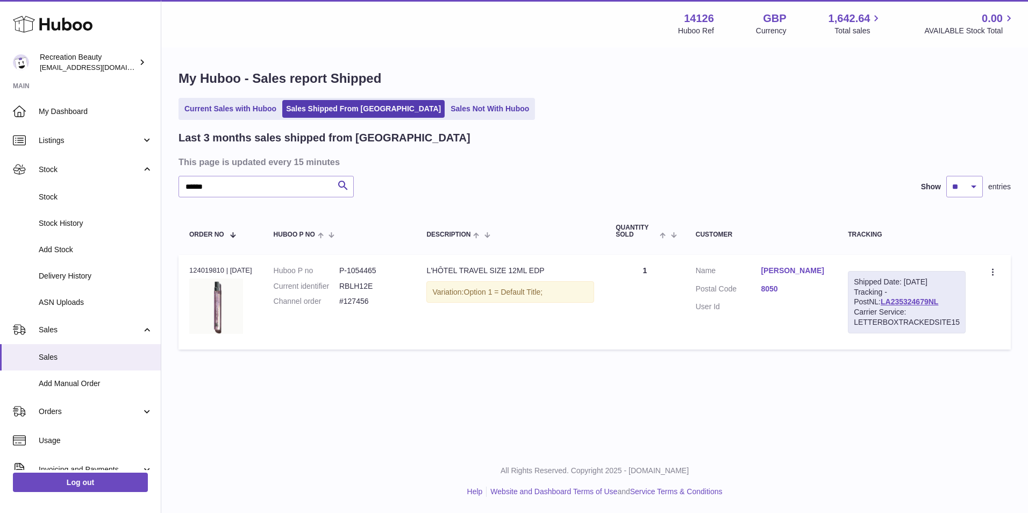
drag, startPoint x: 922, startPoint y: 304, endPoint x: 851, endPoint y: 305, distance: 71.0
click at [851, 305] on div "Shipped Date: 3rd Sep 2025 Tracking - PostNL: LA235324679NL Carrier Service: LE…" at bounding box center [907, 302] width 118 height 62
copy link "LA235324679NL"
drag, startPoint x: 267, startPoint y: 190, endPoint x: 55, endPoint y: 168, distance: 213.0
click at [55, 168] on div "Huboo Recreation Beauty customercare@recreationbeauty.com Main My Dashboard Lis…" at bounding box center [514, 256] width 1028 height 513
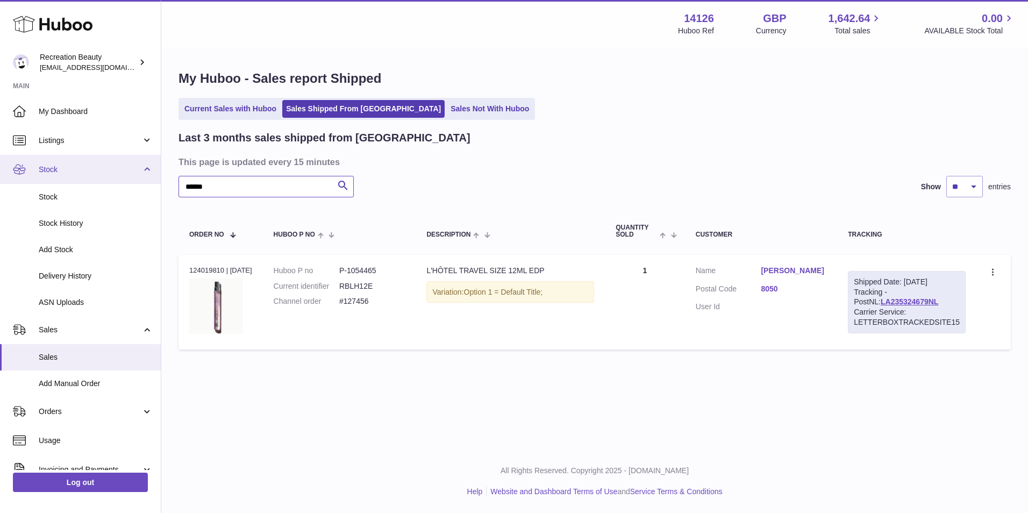
paste input "text"
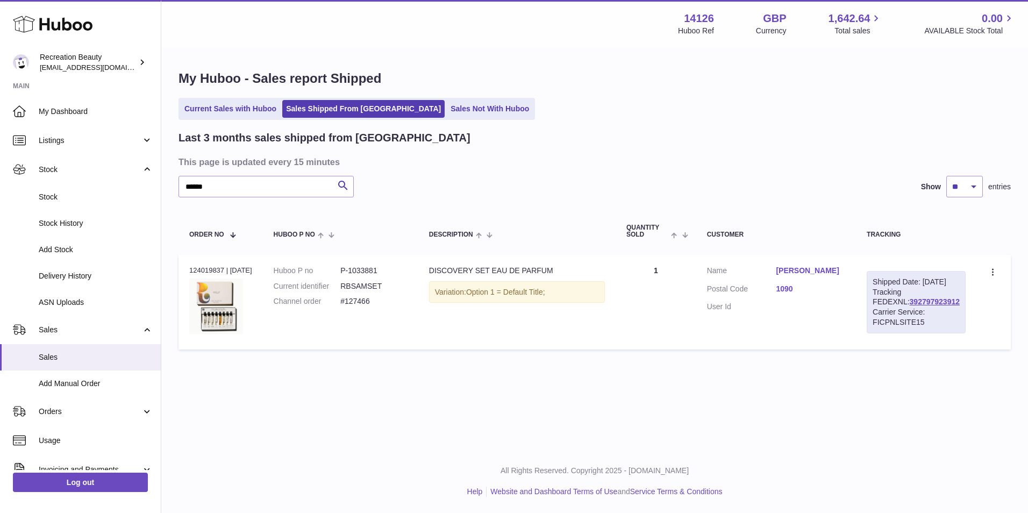
drag, startPoint x: 936, startPoint y: 315, endPoint x: 876, endPoint y: 317, distance: 60.3
click at [876, 317] on div "Shipped Date: 3rd Sep 2025 Tracking FEDEXNL: 392797923912 Carrier Service: FICP…" at bounding box center [916, 302] width 99 height 62
copy link "392797923912"
drag, startPoint x: 212, startPoint y: 182, endPoint x: 85, endPoint y: 173, distance: 127.8
click at [85, 173] on div "Huboo Recreation Beauty customercare@recreationbeauty.com Main My Dashboard Lis…" at bounding box center [514, 256] width 1028 height 513
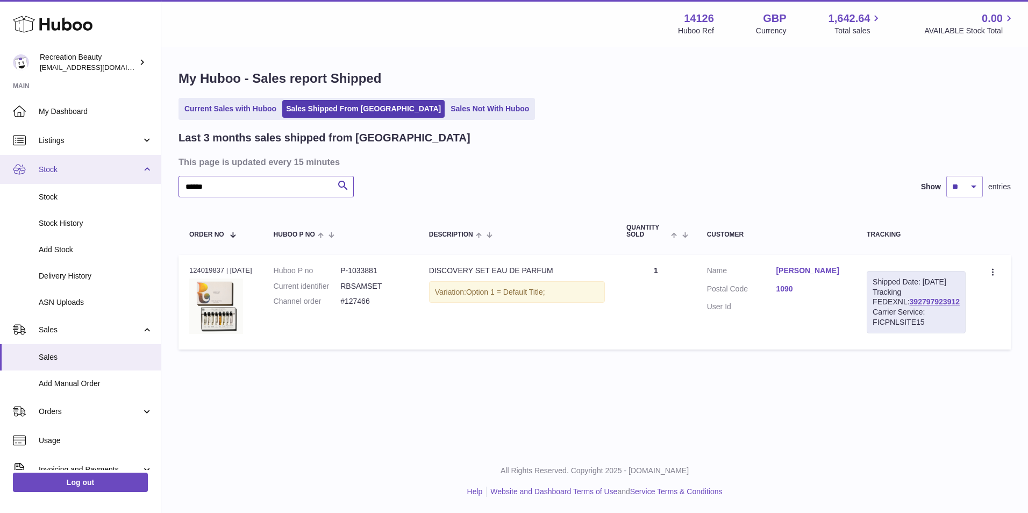
paste input "text"
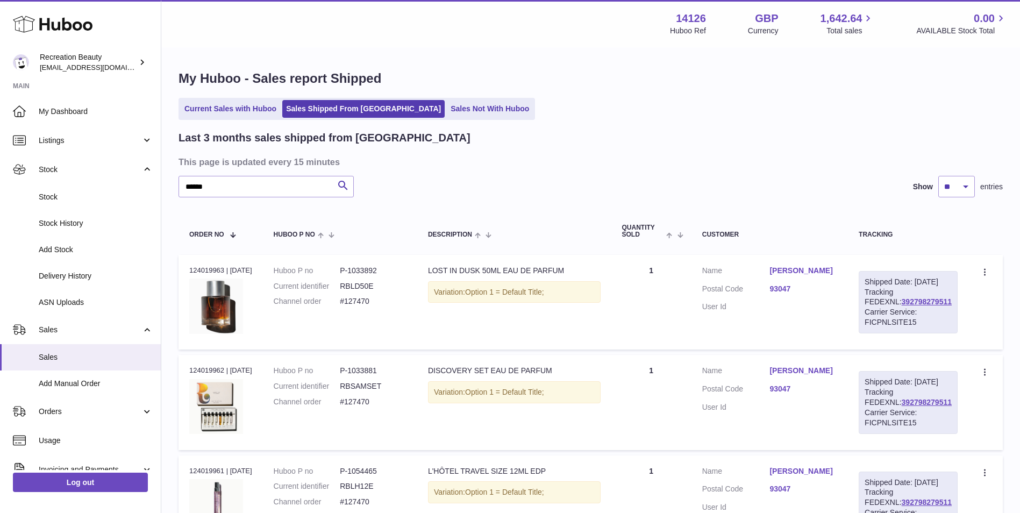
drag, startPoint x: 941, startPoint y: 312, endPoint x: 876, endPoint y: 314, distance: 65.1
click at [876, 314] on div "Shipped Date: 3rd Sep 2025 Tracking FEDEXNL: 392798279511 Carrier Service: FICP…" at bounding box center [908, 302] width 99 height 62
drag, startPoint x: 229, startPoint y: 191, endPoint x: 138, endPoint y: 181, distance: 92.0
click at [138, 181] on div "Huboo Recreation Beauty customercare@recreationbeauty.com Main My Dashboard Lis…" at bounding box center [510, 320] width 1020 height 641
paste input "text"
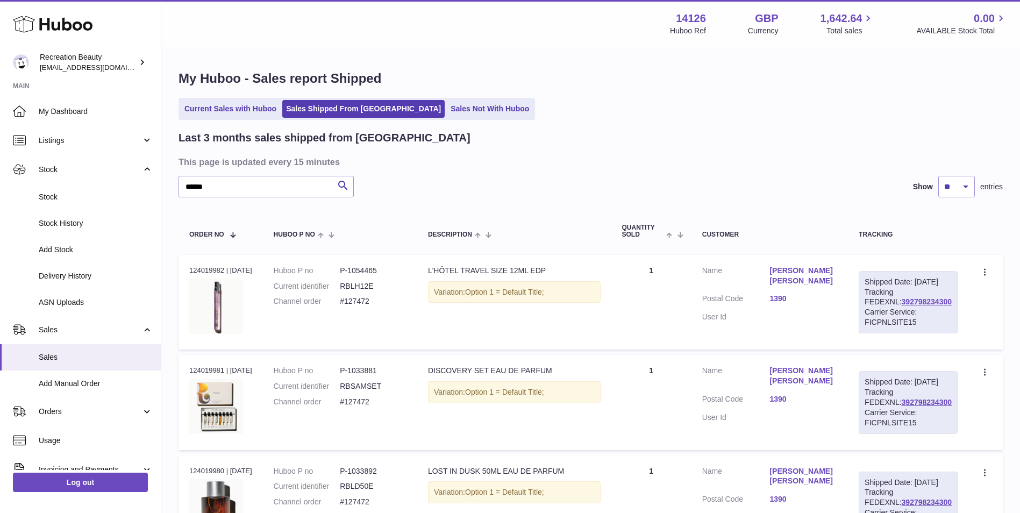
drag, startPoint x: 938, startPoint y: 310, endPoint x: 876, endPoint y: 312, distance: 62.4
click at [876, 312] on div "Shipped Date: 3rd Sep 2025 Tracking FEDEXNL: 392798234300 Carrier Service: FICP…" at bounding box center [908, 302] width 99 height 62
drag, startPoint x: 260, startPoint y: 194, endPoint x: 17, endPoint y: 167, distance: 244.5
click at [17, 167] on div "Huboo Recreation Beauty customercare@recreationbeauty.com Main My Dashboard Lis…" at bounding box center [510, 320] width 1020 height 641
paste input "text"
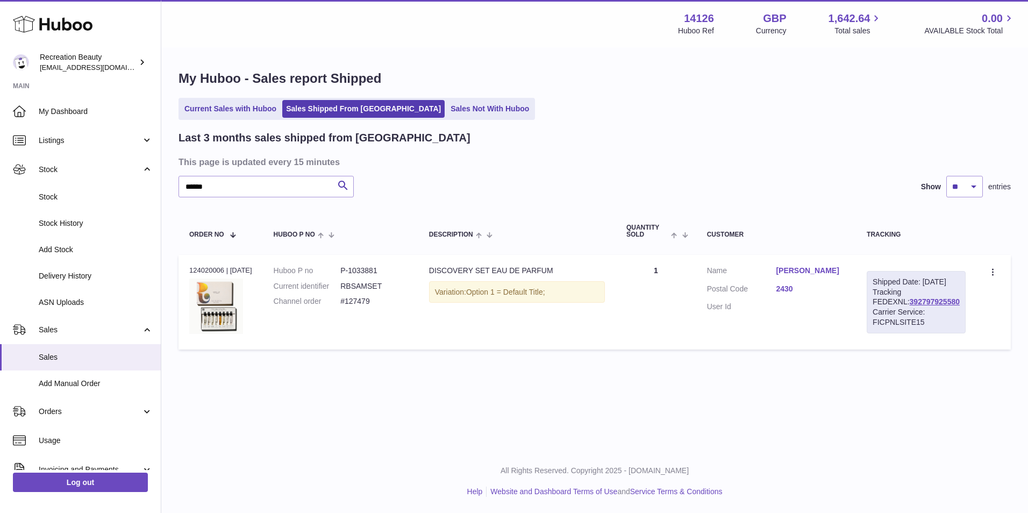
drag, startPoint x: 930, startPoint y: 312, endPoint x: 877, endPoint y: 312, distance: 52.7
click at [877, 312] on div "Shipped Date: 3rd Sep 2025 Tracking FEDEXNL: 392797925580 Carrier Service: FICP…" at bounding box center [916, 302] width 99 height 62
drag, startPoint x: 229, startPoint y: 191, endPoint x: 132, endPoint y: 178, distance: 97.7
click at [132, 178] on div "Huboo Recreation Beauty customercare@recreationbeauty.com Main My Dashboard Lis…" at bounding box center [514, 256] width 1028 height 513
paste input "text"
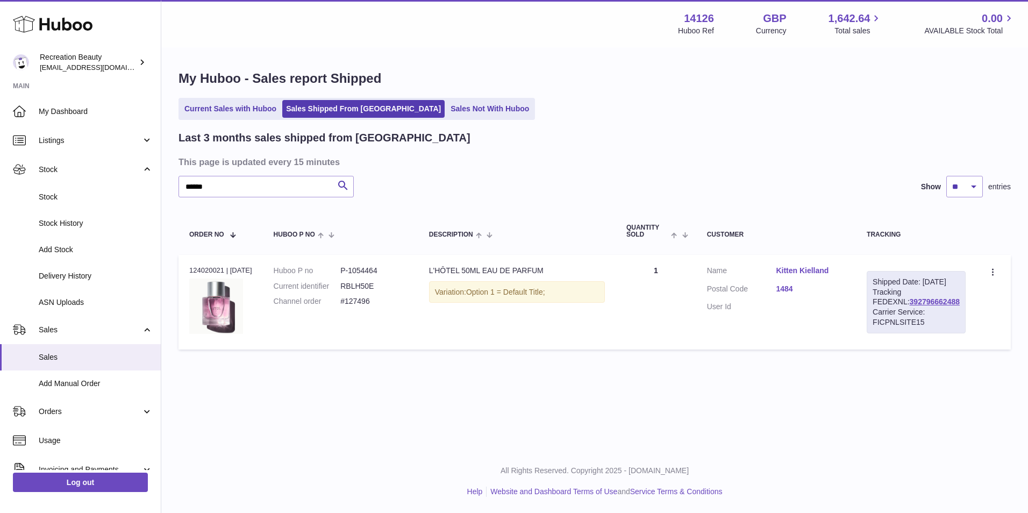
drag, startPoint x: 935, startPoint y: 311, endPoint x: 878, endPoint y: 310, distance: 57.6
click at [878, 310] on div "Shipped Date: 3rd Sep 2025 Tracking FEDEXNL: 392796662488 Carrier Service: FICP…" at bounding box center [916, 302] width 99 height 62
drag, startPoint x: 215, startPoint y: 189, endPoint x: 170, endPoint y: 182, distance: 44.7
click at [170, 182] on div "My Huboo - Sales report Shipped Current Sales with Huboo Sales Shipped From Hub…" at bounding box center [594, 212] width 867 height 328
paste input "text"
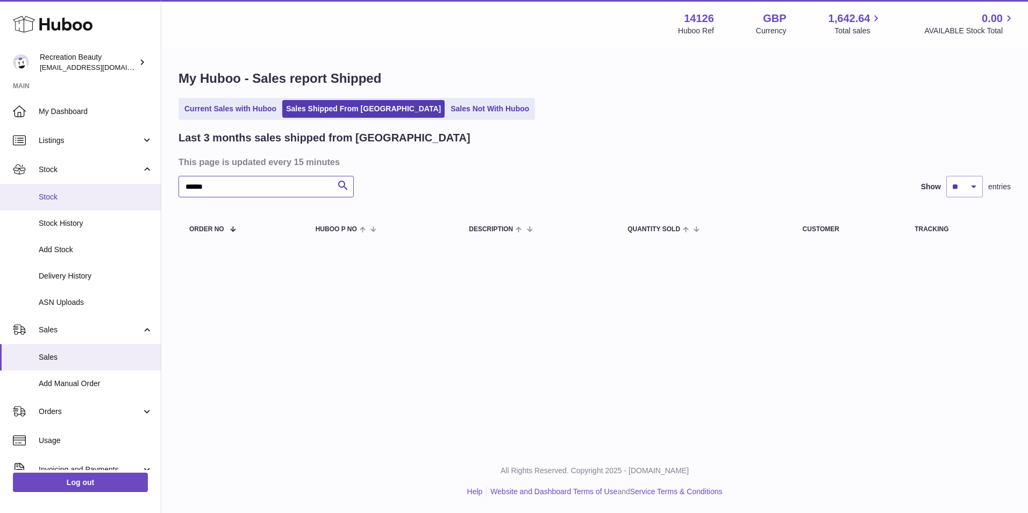
drag, startPoint x: 233, startPoint y: 187, endPoint x: 104, endPoint y: 188, distance: 128.5
click at [104, 188] on div "Huboo Recreation Beauty customercare@recreationbeauty.com Main My Dashboard Lis…" at bounding box center [514, 256] width 1028 height 513
paste input "text"
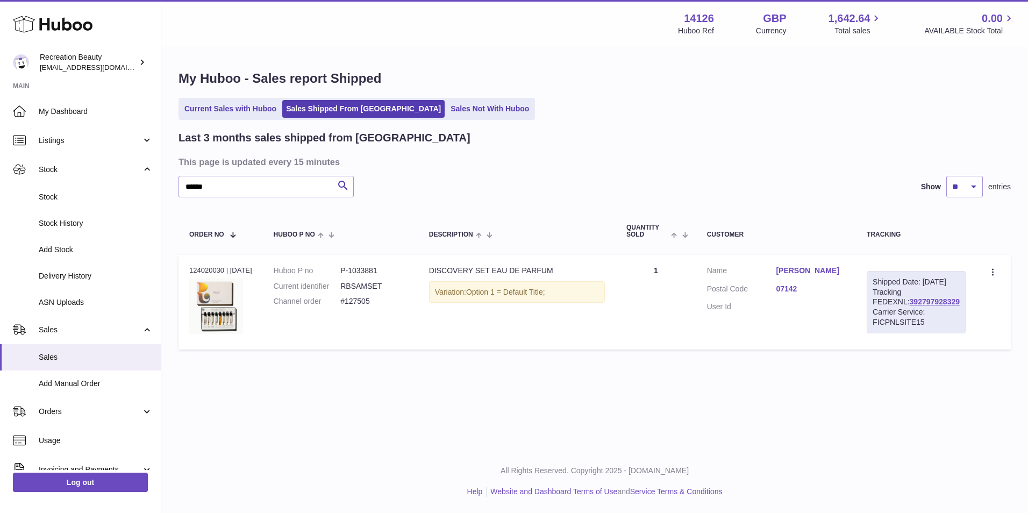
drag, startPoint x: 940, startPoint y: 315, endPoint x: 872, endPoint y: 314, distance: 67.2
click at [872, 314] on td "Shipped Date: 3rd Sep 2025 Tracking FEDEXNL: 392797928329 Carrier Service: FICP…" at bounding box center [916, 302] width 120 height 95
click at [207, 195] on input "******" at bounding box center [266, 187] width 175 height 22
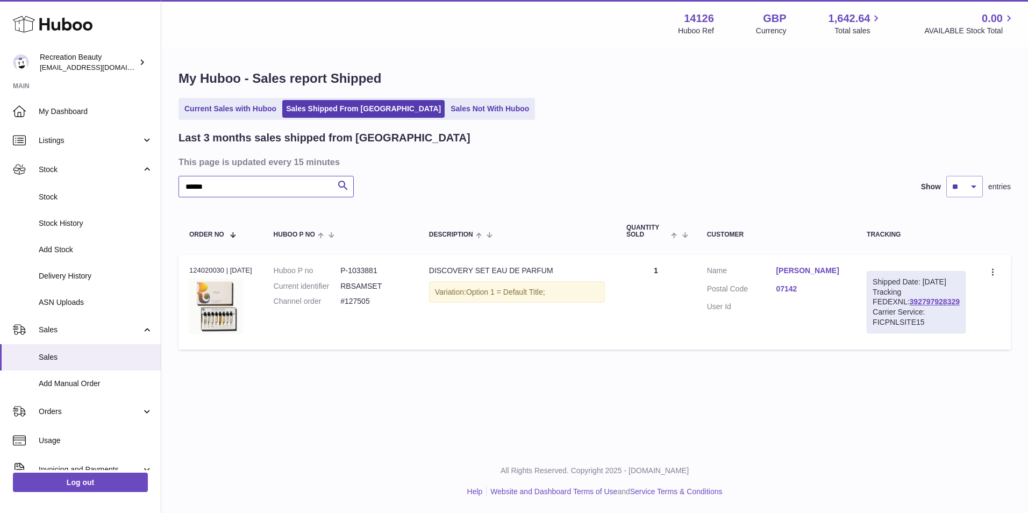
paste input "text"
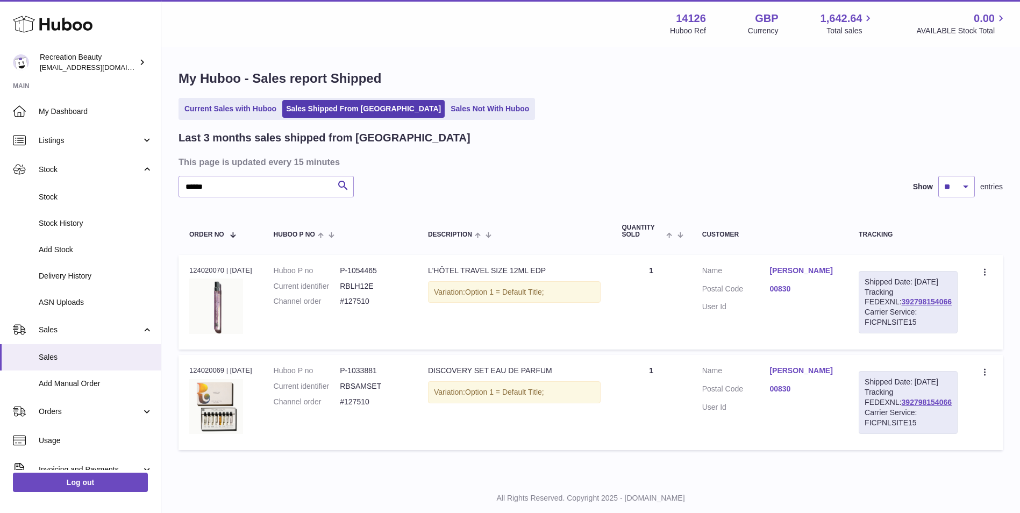
drag, startPoint x: 939, startPoint y: 309, endPoint x: 877, endPoint y: 315, distance: 62.6
click at [877, 315] on div "Shipped Date: 3rd Sep 2025 Tracking FEDEXNL: 392798154066 Carrier Service: FICP…" at bounding box center [908, 302] width 99 height 62
drag, startPoint x: 233, startPoint y: 189, endPoint x: 129, endPoint y: 190, distance: 103.8
click at [129, 190] on div "Huboo Recreation Beauty customercare@recreationbeauty.com Main My Dashboard Lis…" at bounding box center [510, 270] width 1020 height 540
paste input "text"
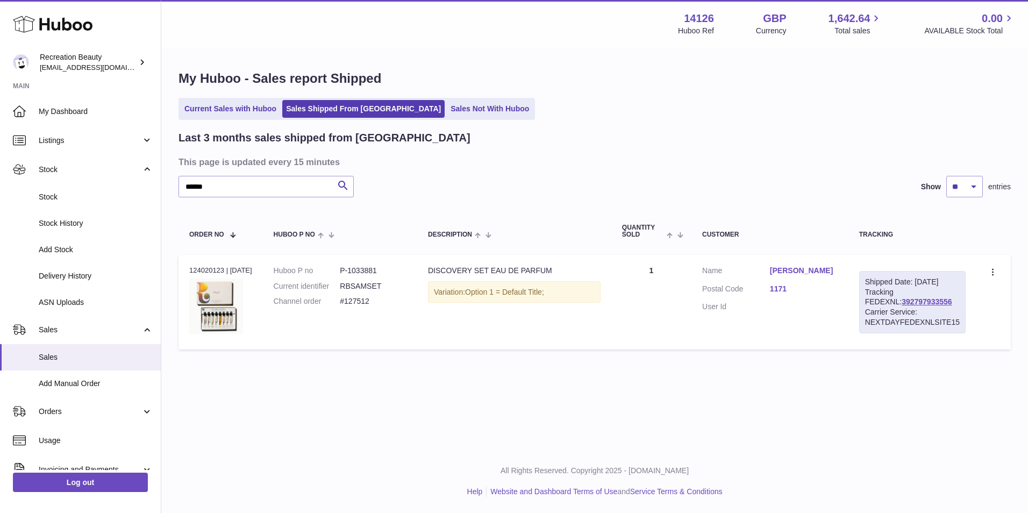
drag, startPoint x: 922, startPoint y: 312, endPoint x: 859, endPoint y: 310, distance: 62.9
click at [859, 310] on div "Shipped Date: 3rd Sep 2025 Tracking FEDEXNL: 392797933556 Carrier Service: NEXT…" at bounding box center [912, 302] width 106 height 62
drag, startPoint x: 206, startPoint y: 187, endPoint x: 132, endPoint y: 174, distance: 75.2
click at [132, 174] on div "Huboo Recreation Beauty customercare@recreationbeauty.com Main My Dashboard Lis…" at bounding box center [514, 256] width 1028 height 513
paste input "text"
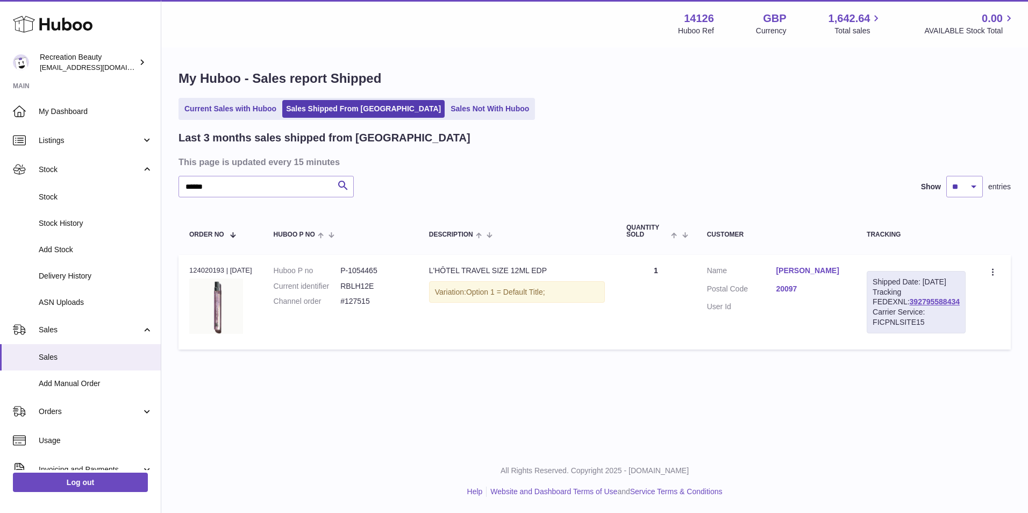
drag, startPoint x: 923, startPoint y: 315, endPoint x: 876, endPoint y: 316, distance: 47.3
click at [876, 316] on div "Shipped Date: 3rd Sep 2025 Tracking FEDEXNL: 392795588434 Carrier Service: FICP…" at bounding box center [916, 302] width 99 height 62
drag, startPoint x: 233, startPoint y: 186, endPoint x: 84, endPoint y: 191, distance: 149.1
click at [84, 191] on div "Huboo Recreation Beauty customercare@recreationbeauty.com Main My Dashboard Lis…" at bounding box center [514, 256] width 1028 height 513
paste input "text"
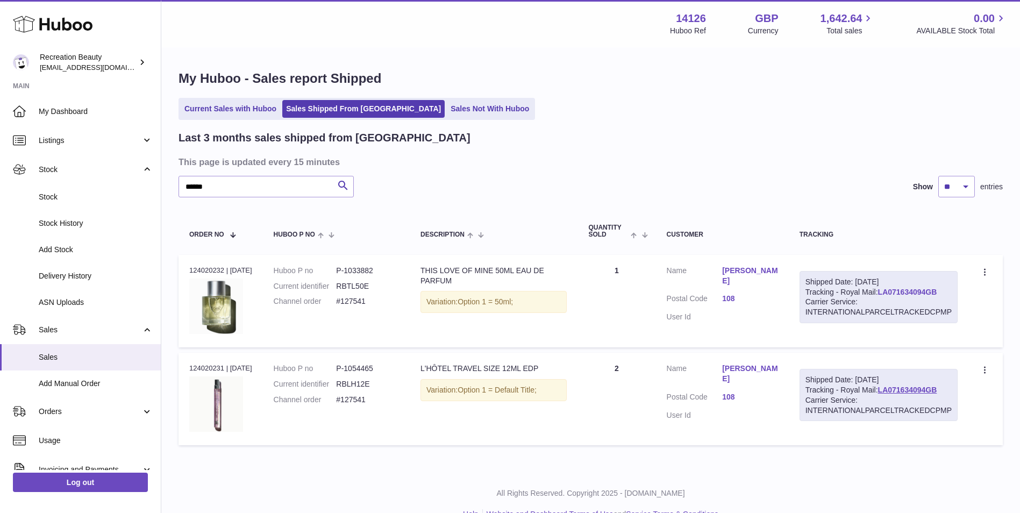
drag, startPoint x: 944, startPoint y: 293, endPoint x: 881, endPoint y: 291, distance: 63.0
click at [881, 291] on div "Shipped Date: 3rd Sep 2025 Tracking - Royal Mail: LA071634094GB Carrier Service…" at bounding box center [879, 297] width 158 height 53
click at [255, 194] on input "******" at bounding box center [266, 187] width 175 height 22
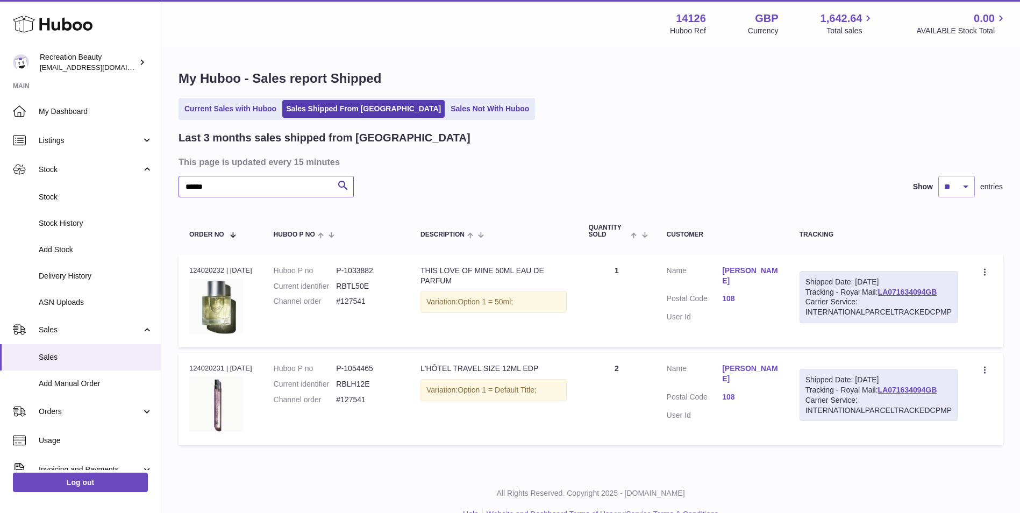
paste input "text"
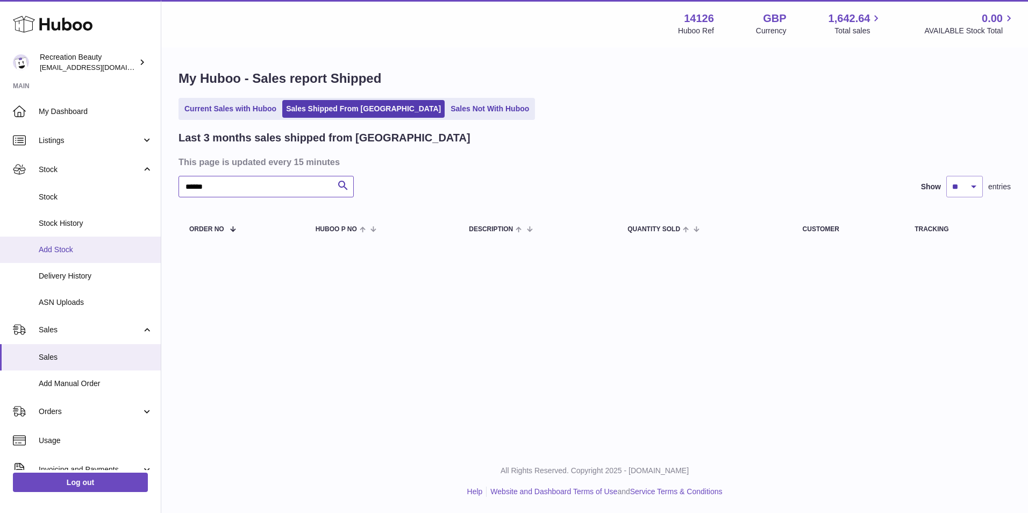
type input "******"
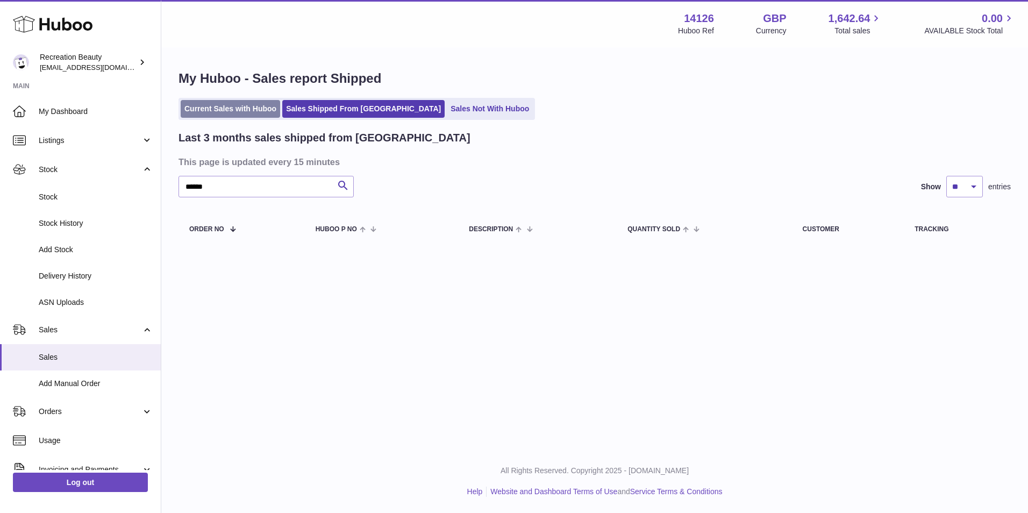
click at [220, 109] on link "Current Sales with Huboo" at bounding box center [230, 109] width 99 height 18
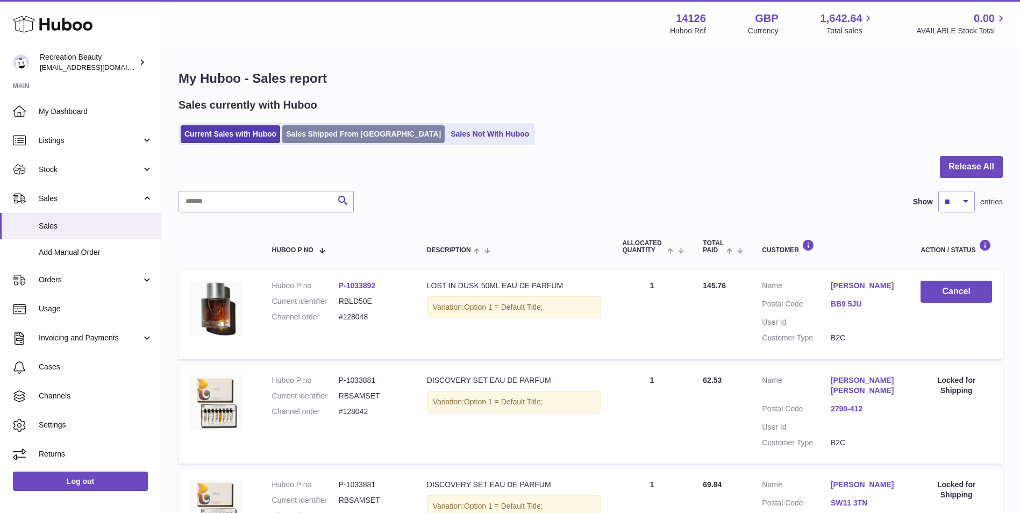
click at [339, 134] on link "Sales Shipped From [GEOGRAPHIC_DATA]" at bounding box center [363, 134] width 162 height 18
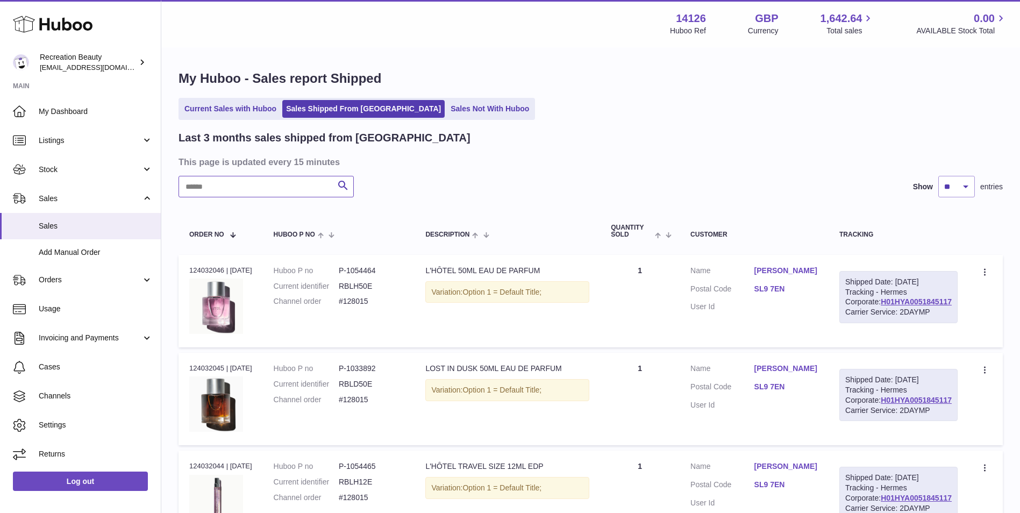
click at [209, 178] on input "text" at bounding box center [266, 187] width 175 height 22
paste input "******"
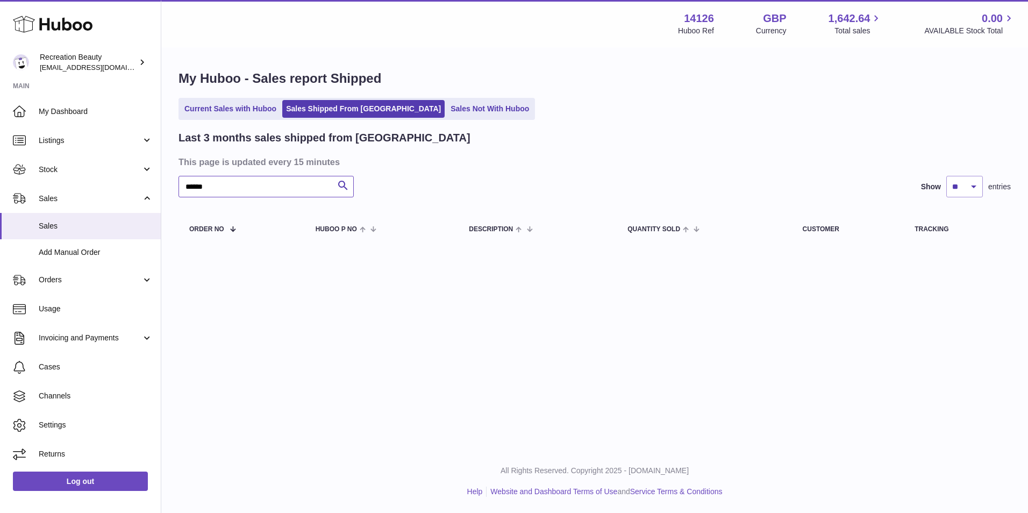
type input "******"
click at [221, 182] on input "******" at bounding box center [266, 187] width 175 height 22
paste input "text"
drag, startPoint x: 215, startPoint y: 191, endPoint x: 97, endPoint y: 168, distance: 120.1
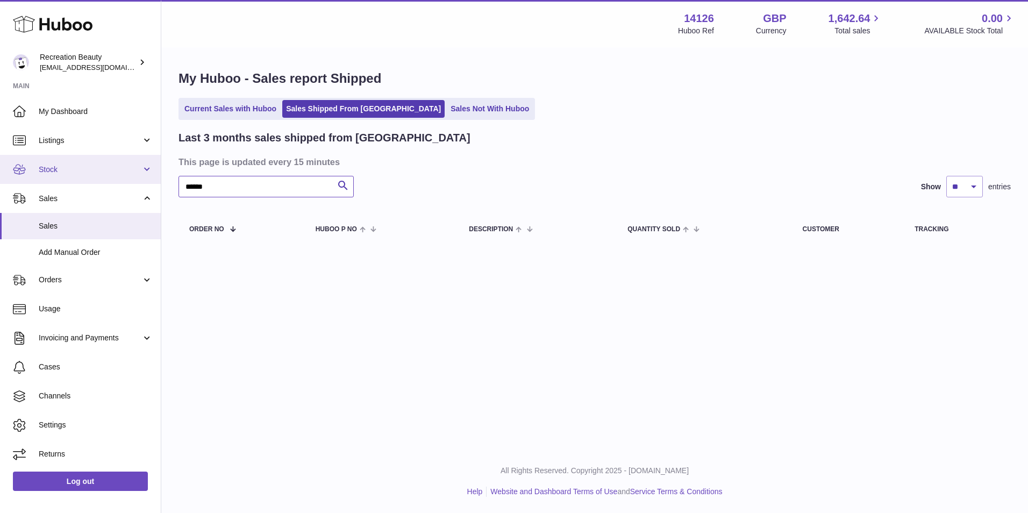
click at [97, 168] on div "Huboo Recreation Beauty [EMAIL_ADDRESS][DOMAIN_NAME] Main My Dashboard Listings…" at bounding box center [514, 256] width 1028 height 513
paste input "text"
type input "******"
click at [248, 189] on input "******" at bounding box center [266, 187] width 175 height 22
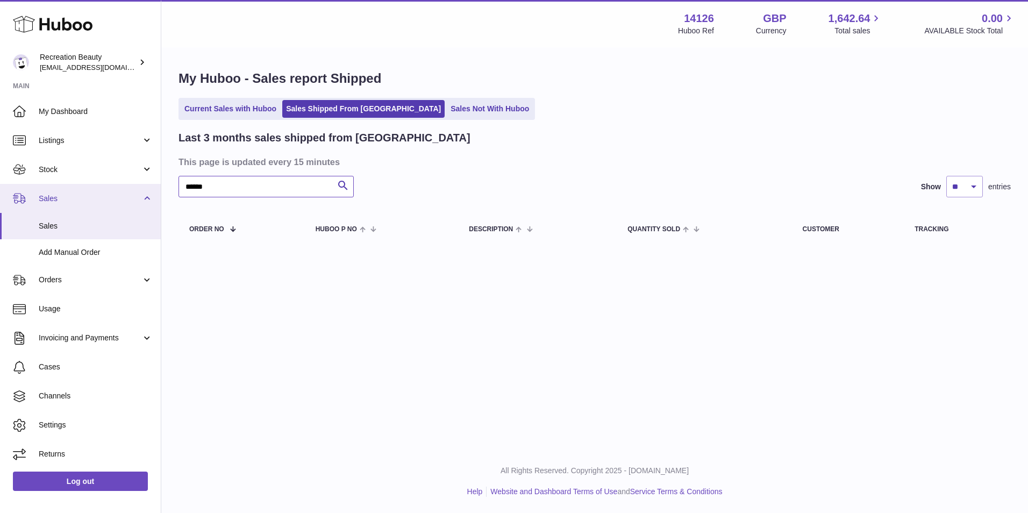
drag, startPoint x: 216, startPoint y: 183, endPoint x: 131, endPoint y: 185, distance: 85.0
click at [131, 185] on div "Huboo Recreation Beauty [EMAIL_ADDRESS][DOMAIN_NAME] Main My Dashboard Listings…" at bounding box center [514, 256] width 1028 height 513
paste input "text"
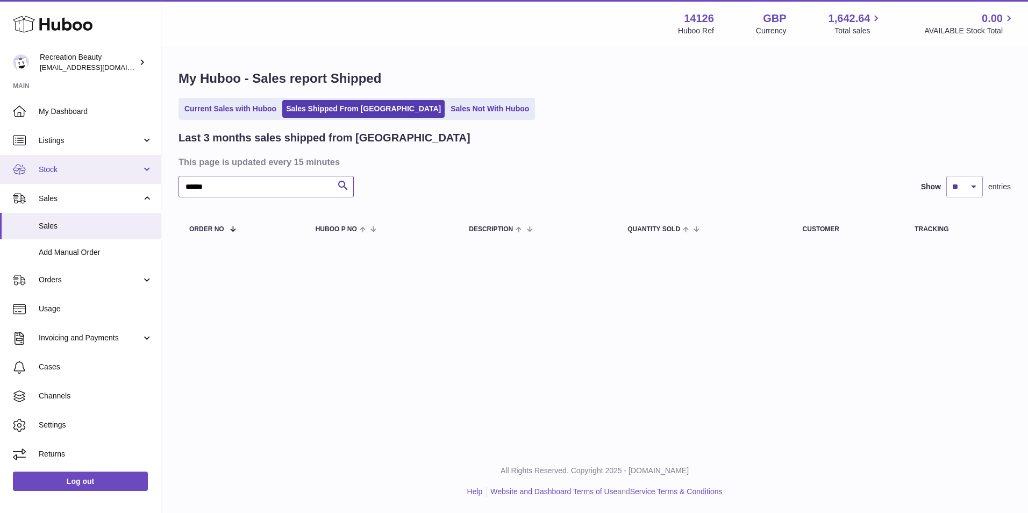
drag, startPoint x: 229, startPoint y: 187, endPoint x: 93, endPoint y: 173, distance: 136.8
click at [93, 173] on div "Huboo Recreation Beauty customercare@recreationbeauty.com Main My Dashboard Lis…" at bounding box center [514, 256] width 1028 height 513
paste input "text"
drag, startPoint x: 227, startPoint y: 184, endPoint x: 131, endPoint y: 174, distance: 97.3
click at [131, 174] on div "Huboo Recreation Beauty customercare@recreationbeauty.com Main My Dashboard Lis…" at bounding box center [514, 256] width 1028 height 513
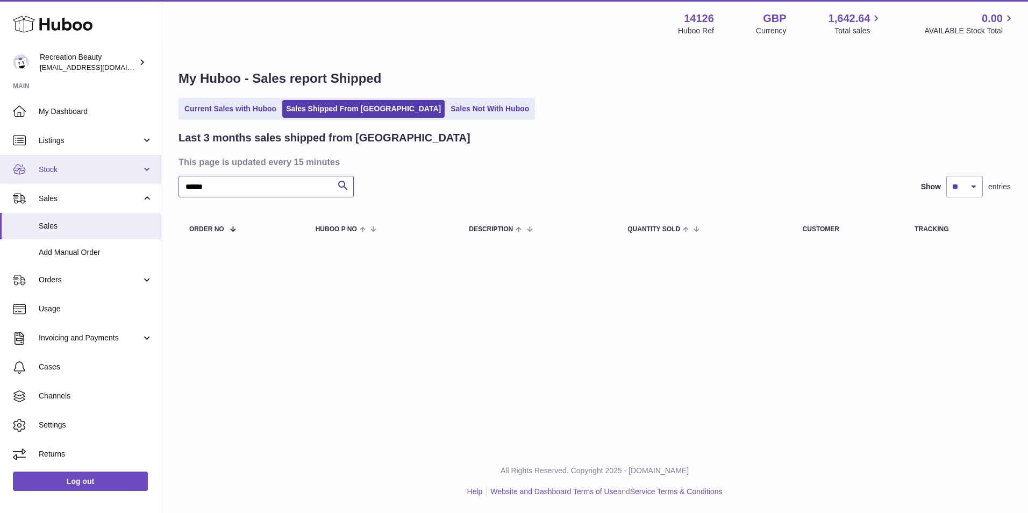
paste input "text"
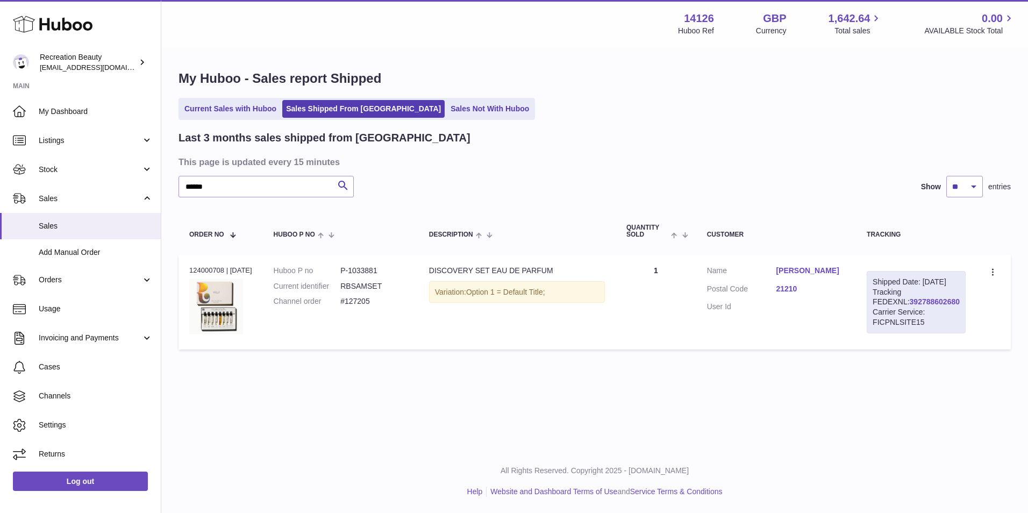
click at [910, 306] on link "392788602680" at bounding box center [935, 301] width 50 height 9
click at [216, 182] on input "******" at bounding box center [266, 187] width 175 height 22
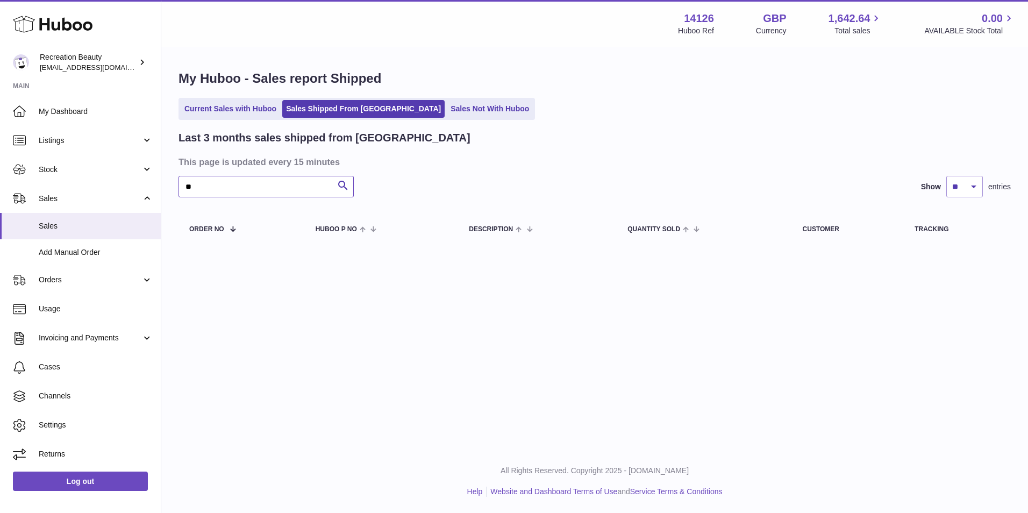
type input "*"
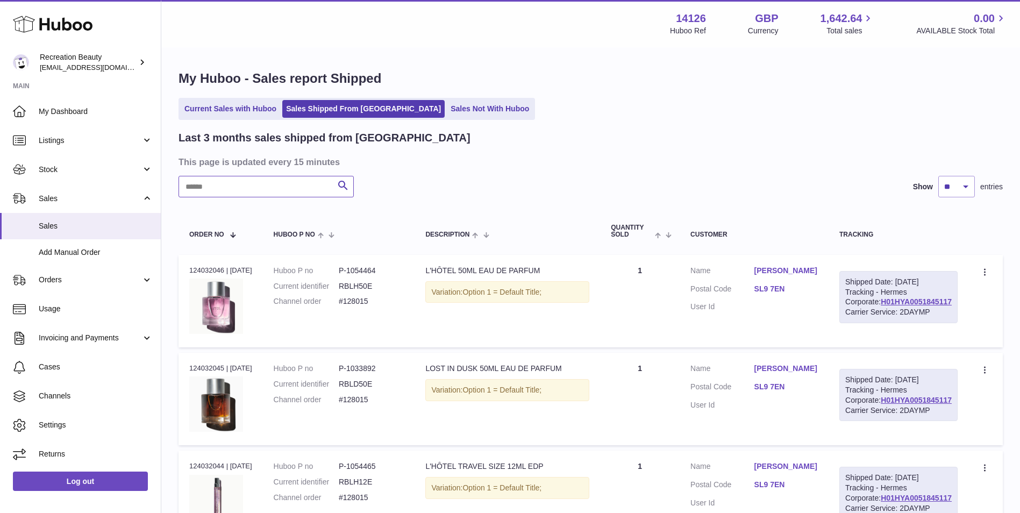
click at [214, 190] on input "text" at bounding box center [266, 187] width 175 height 22
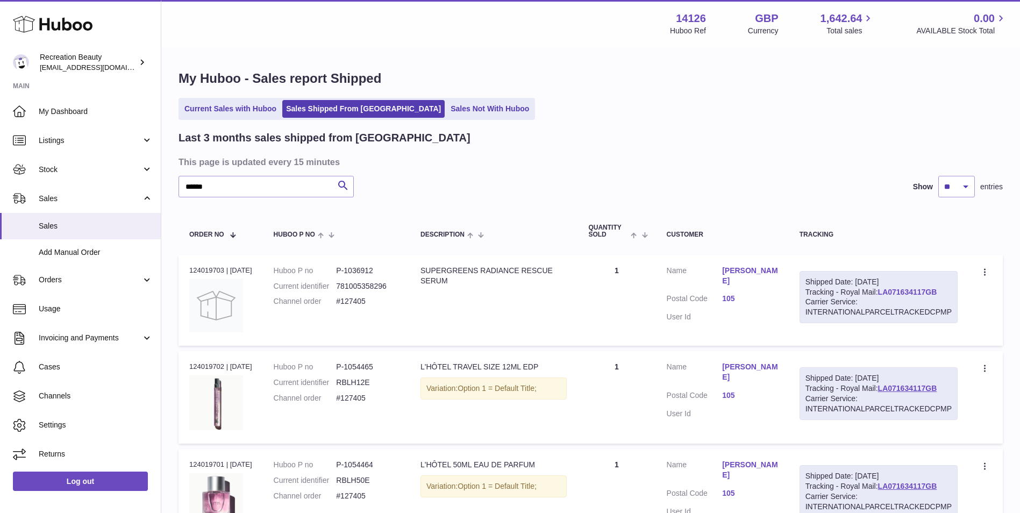
click at [916, 289] on link "LA071634117GB" at bounding box center [907, 292] width 59 height 9
drag, startPoint x: 227, startPoint y: 190, endPoint x: 167, endPoint y: 181, distance: 60.9
click at [167, 181] on div "My Huboo - Sales report Shipped Current Sales with Huboo Sales Shipped From Hub…" at bounding box center [590, 308] width 859 height 521
paste input "text"
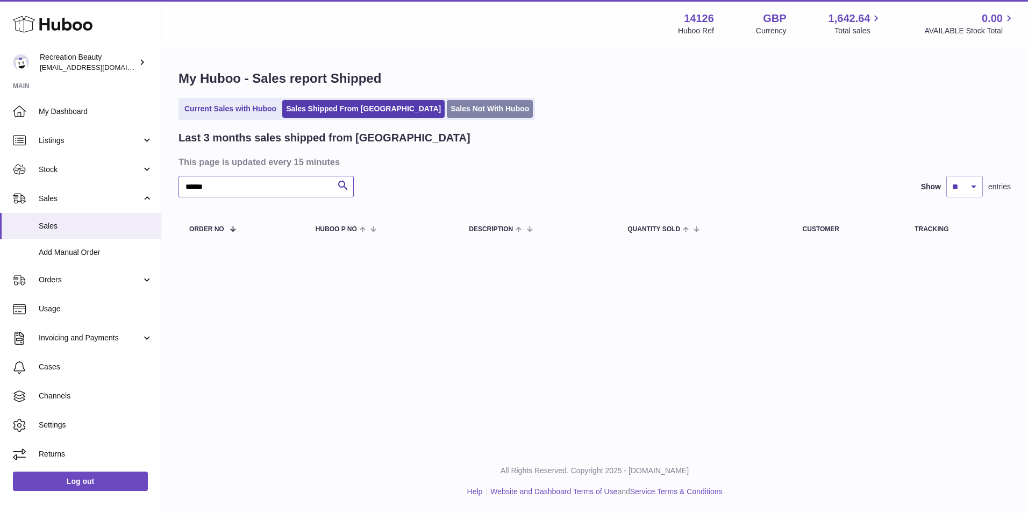
type input "******"
click at [447, 113] on link "Sales Not With Huboo" at bounding box center [490, 109] width 86 height 18
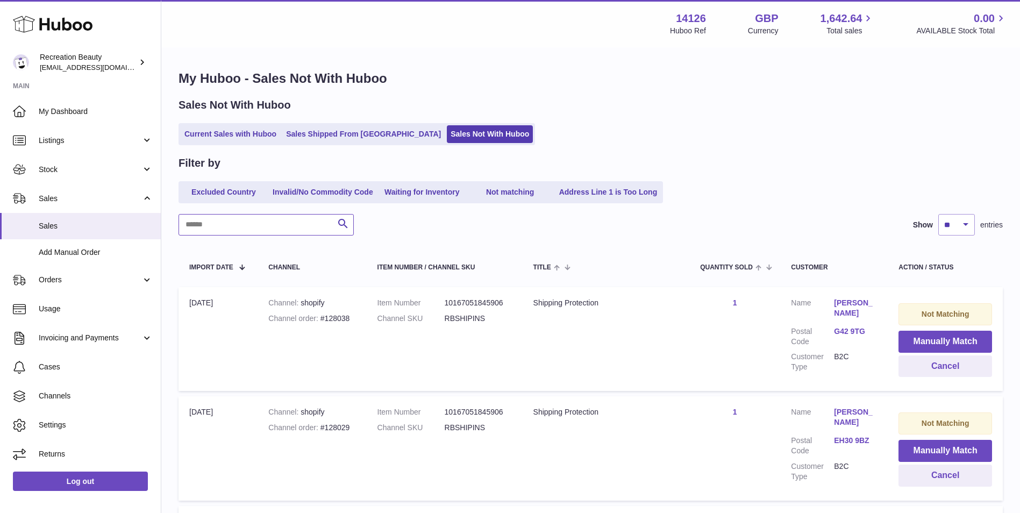
click at [244, 222] on input "text" at bounding box center [266, 225] width 175 height 22
paste input "******"
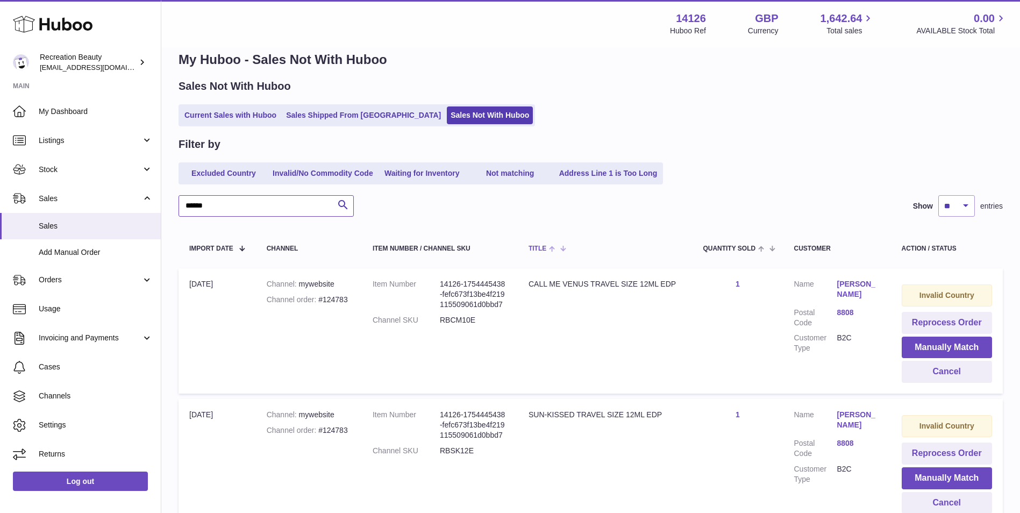
scroll to position [18, 0]
type input "******"
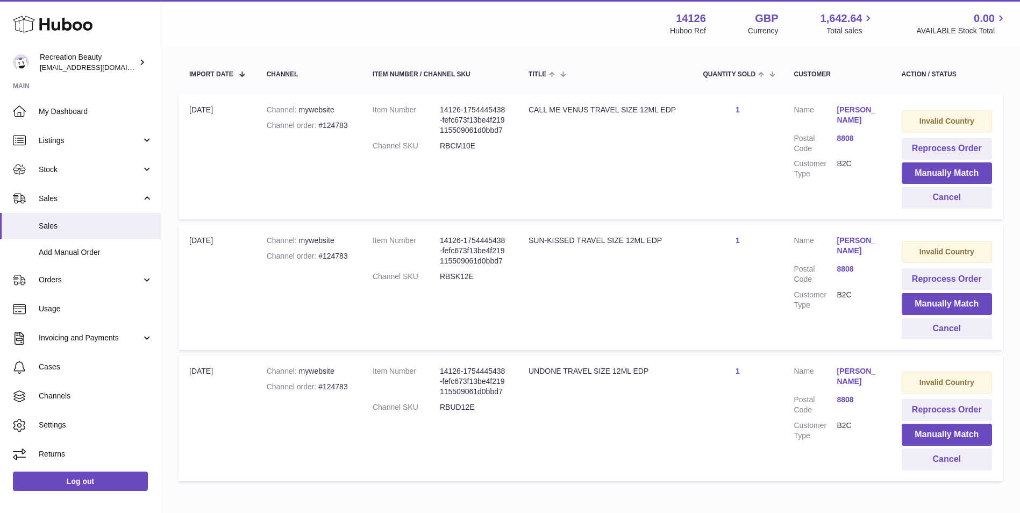
scroll to position [193, 0]
click at [944, 198] on button "Cancel" at bounding box center [947, 198] width 91 height 22
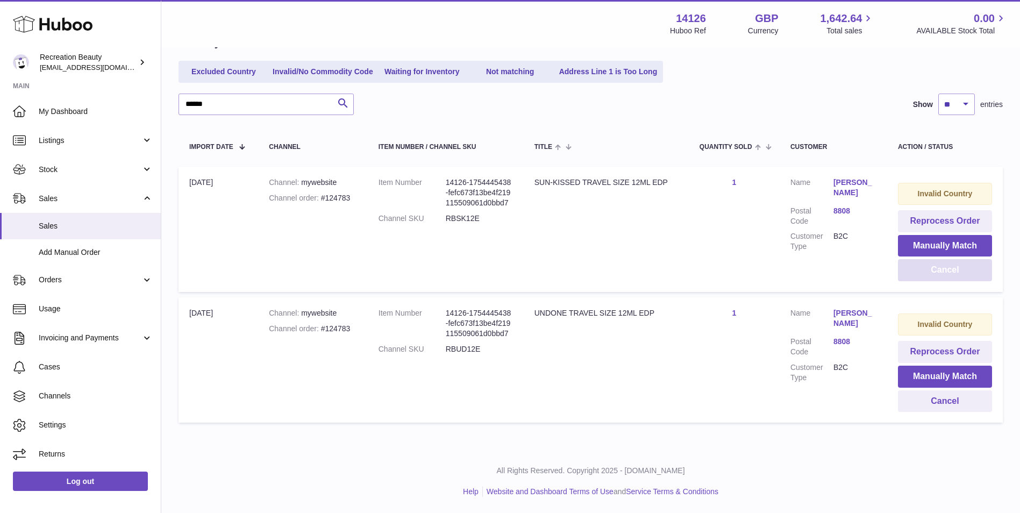
scroll to position [120, 0]
click at [927, 395] on button "Cancel" at bounding box center [945, 401] width 94 height 22
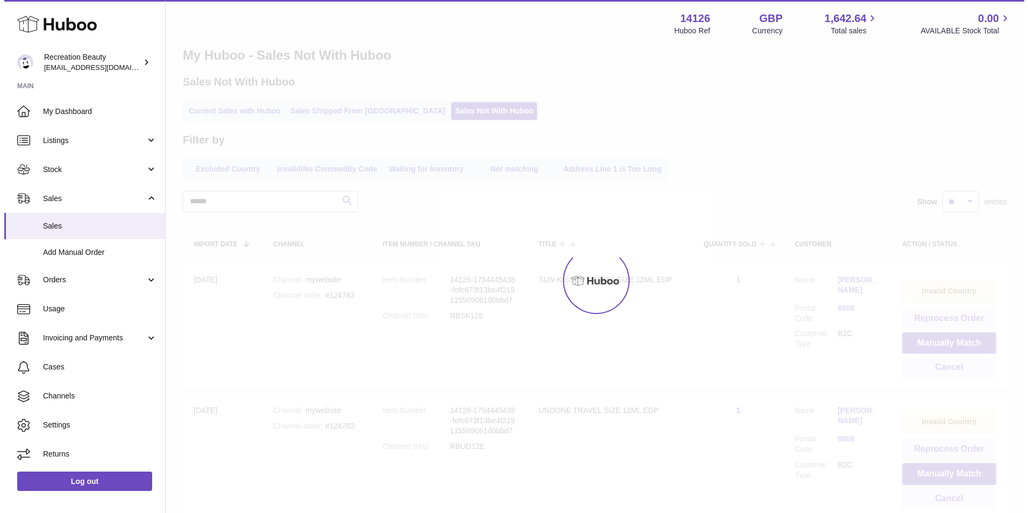
scroll to position [0, 0]
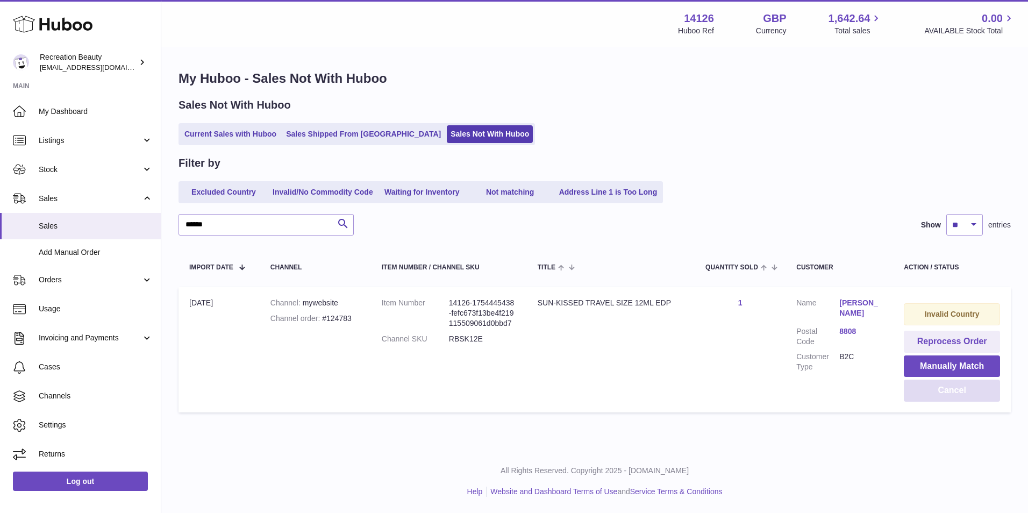
click at [927, 390] on button "Cancel" at bounding box center [952, 391] width 96 height 22
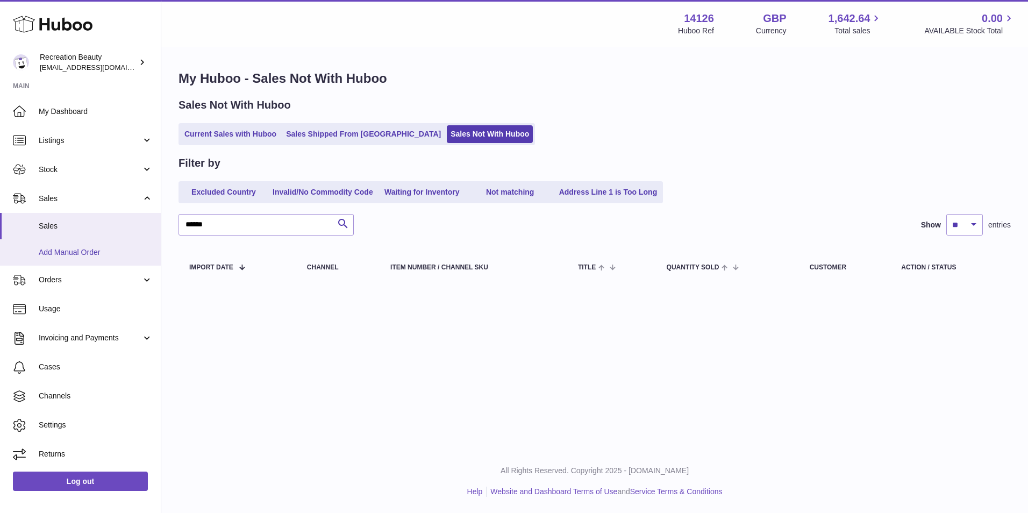
click at [74, 252] on span "Add Manual Order" at bounding box center [96, 252] width 114 height 10
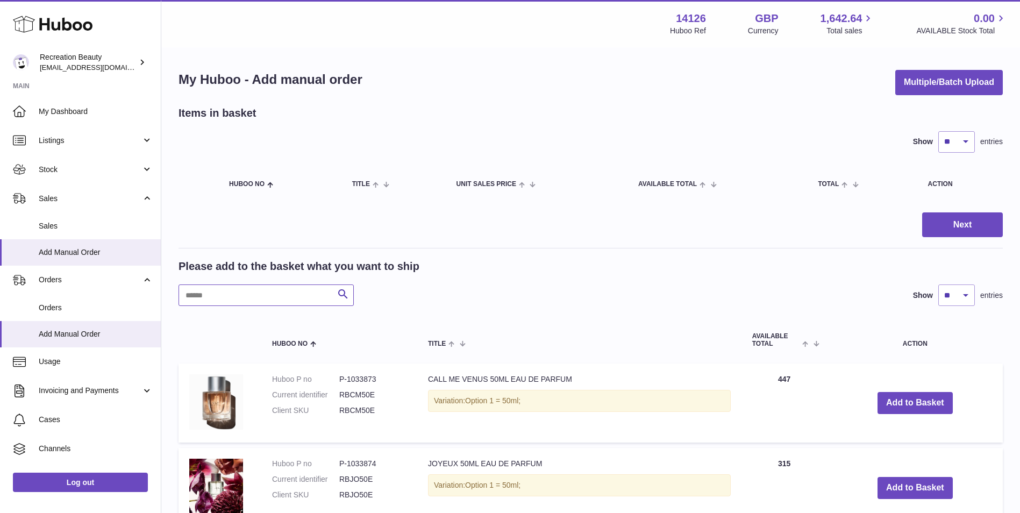
click at [214, 293] on input "text" at bounding box center [266, 296] width 175 height 22
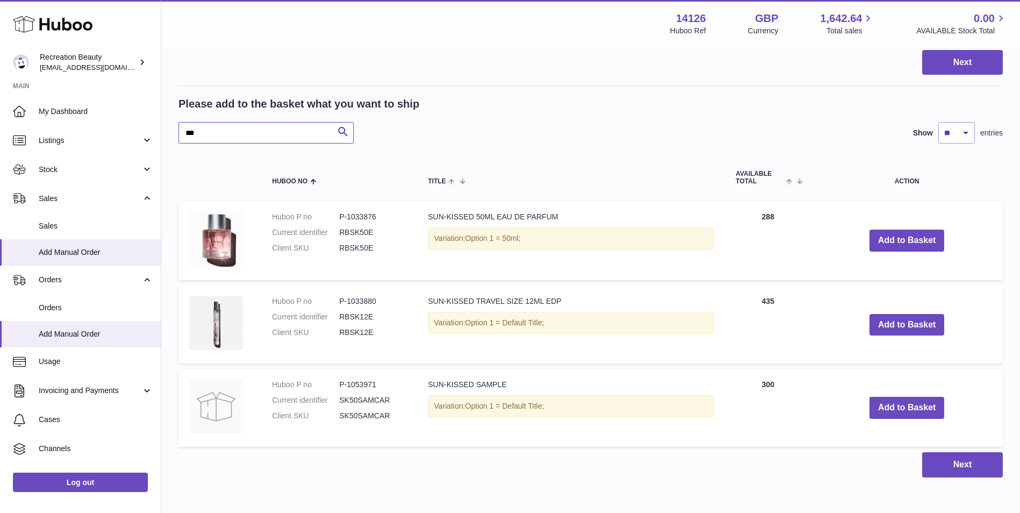
scroll to position [163, 0]
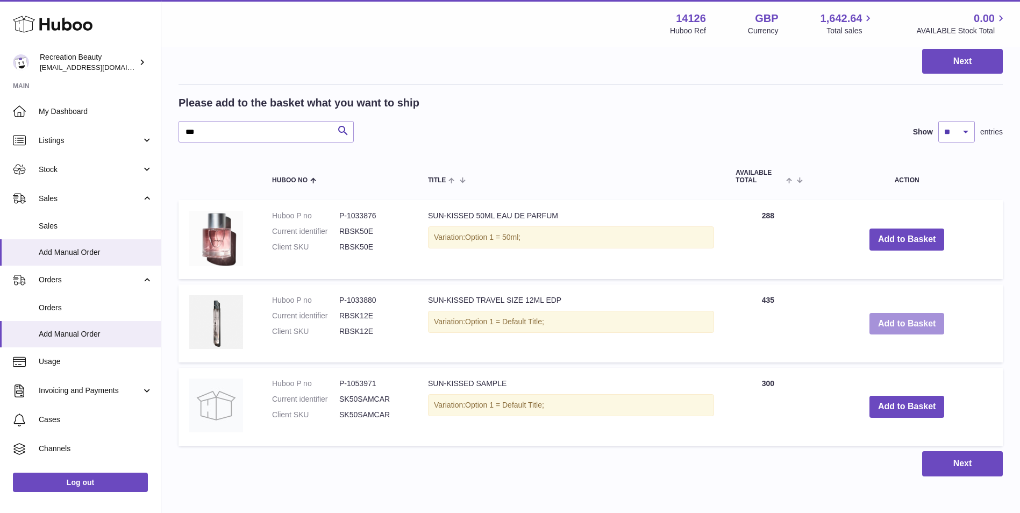
click at [898, 327] on button "Add to Basket" at bounding box center [907, 324] width 75 height 22
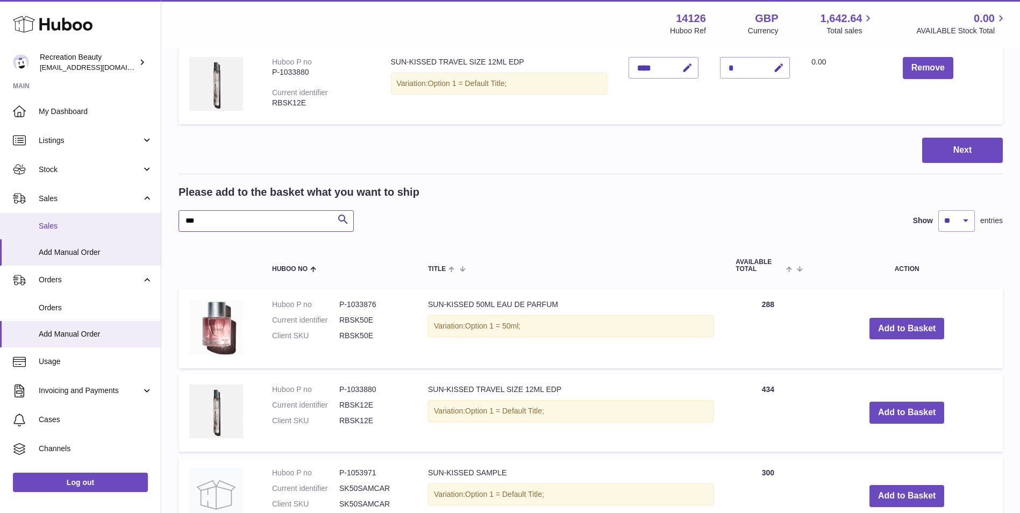
drag, startPoint x: 275, startPoint y: 215, endPoint x: 147, endPoint y: 217, distance: 127.5
click at [147, 217] on div "Huboo Recreation Beauty customercare@recreationbeauty.com Main My Dashboard Lis…" at bounding box center [510, 244] width 1020 height 814
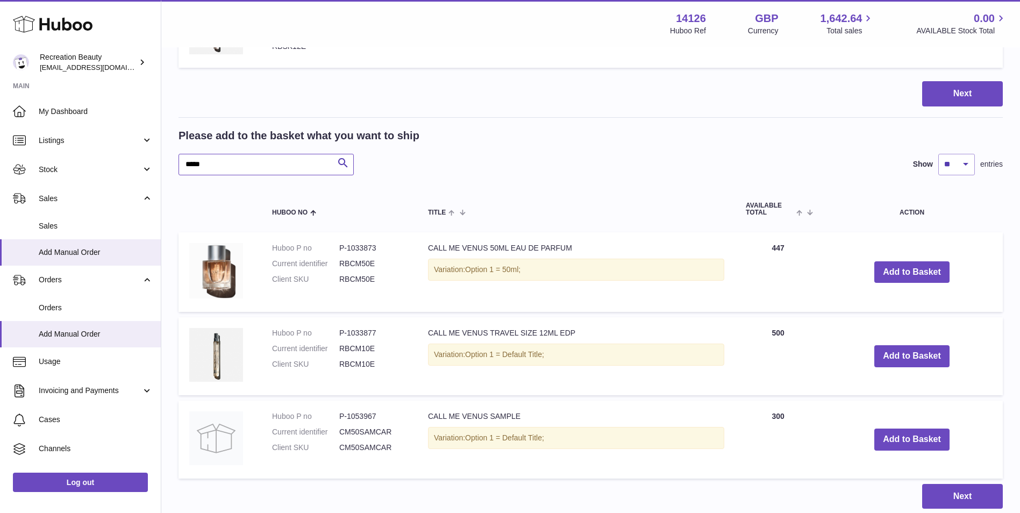
scroll to position [222, 0]
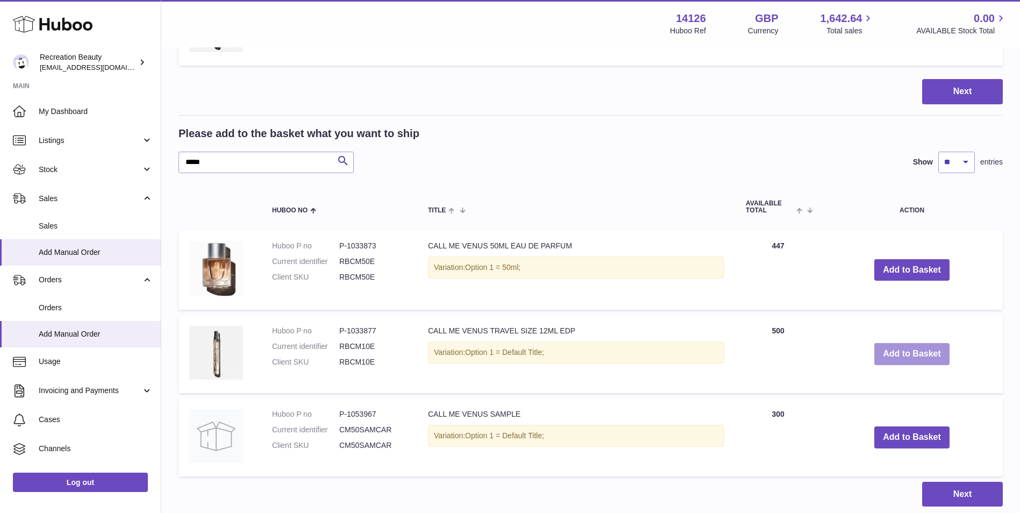
click at [901, 355] on button "Add to Basket" at bounding box center [911, 354] width 75 height 22
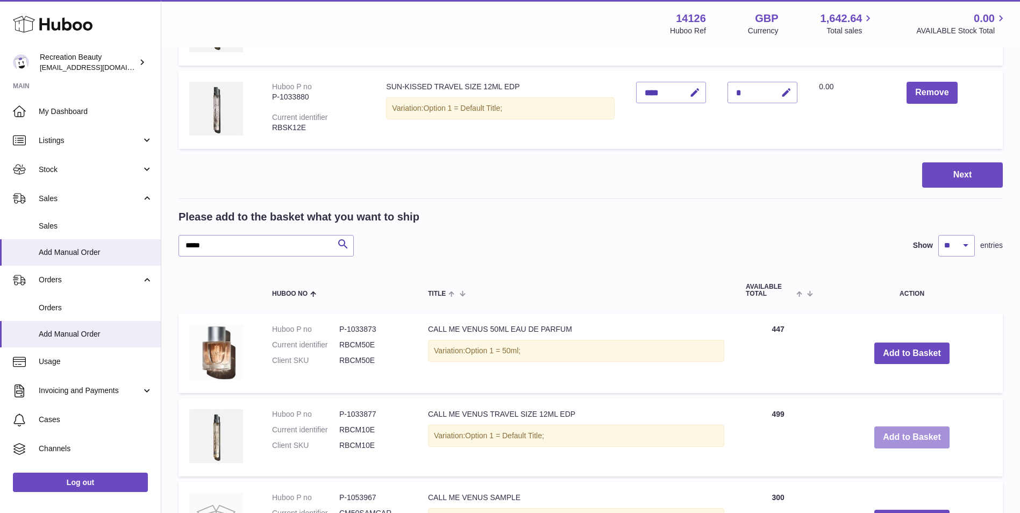
scroll to position [305, 0]
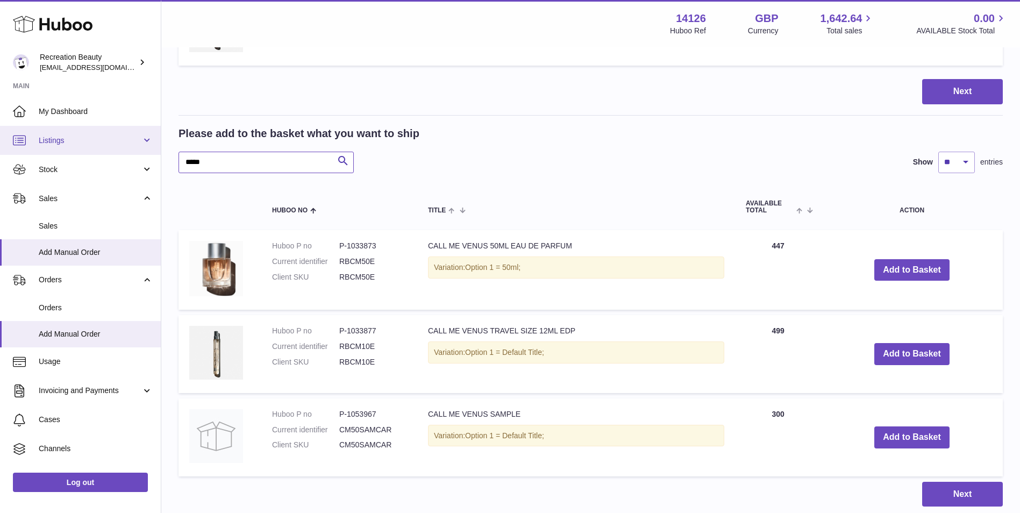
drag, startPoint x: 239, startPoint y: 165, endPoint x: 133, endPoint y: 153, distance: 106.7
click at [133, 153] on div "Huboo Recreation Beauty customercare@recreationbeauty.com Main My Dashboard Lis…" at bounding box center [510, 143] width 1020 height 897
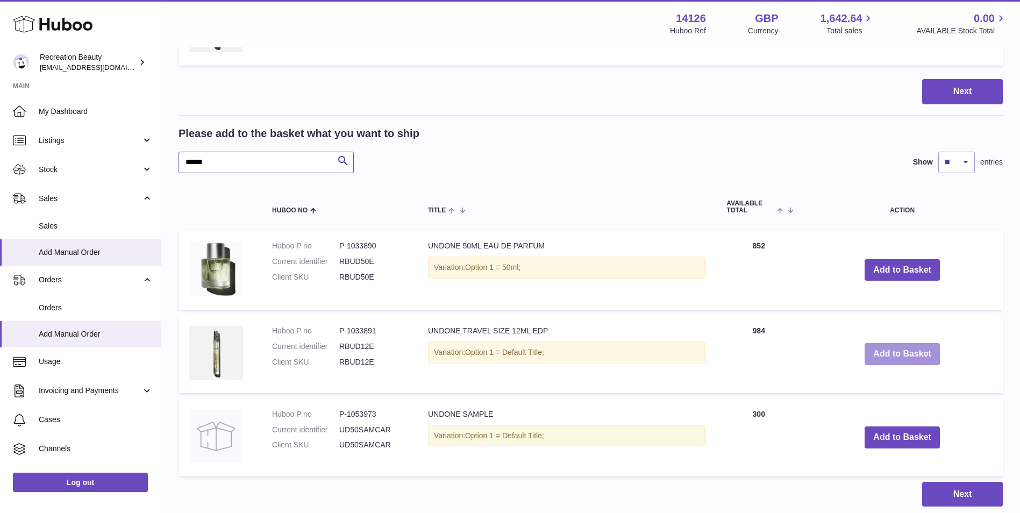
type input "******"
click at [925, 350] on button "Add to Basket" at bounding box center [902, 354] width 75 height 22
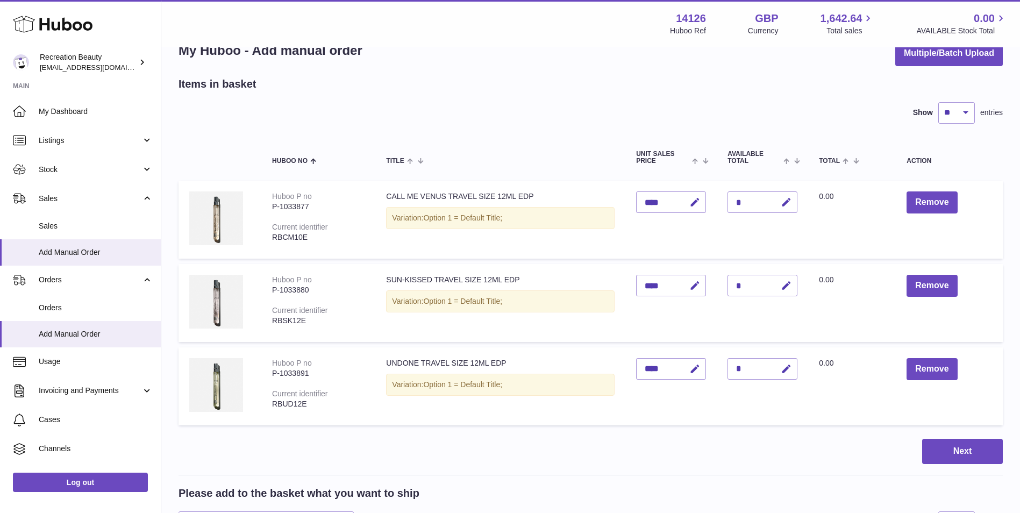
scroll to position [22, 0]
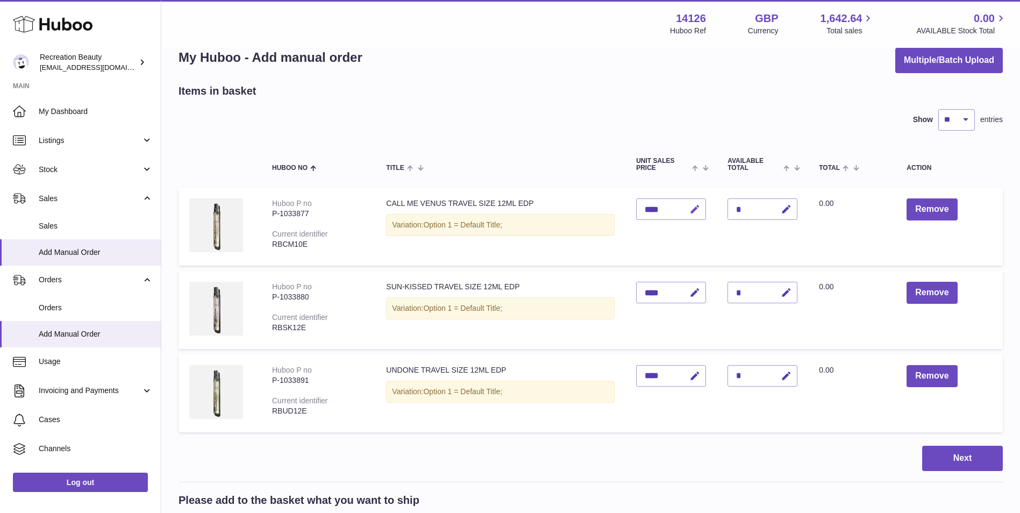
click at [693, 211] on icon "button" at bounding box center [694, 209] width 11 height 11
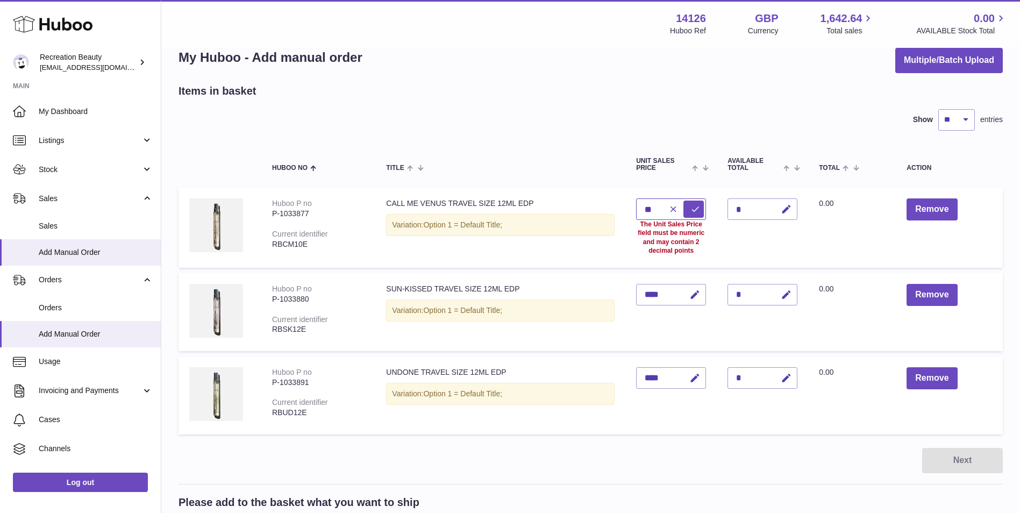
type input "*"
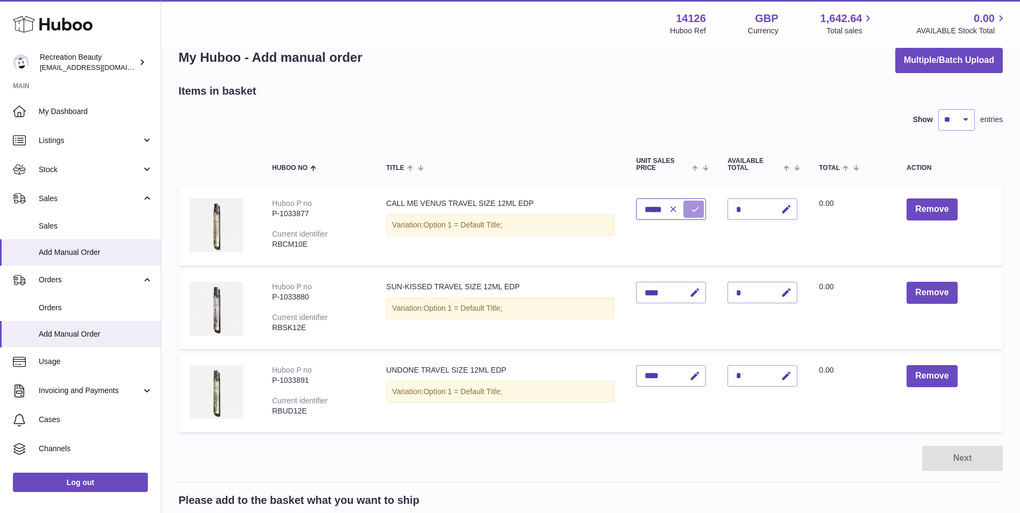
type input "*****"
click at [692, 210] on icon "submit" at bounding box center [696, 209] width 10 height 10
click at [668, 294] on div "****" at bounding box center [671, 293] width 70 height 22
click at [693, 293] on icon "button" at bounding box center [694, 292] width 11 height 11
type input "*"
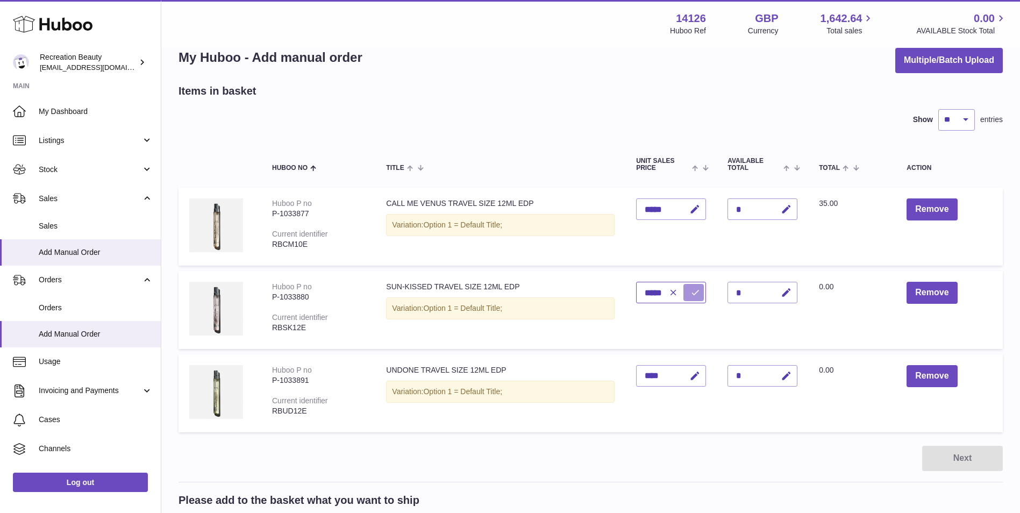
type input "*****"
click at [692, 293] on icon "submit" at bounding box center [696, 293] width 10 height 10
click at [695, 379] on icon "button" at bounding box center [694, 376] width 11 height 11
type input "*"
type input "*****"
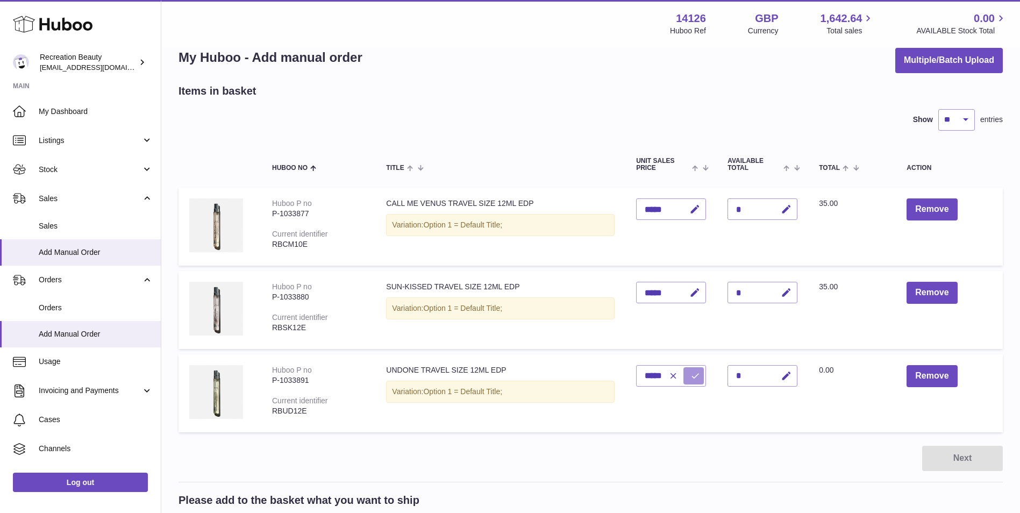
click at [694, 379] on icon "submit" at bounding box center [696, 376] width 10 height 10
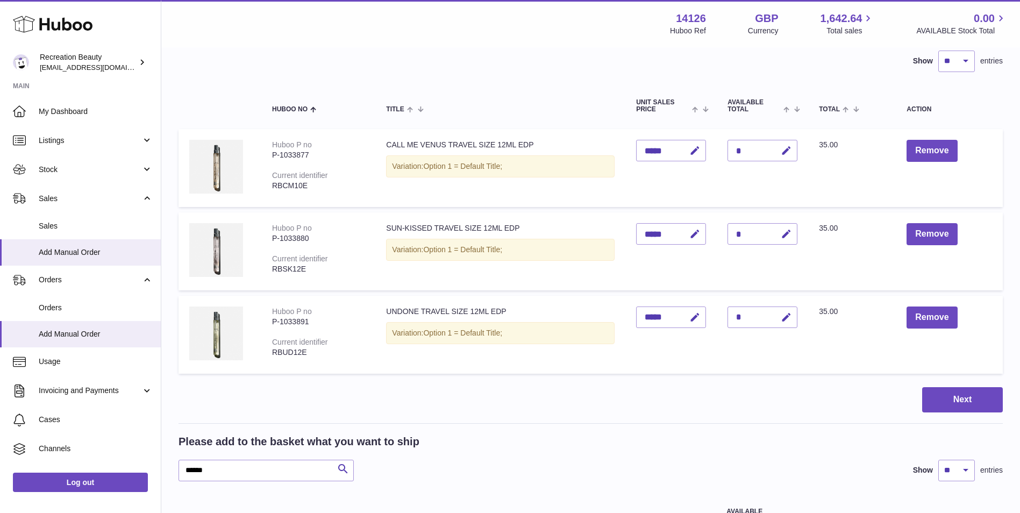
scroll to position [87, 0]
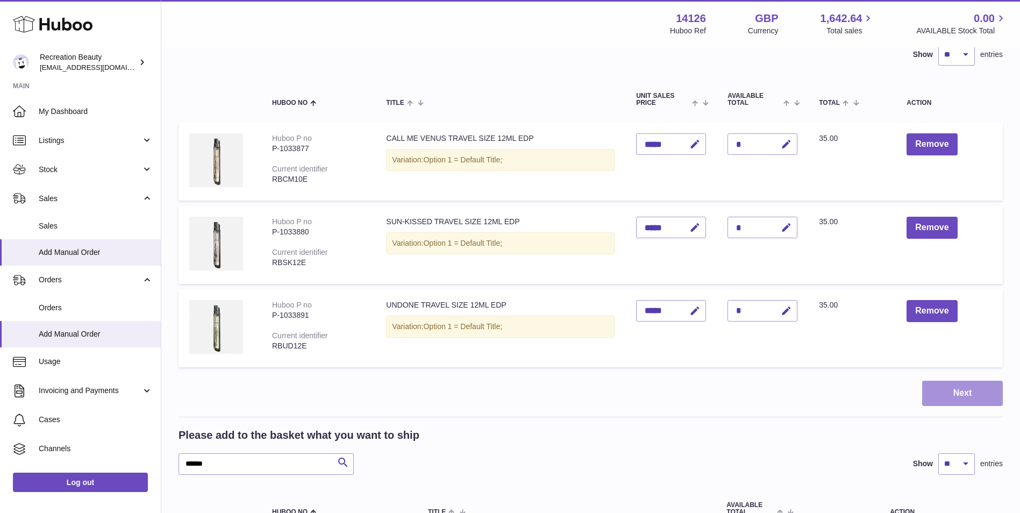
click at [947, 396] on button "Next" at bounding box center [962, 393] width 81 height 25
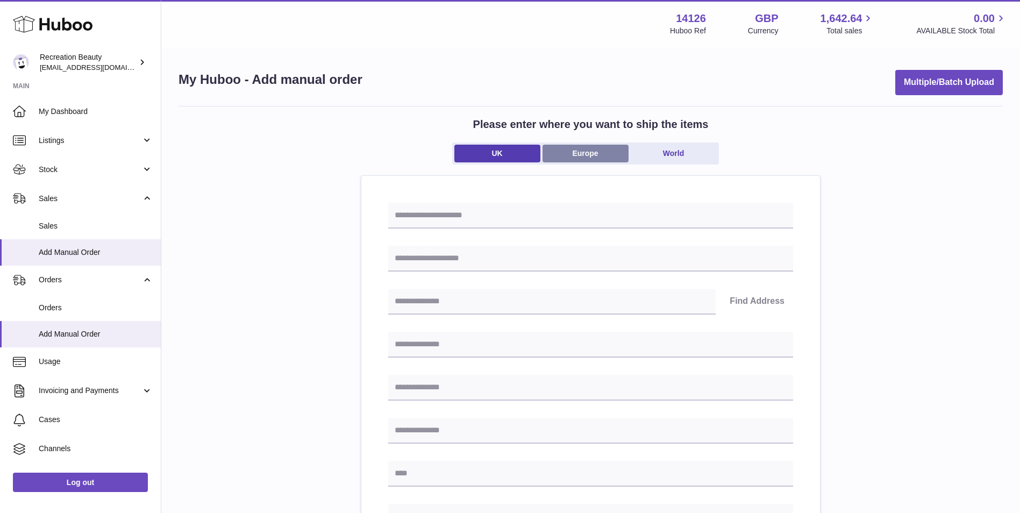
click at [584, 150] on link "Europe" at bounding box center [586, 154] width 86 height 18
click at [784, 258] on icon "Search for option" at bounding box center [783, 258] width 22 height 25
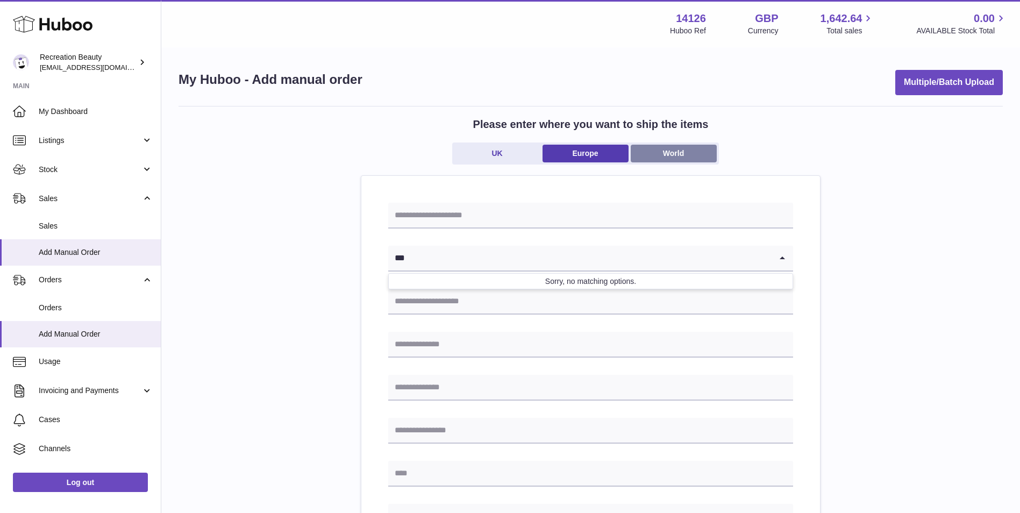
type input "***"
click at [679, 155] on link "World" at bounding box center [674, 154] width 86 height 18
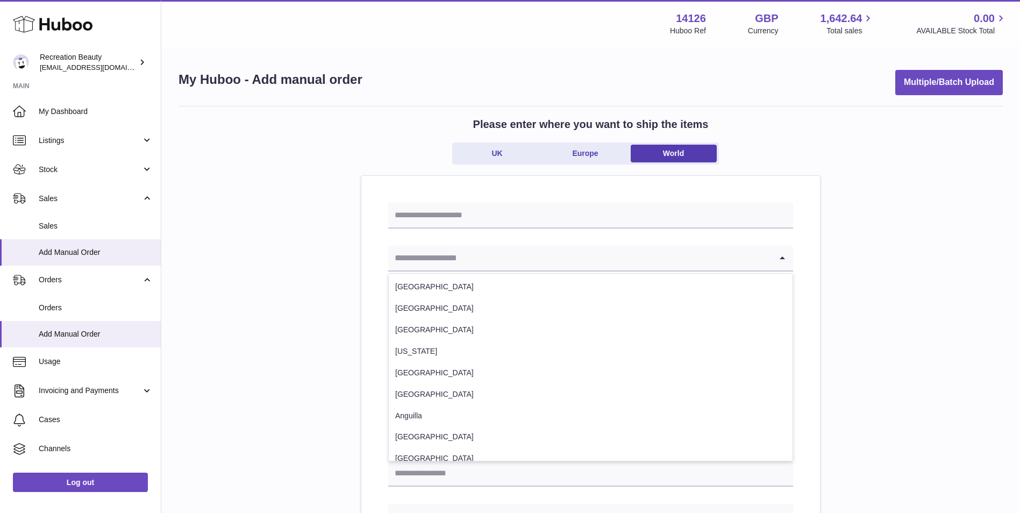
click at [779, 260] on icon "Search for option" at bounding box center [783, 258] width 22 height 25
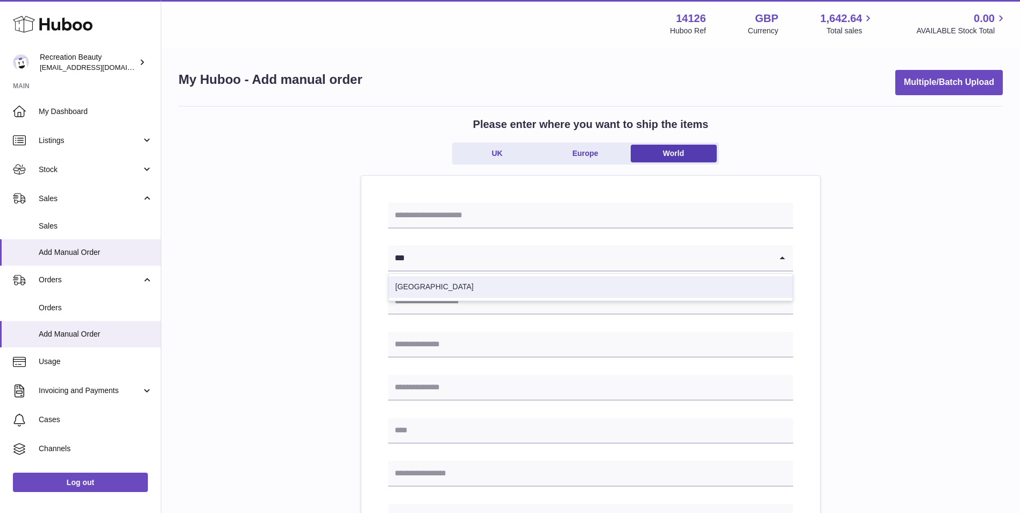
click at [690, 287] on li "Switzerland" at bounding box center [591, 287] width 404 height 22
type input "***"
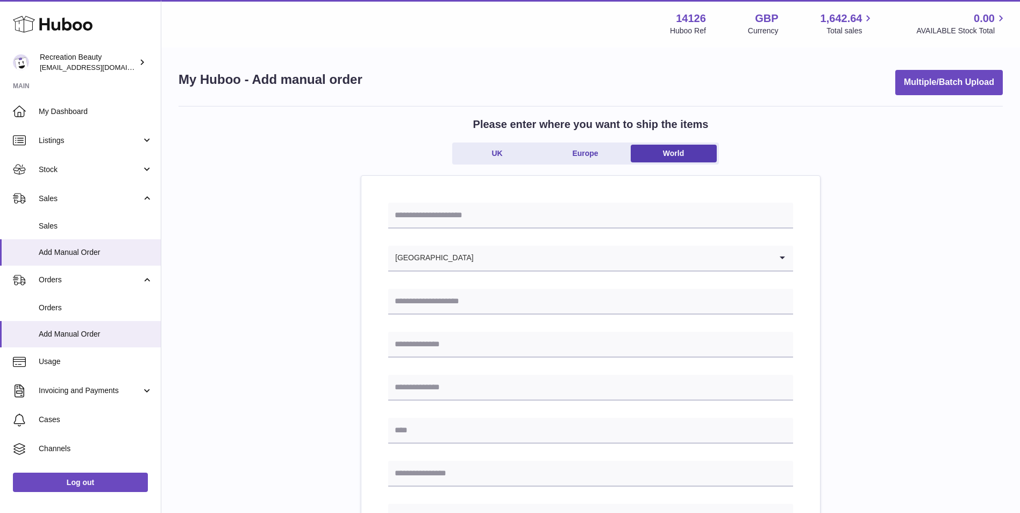
click at [836, 296] on div "Please enter where you want to ship the items UK Europe World Switzerland Loadi…" at bounding box center [591, 494] width 824 height 777
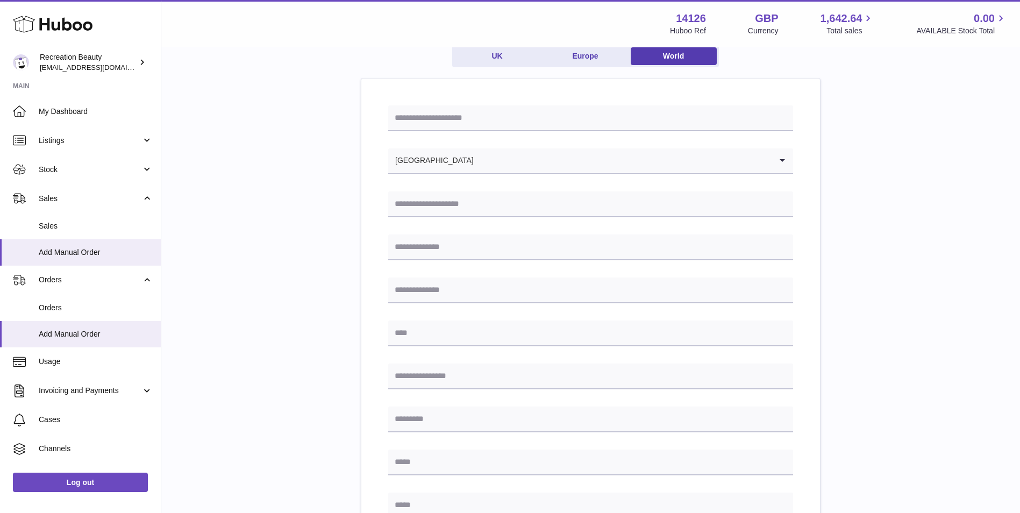
scroll to position [98, 0]
click at [413, 114] on input "text" at bounding box center [590, 118] width 405 height 26
paste input "******"
type input "******"
click at [346, 182] on div "Please enter where you want to ship the items UK Europe World ****** Switzerlan…" at bounding box center [591, 396] width 824 height 777
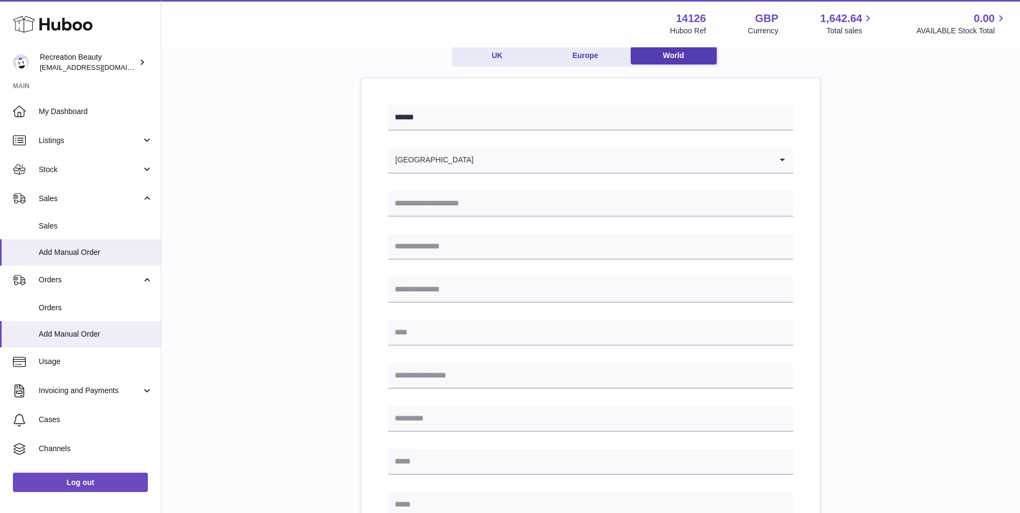
scroll to position [151, 0]
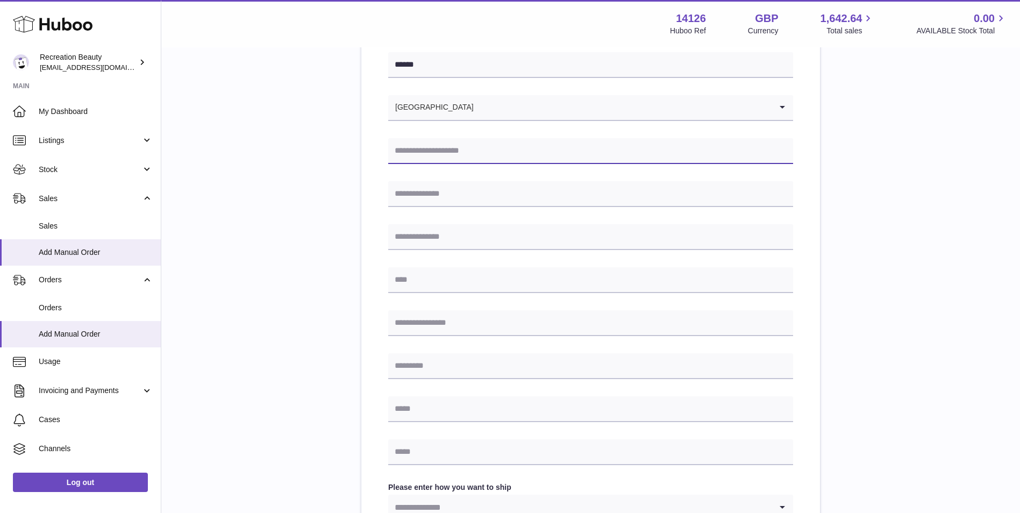
click at [463, 151] on input "text" at bounding box center [590, 151] width 405 height 26
paste input "**********"
type input "**********"
click at [323, 233] on div "**********" at bounding box center [591, 343] width 824 height 777
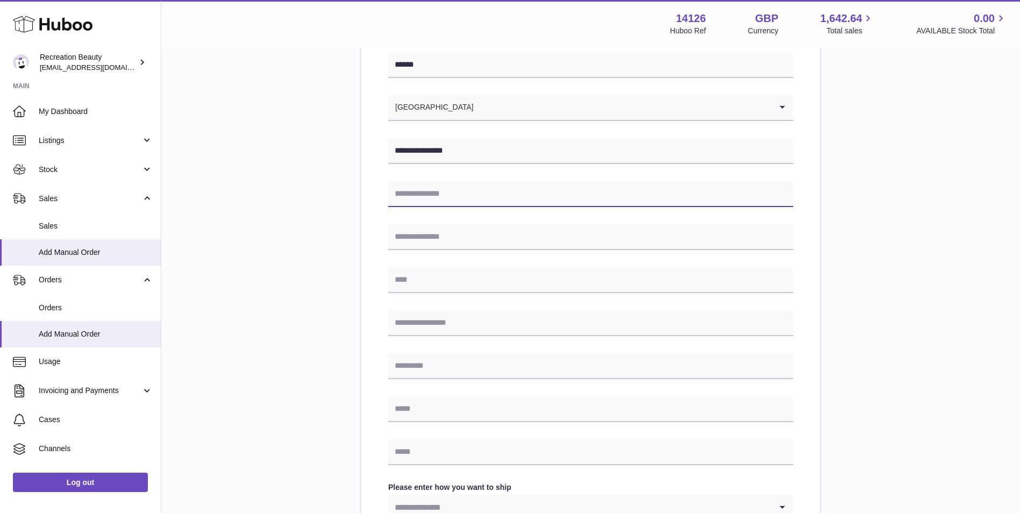
click at [428, 194] on input "text" at bounding box center [590, 194] width 405 height 26
paste input "**********"
type input "**********"
click at [335, 245] on div "**********" at bounding box center [591, 343] width 824 height 777
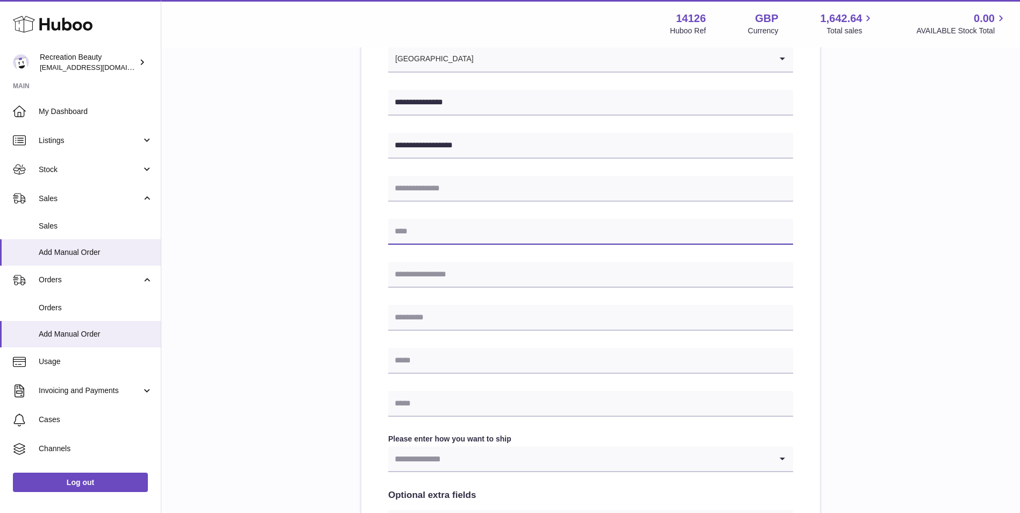
click at [442, 236] on input "text" at bounding box center [590, 232] width 405 height 26
click at [410, 229] on input "text" at bounding box center [590, 232] width 405 height 26
paste input "*********"
type input "*********"
click at [352, 244] on div "**********" at bounding box center [591, 295] width 824 height 777
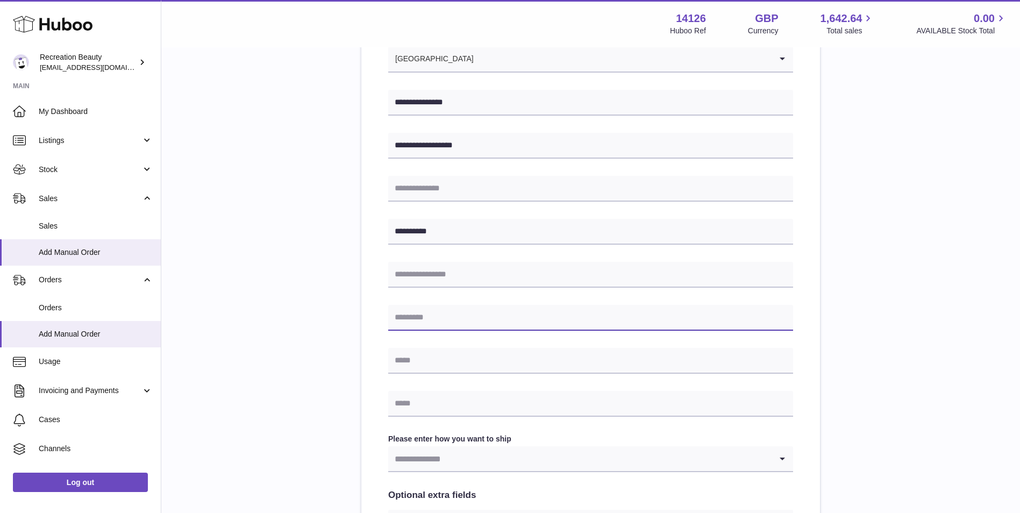
click at [446, 313] on input "text" at bounding box center [590, 318] width 405 height 26
paste input "****"
type input "****"
click at [268, 297] on div "**********" at bounding box center [591, 295] width 824 height 777
click at [417, 237] on input "*********" at bounding box center [590, 232] width 405 height 26
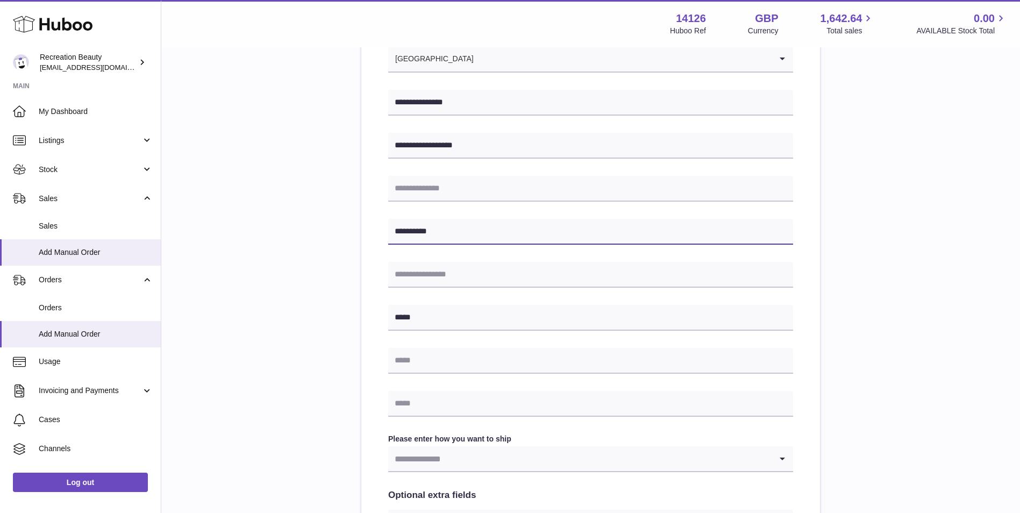
click at [417, 237] on input "*********" at bounding box center [590, 232] width 405 height 26
click at [420, 265] on input "text" at bounding box center [590, 275] width 405 height 26
paste input "*********"
type input "*********"
click at [351, 298] on div "**********" at bounding box center [591, 295] width 824 height 777
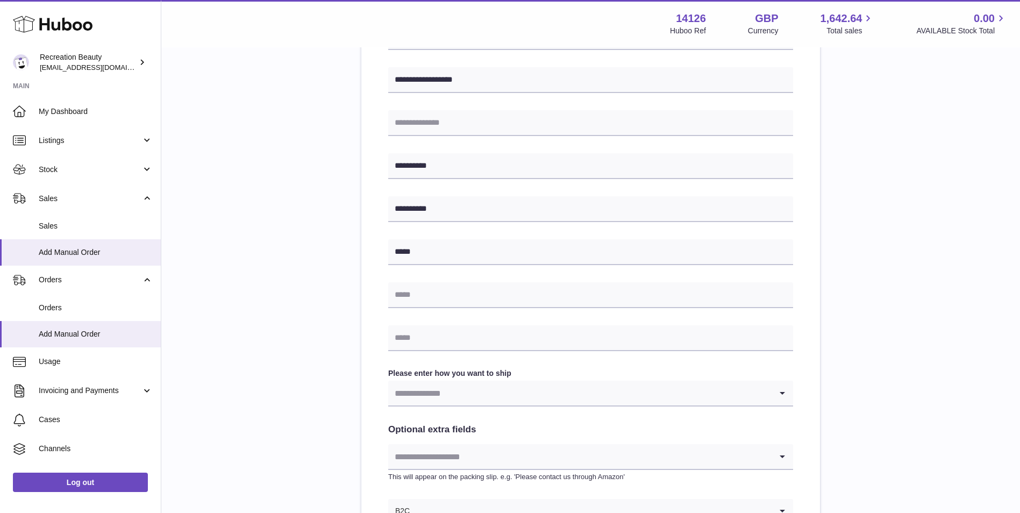
scroll to position [265, 0]
click at [426, 295] on input "text" at bounding box center [590, 295] width 405 height 26
paste input "**********"
type input "**********"
click at [281, 311] on div "**********" at bounding box center [591, 229] width 824 height 777
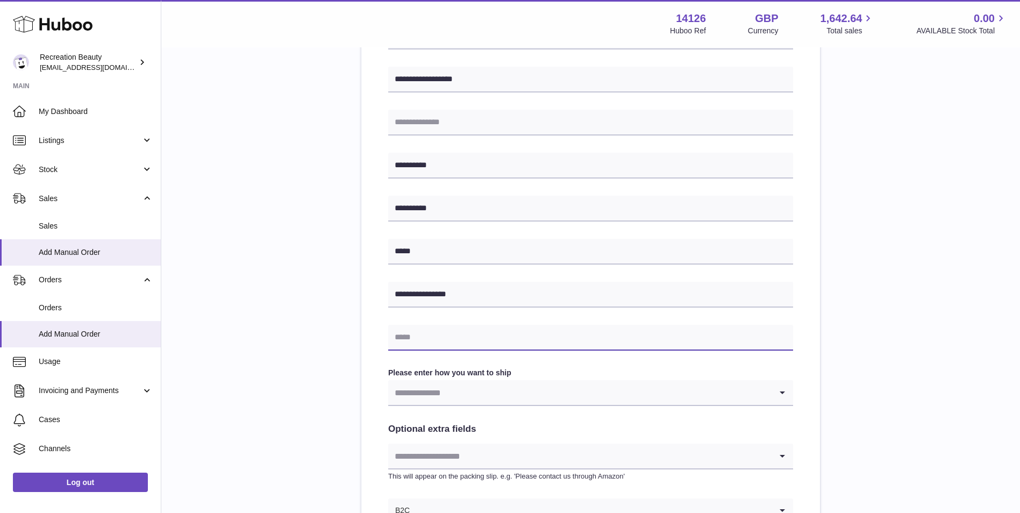
click at [419, 337] on input "text" at bounding box center [590, 338] width 405 height 26
paste input "**********"
type input "**********"
click at [349, 331] on div "**********" at bounding box center [591, 229] width 824 height 777
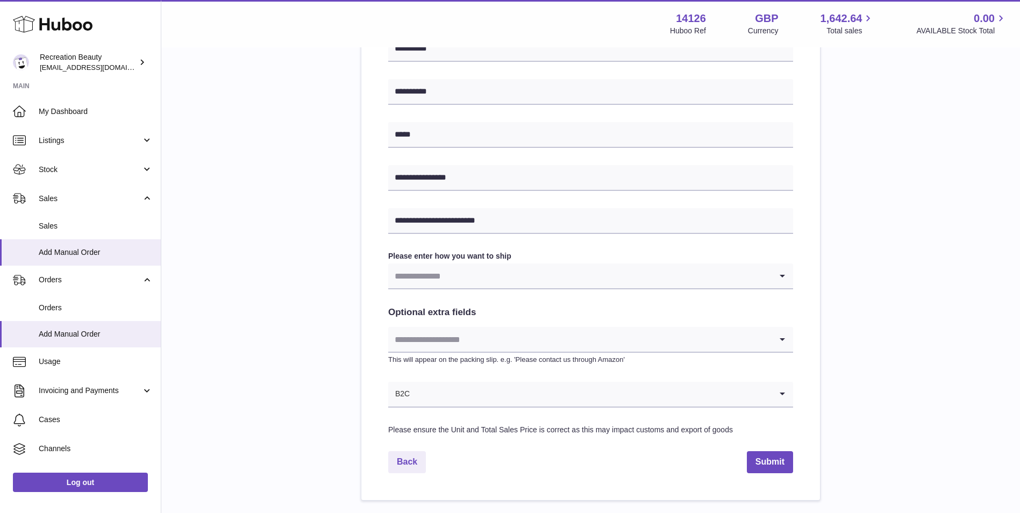
scroll to position [395, 0]
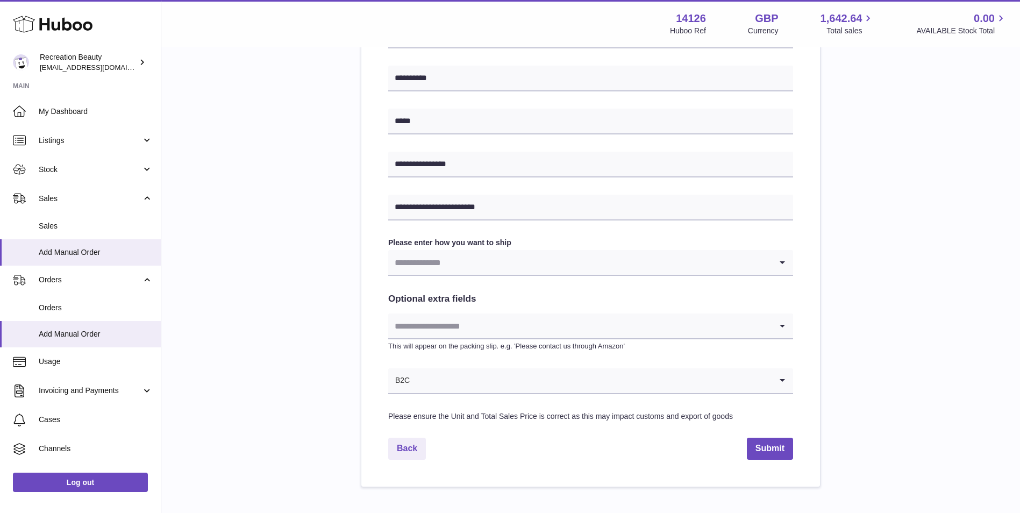
click at [504, 262] on input "Search for option" at bounding box center [579, 262] width 383 height 25
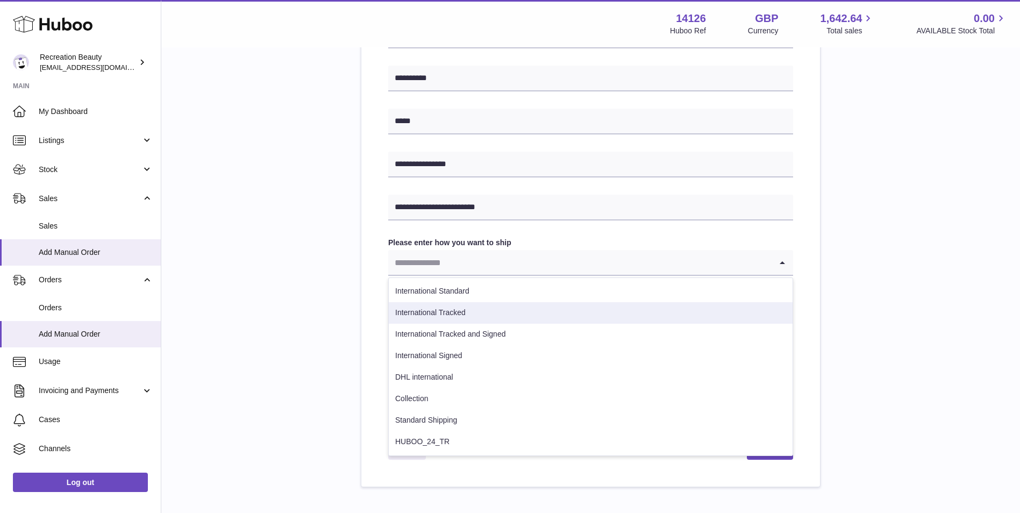
click at [496, 314] on li "International Tracked" at bounding box center [591, 313] width 404 height 22
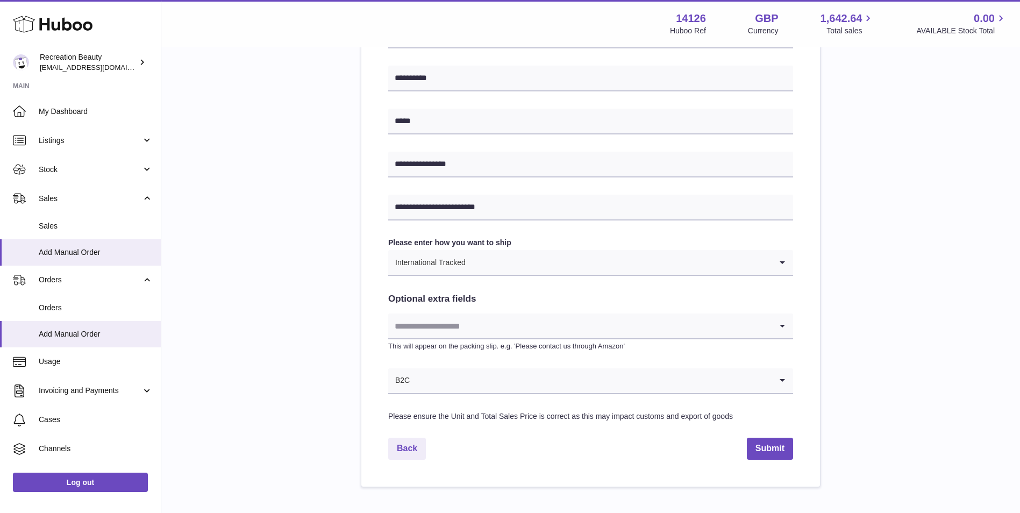
click at [467, 325] on input "Search for option" at bounding box center [579, 326] width 383 height 25
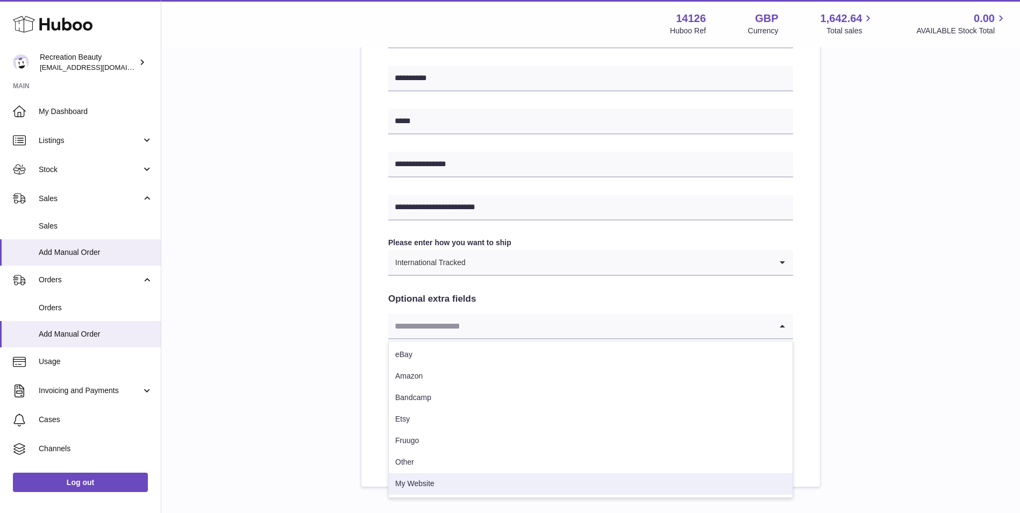
click at [425, 481] on li "My Website" at bounding box center [591, 484] width 404 height 22
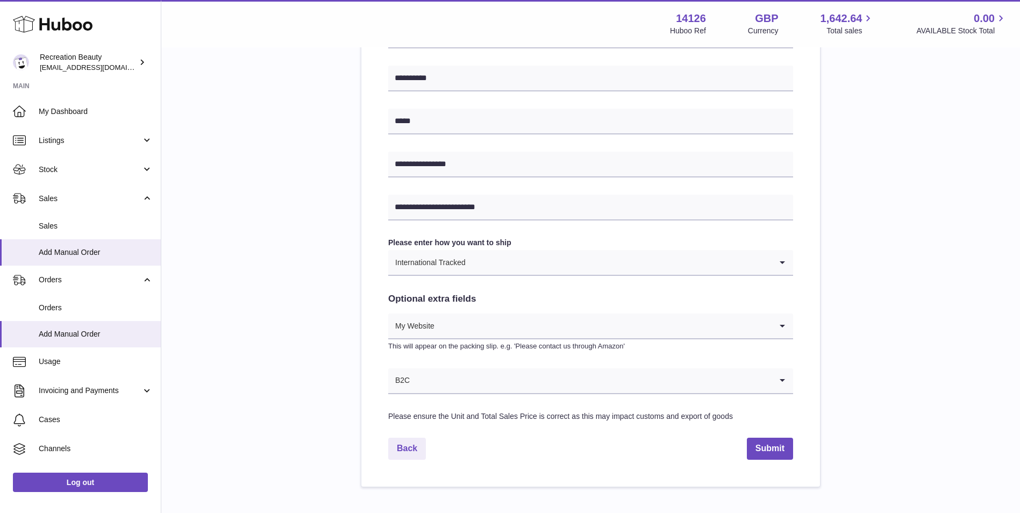
click at [337, 399] on div "**********" at bounding box center [591, 99] width 824 height 777
click at [777, 450] on button "Submit" at bounding box center [770, 449] width 46 height 22
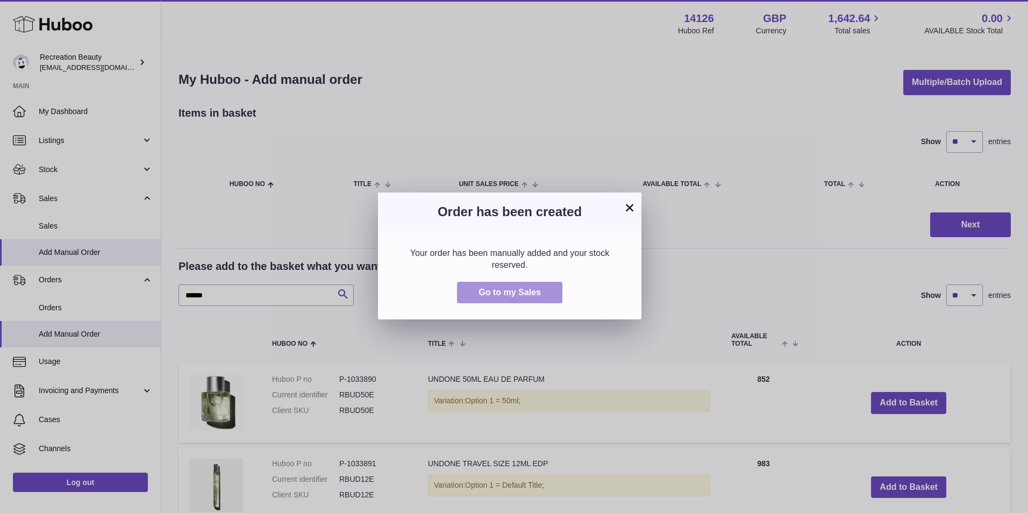
click at [540, 293] on span "Go to my Sales" at bounding box center [510, 292] width 62 height 9
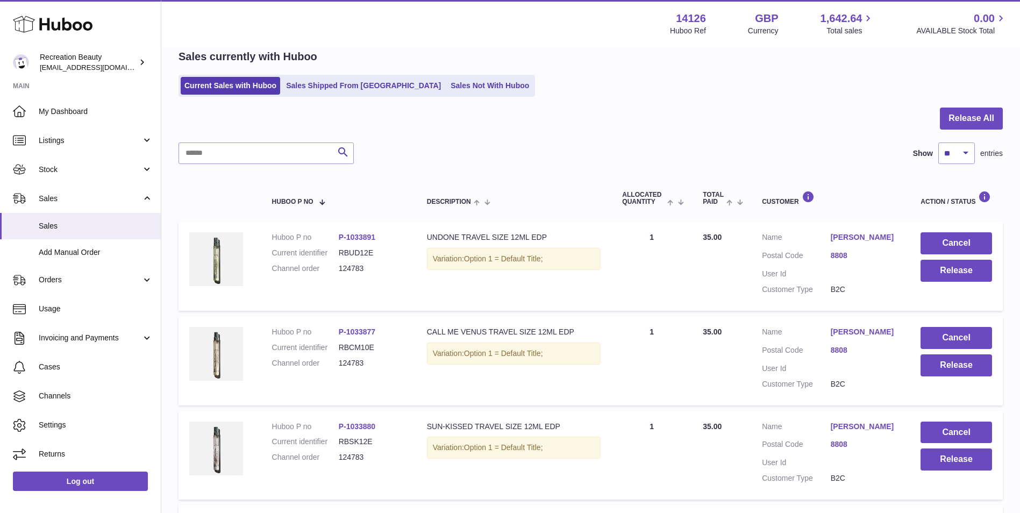
scroll to position [44, 0]
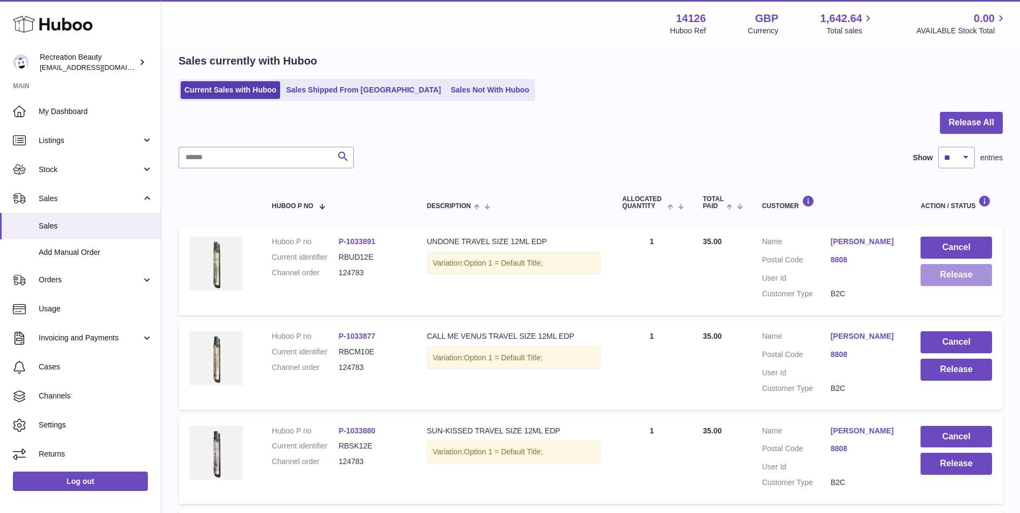
click at [937, 274] on button "Release" at bounding box center [957, 275] width 72 height 22
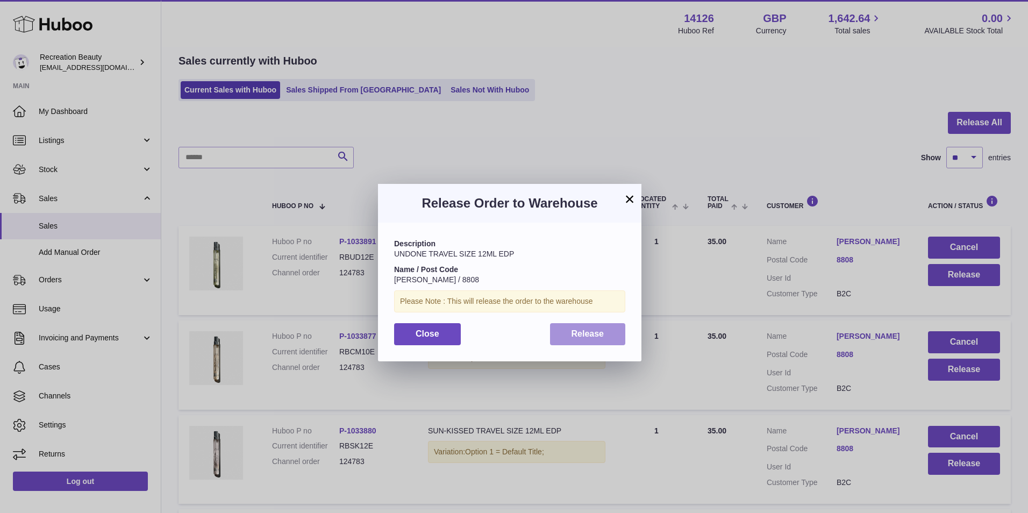
click at [611, 328] on button "Release" at bounding box center [588, 334] width 76 height 22
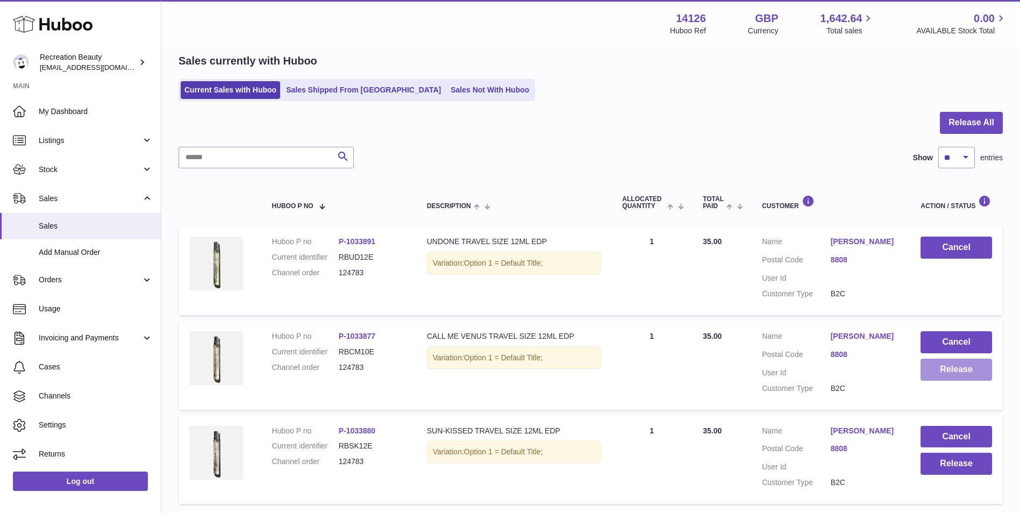
click at [955, 370] on button "Release" at bounding box center [957, 370] width 72 height 22
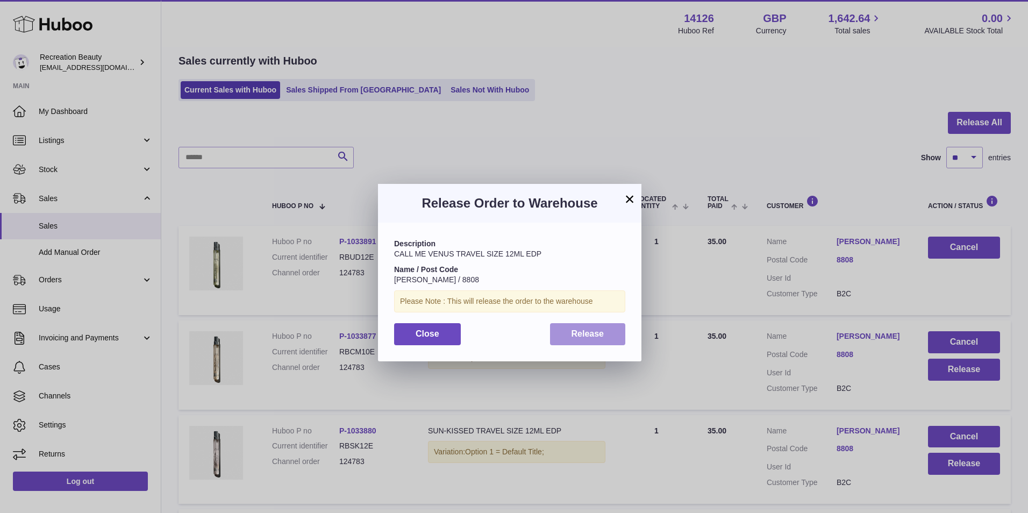
click at [602, 335] on span "Release" at bounding box center [588, 333] width 33 height 9
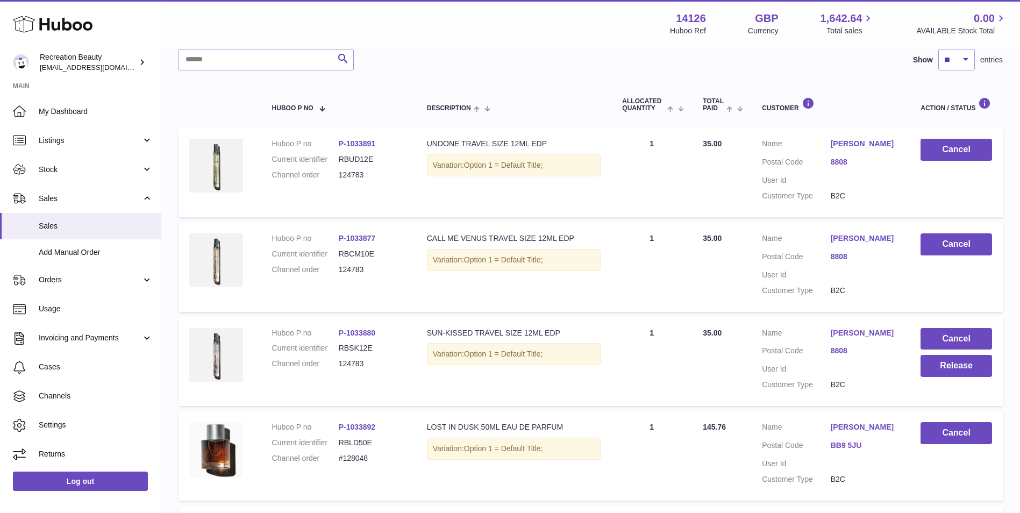
scroll to position [143, 0]
click at [938, 368] on button "Release" at bounding box center [957, 365] width 72 height 22
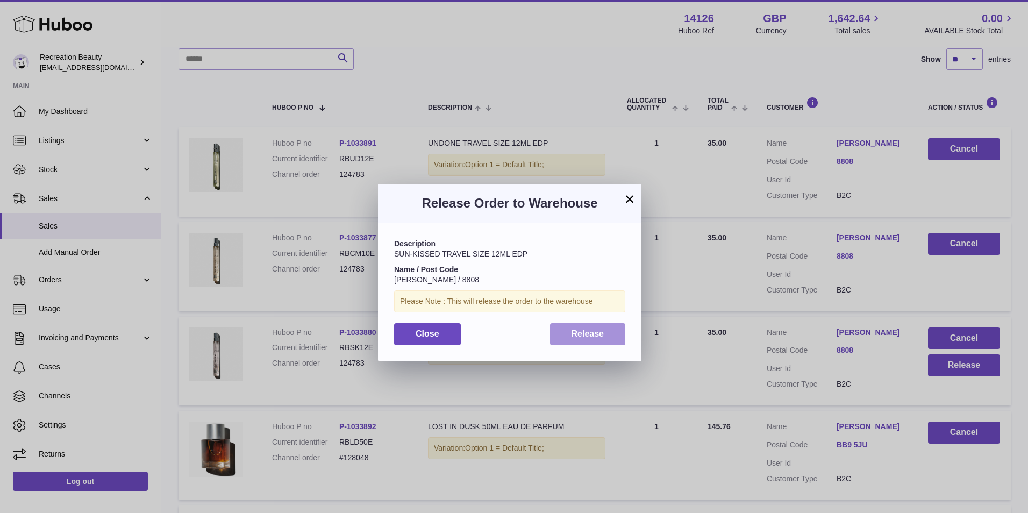
click at [577, 335] on span "Release" at bounding box center [588, 333] width 33 height 9
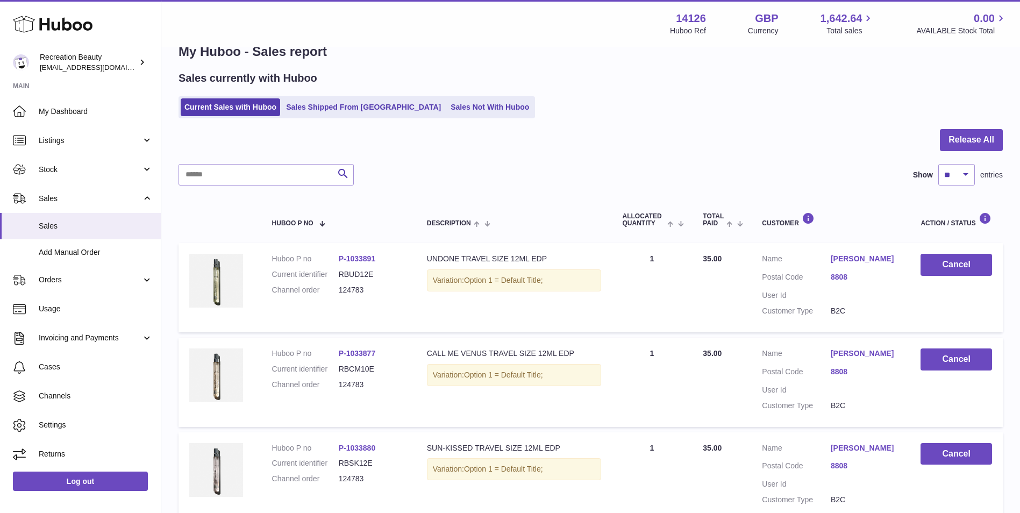
scroll to position [0, 0]
